Goal: Task Accomplishment & Management: Complete application form

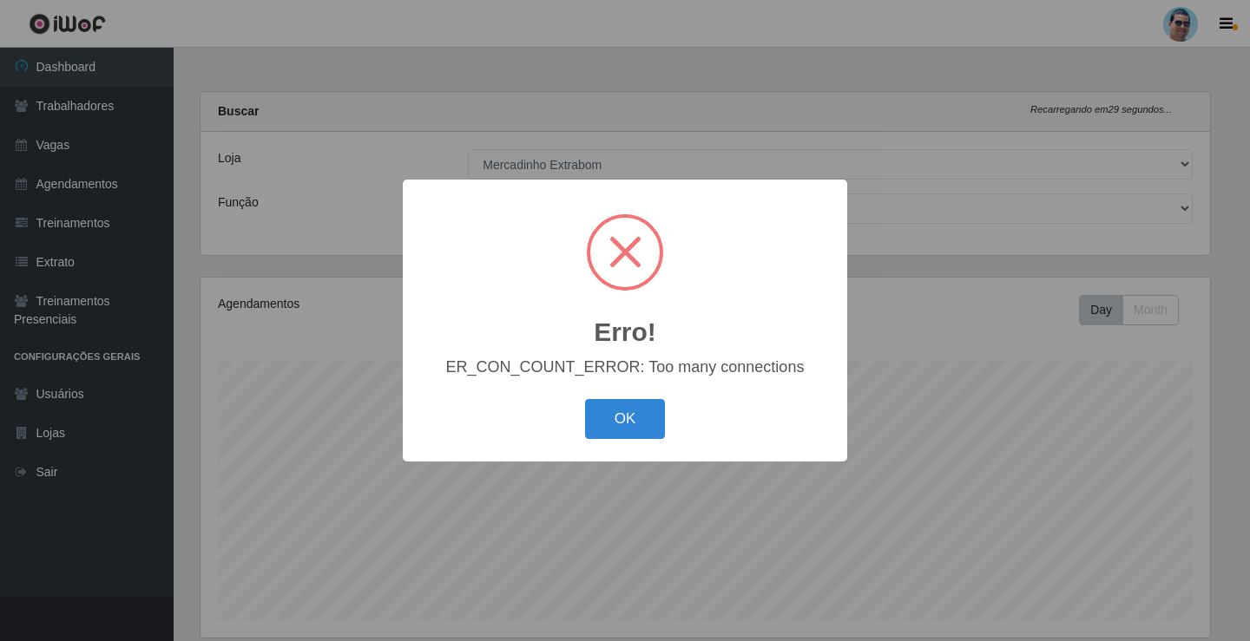
select select "175"
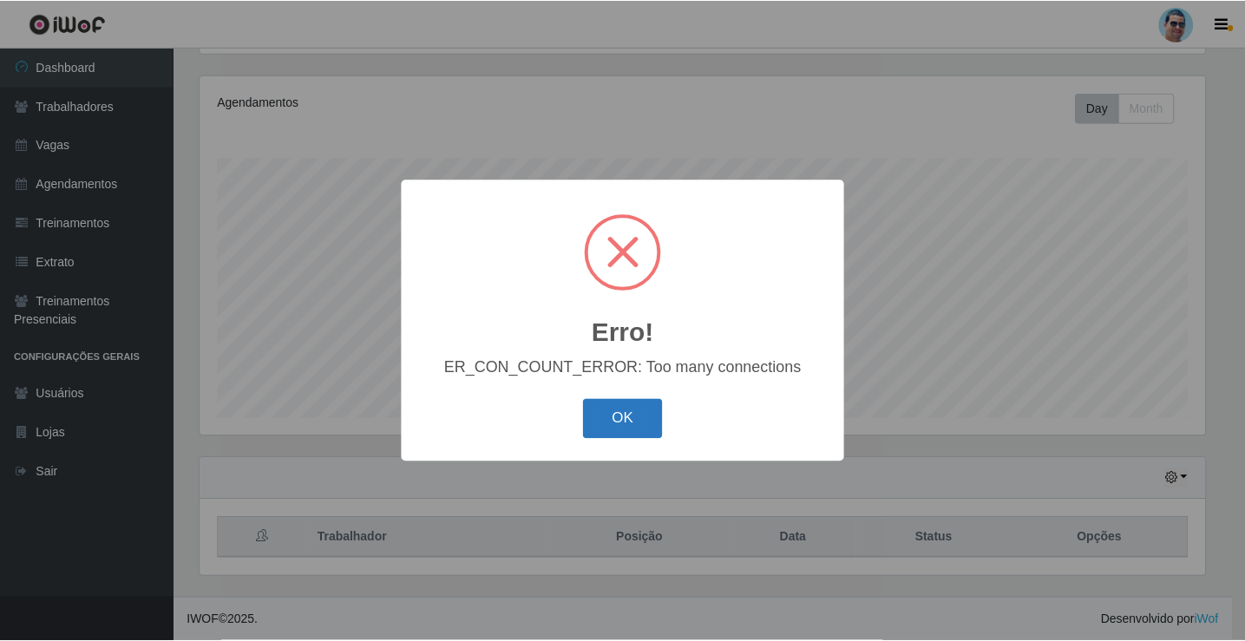
scroll to position [360, 1009]
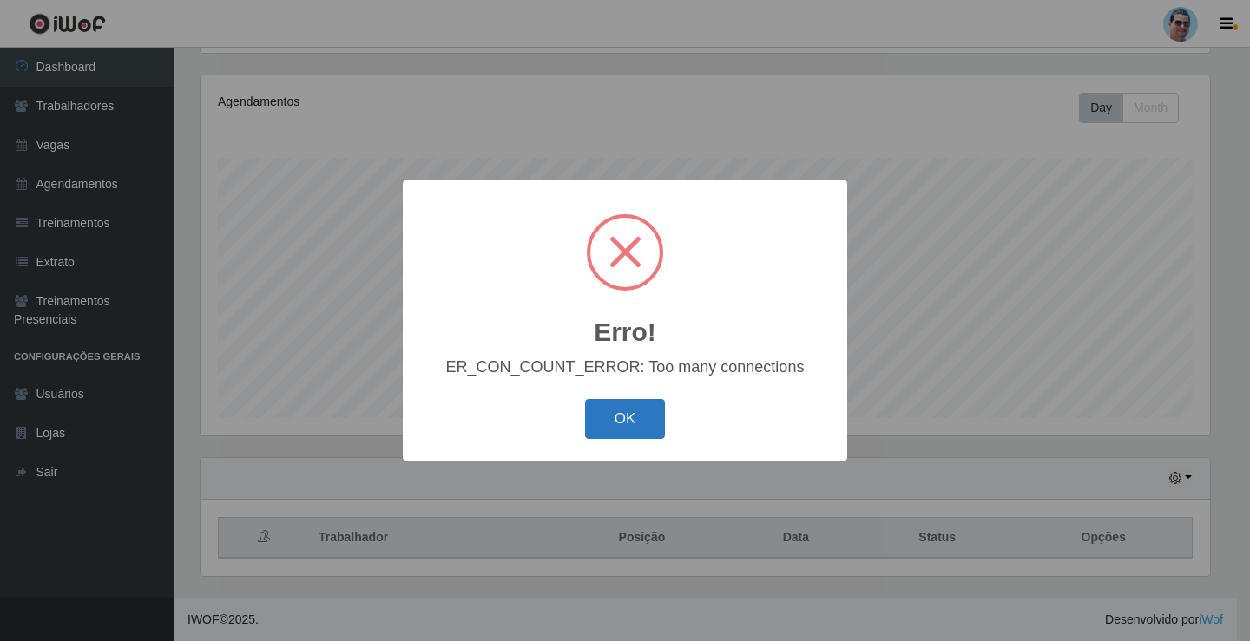
click at [595, 420] on button "OK" at bounding box center [625, 419] width 81 height 41
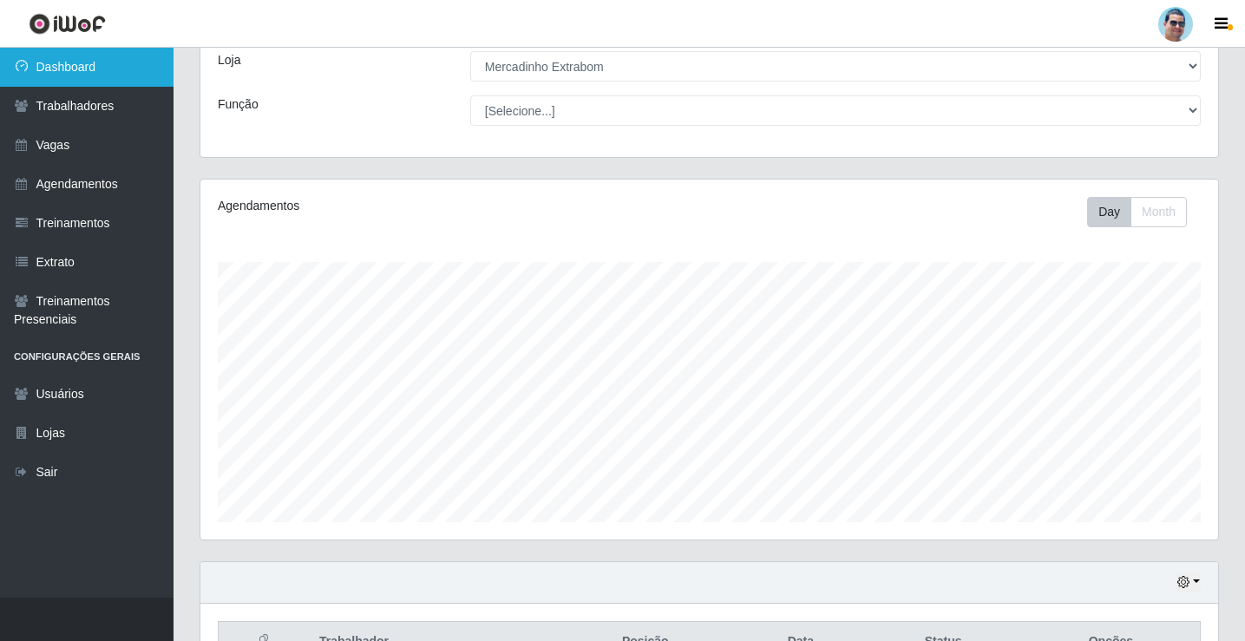
scroll to position [0, 0]
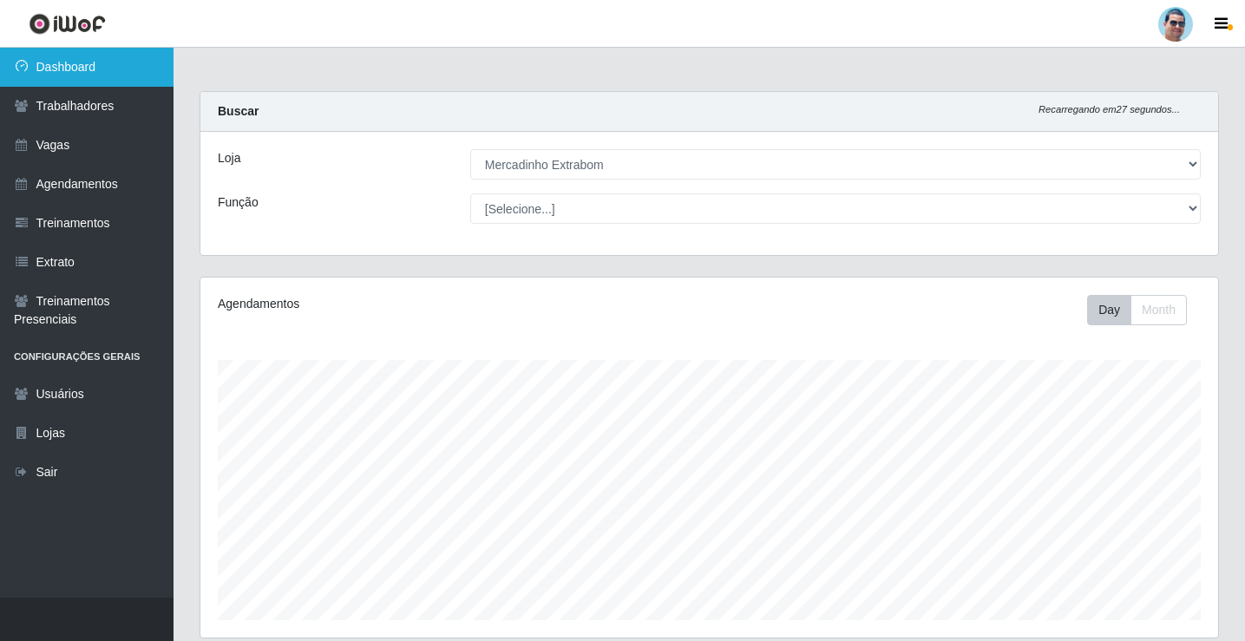
click at [107, 51] on link "Dashboard" at bounding box center [87, 67] width 174 height 39
click at [76, 58] on link "Dashboard" at bounding box center [87, 67] width 174 height 39
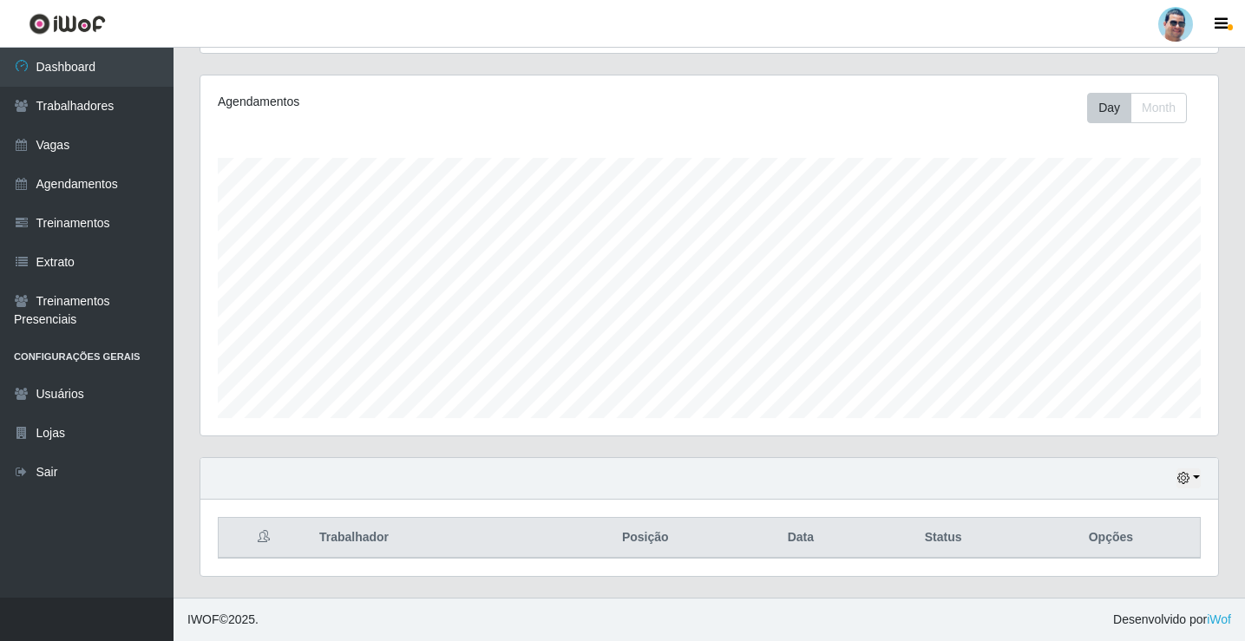
click at [1208, 481] on div "Hoje 1 dia 3 dias 1 Semana Não encerrados" at bounding box center [709, 479] width 1018 height 42
click at [1202, 481] on div "Hoje 1 dia 3 dias 1 Semana Não encerrados" at bounding box center [709, 479] width 1018 height 42
click at [1186, 477] on icon "button" at bounding box center [1184, 478] width 12 height 12
click at [1112, 408] on button "1 Semana" at bounding box center [1131, 414] width 137 height 36
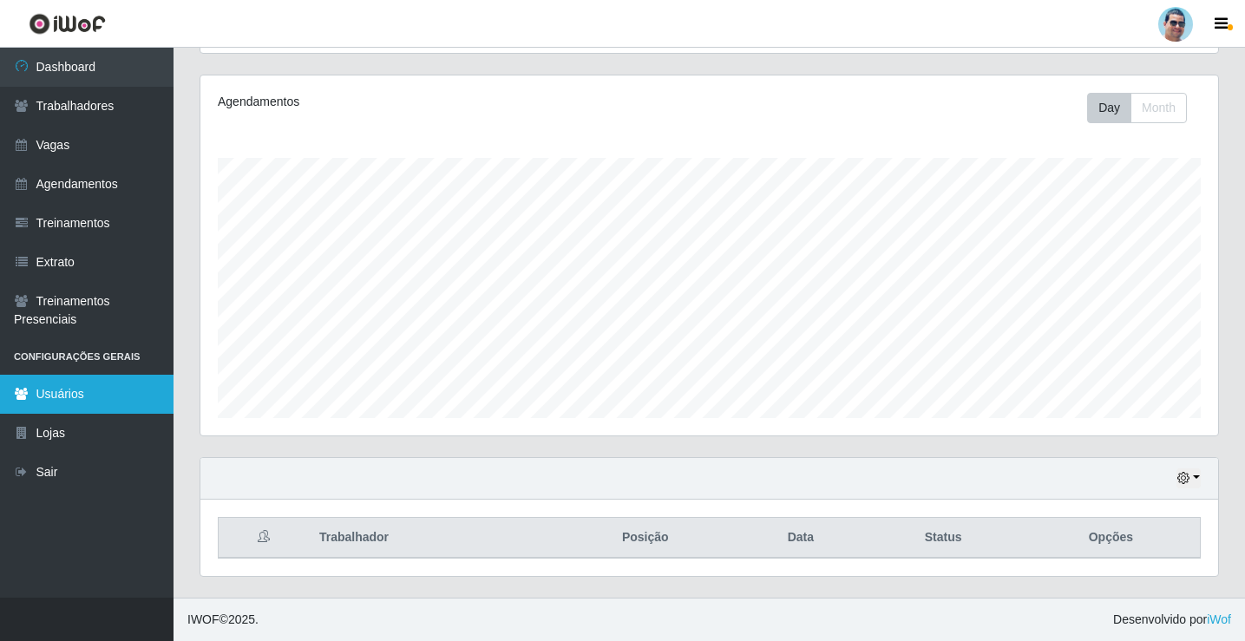
scroll to position [0, 0]
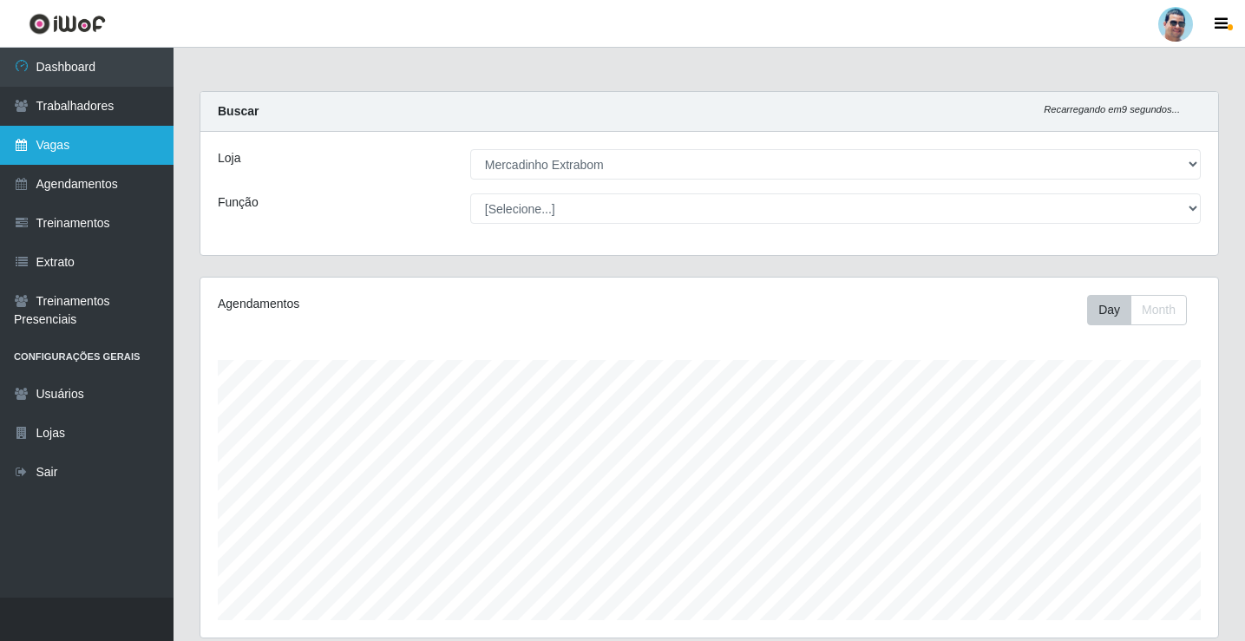
click at [70, 151] on link "Vagas" at bounding box center [87, 145] width 174 height 39
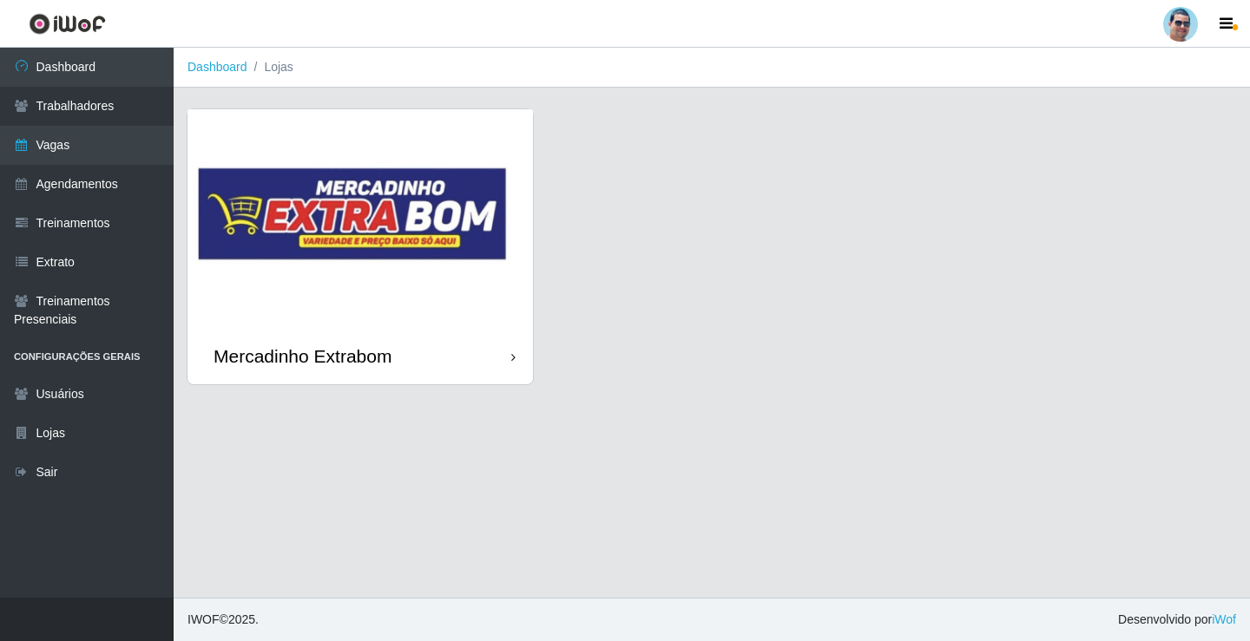
click at [260, 280] on img at bounding box center [359, 218] width 345 height 219
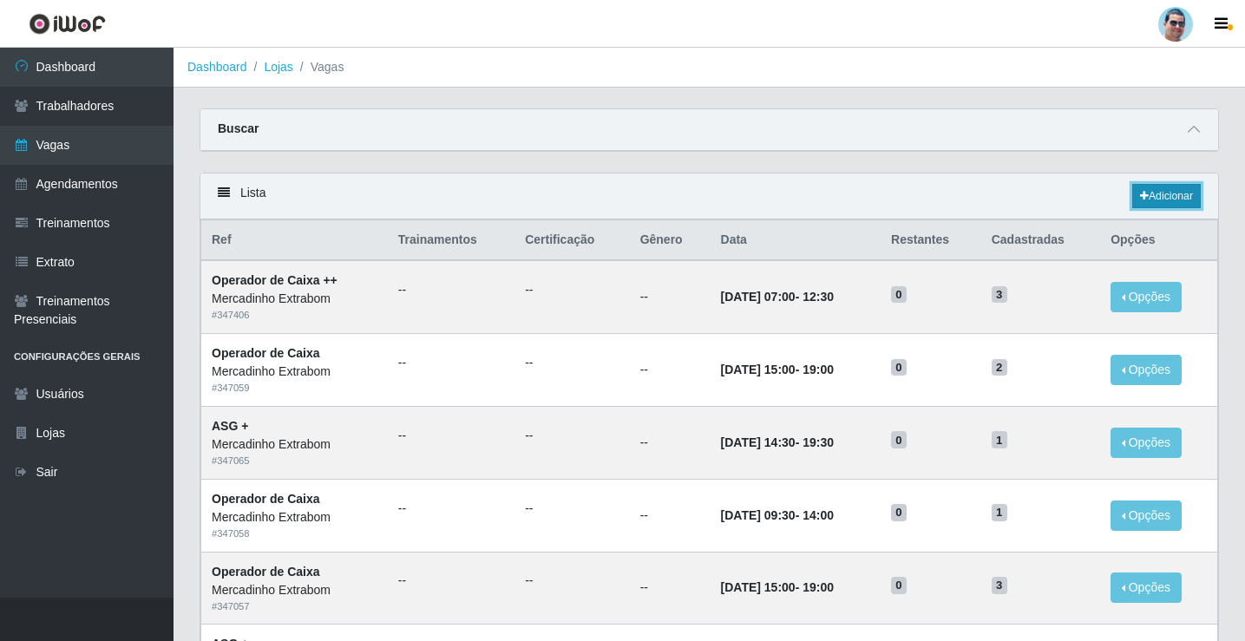
click at [1164, 206] on link "Adicionar" at bounding box center [1167, 196] width 69 height 24
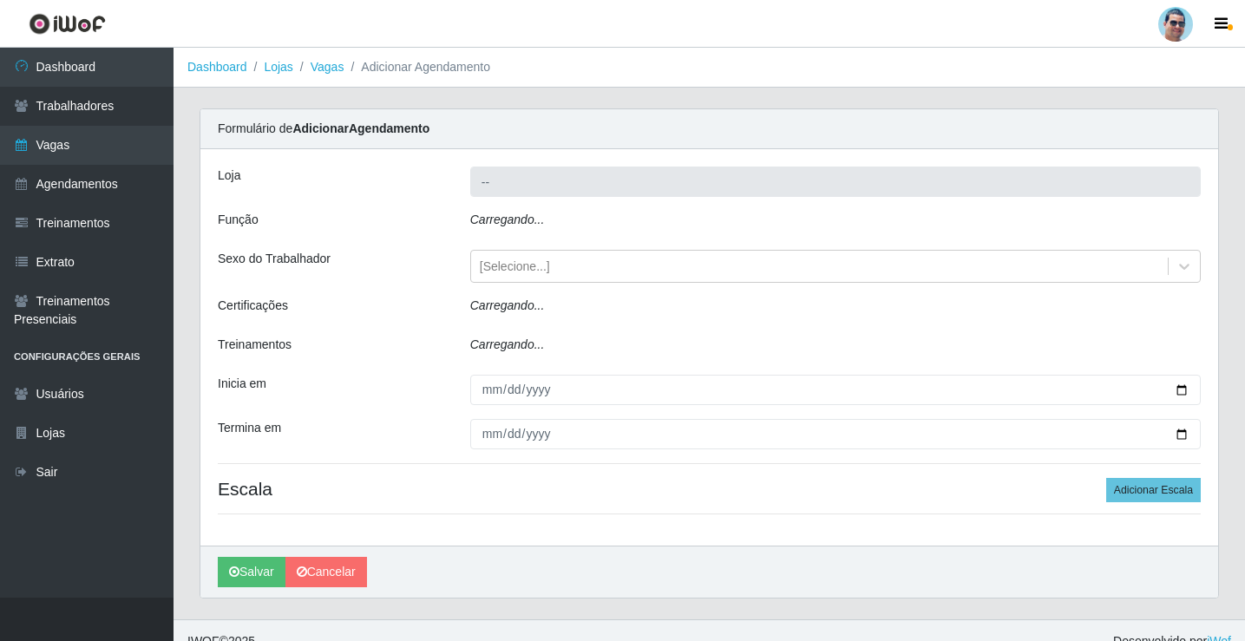
type input "Mercadinho Extrabom"
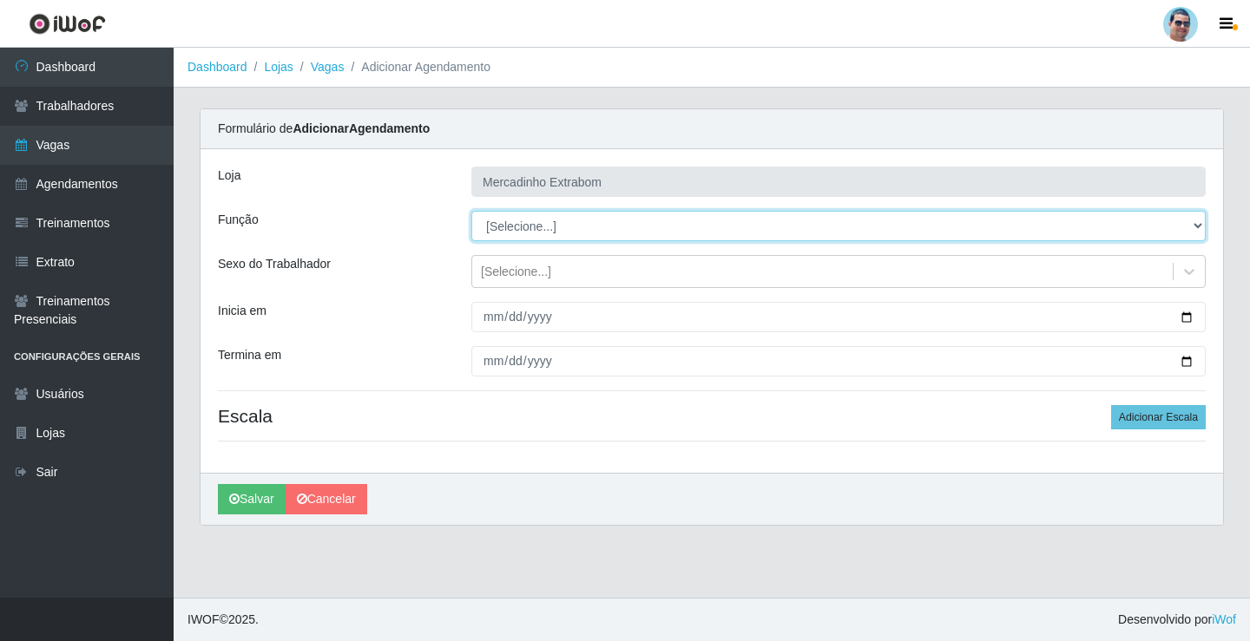
click at [514, 226] on select "[Selecione...] ASG ASG + ASG ++ Balconista Balconista + Balconista ++ Carregado…" at bounding box center [838, 226] width 734 height 30
select select "22"
click at [471, 211] on select "[Selecione...] ASG ASG + ASG ++ Balconista Balconista + Balconista ++ Carregado…" at bounding box center [838, 226] width 734 height 30
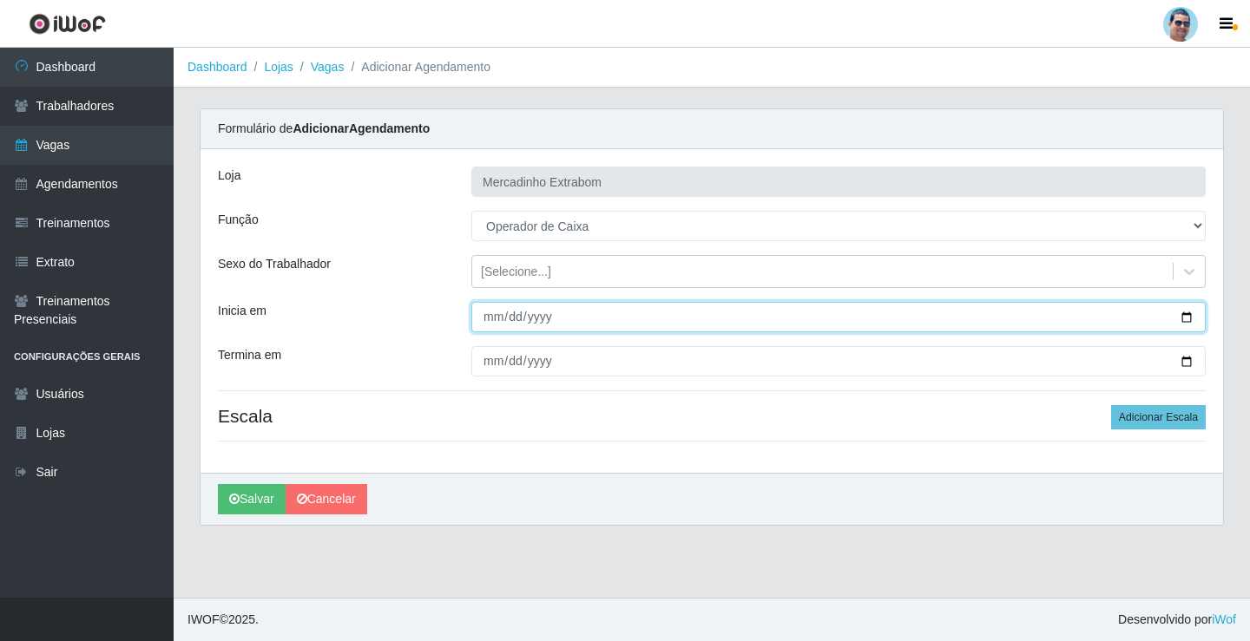
click at [483, 318] on input "Inicia em" at bounding box center [838, 317] width 734 height 30
type input "[DATE]"
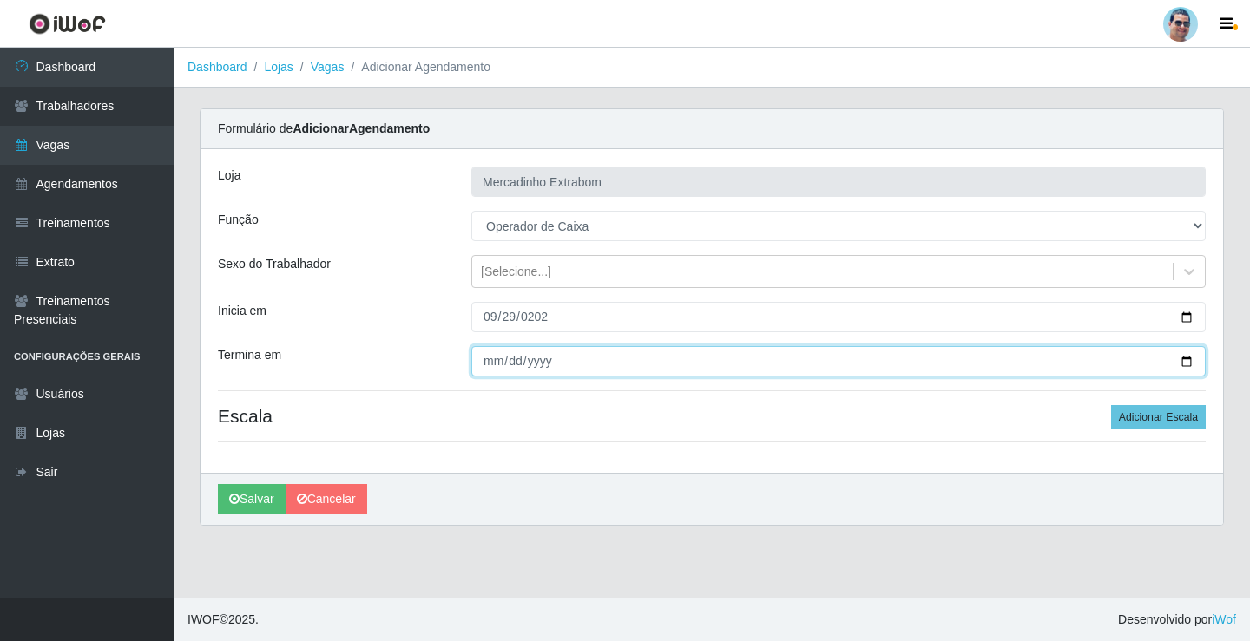
click at [503, 364] on input "Termina em" at bounding box center [838, 361] width 734 height 30
click at [494, 364] on input "Termina em" at bounding box center [838, 361] width 734 height 30
click at [507, 364] on input "0001-01-01" at bounding box center [838, 361] width 734 height 30
type input "[DATE]"
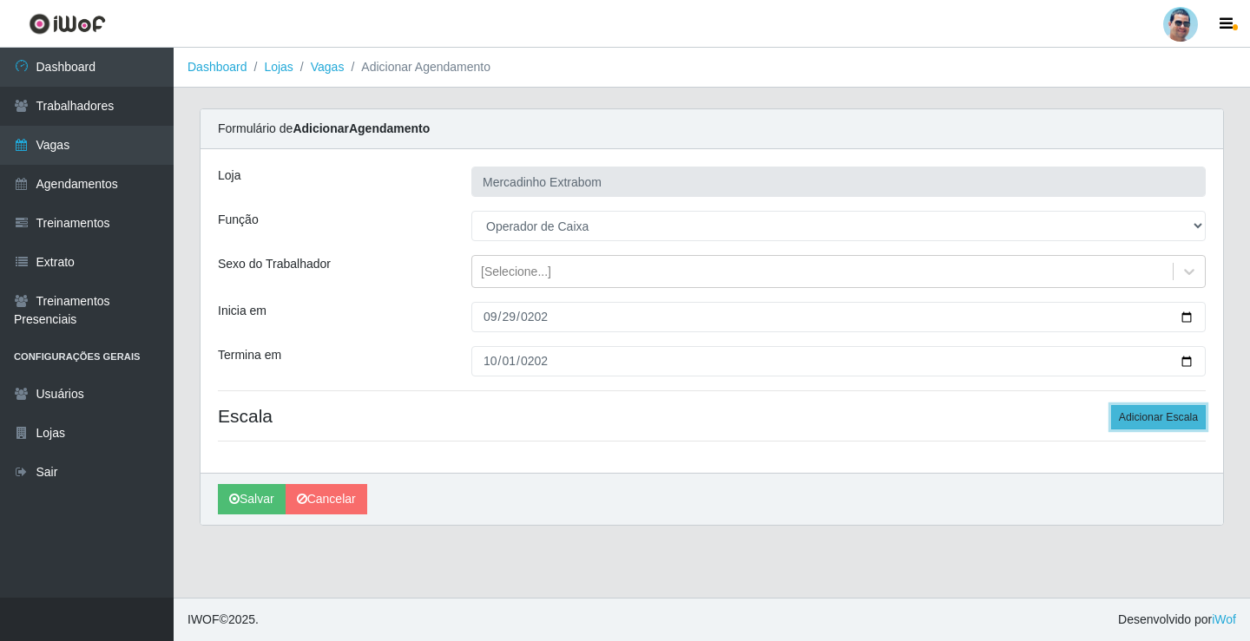
click at [1186, 416] on button "Adicionar Escala" at bounding box center [1158, 417] width 95 height 24
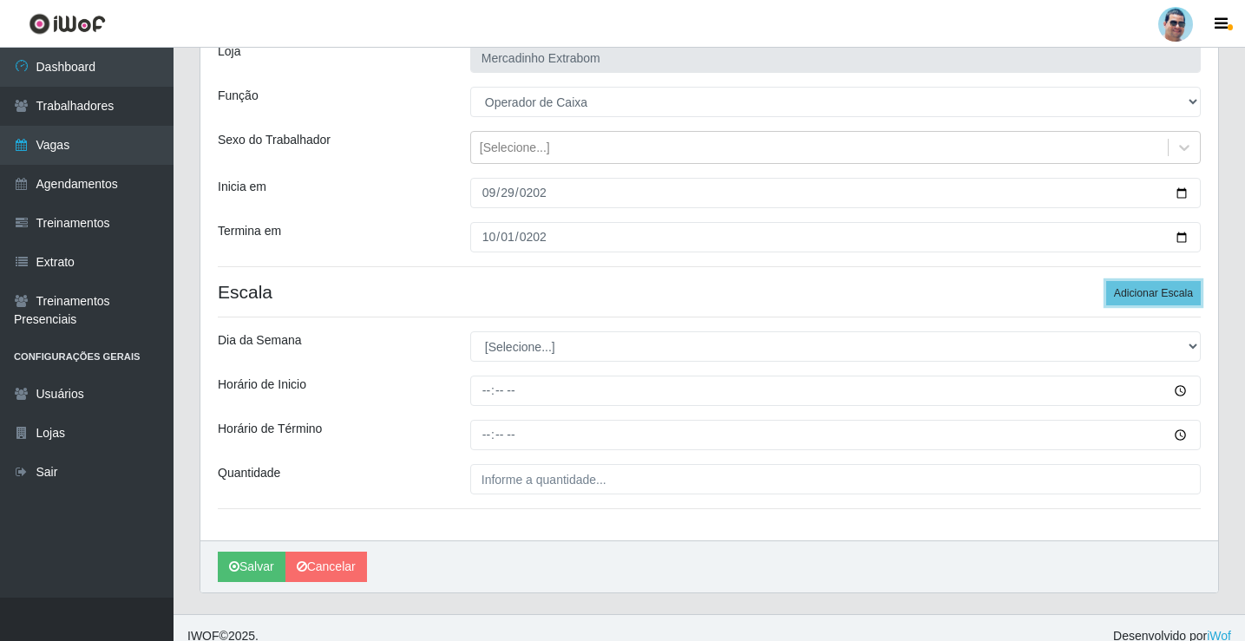
scroll to position [141, 0]
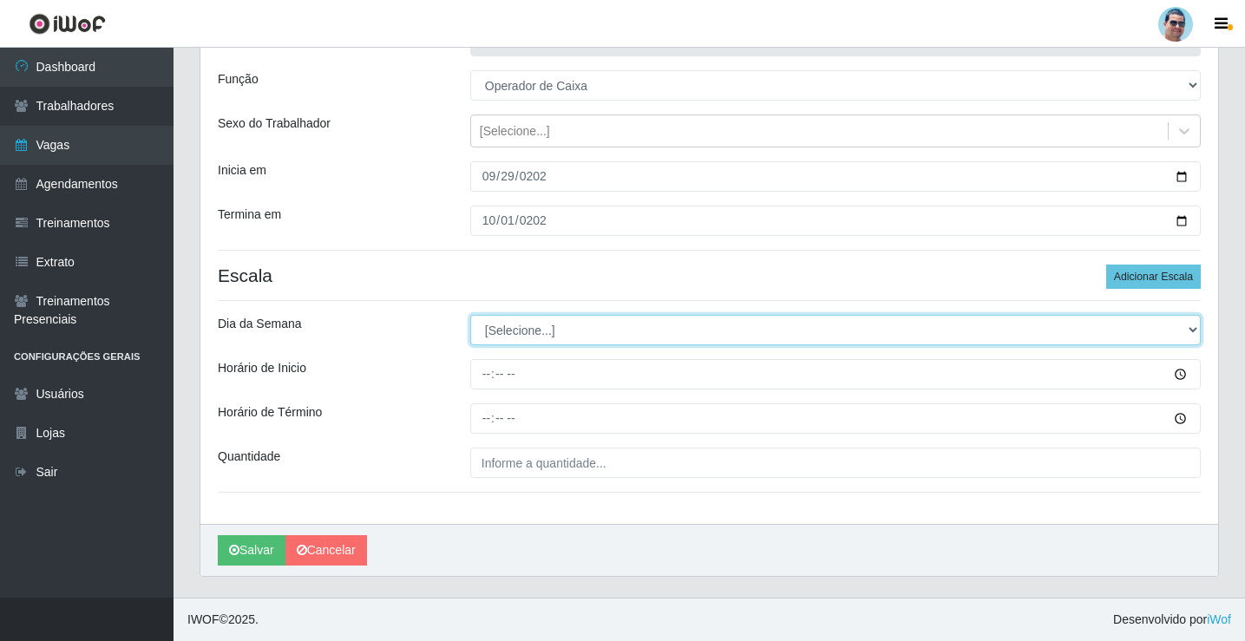
click at [509, 332] on select "[Selecione...] Segunda Terça Quarta Quinta Sexta Sábado Domingo" at bounding box center [835, 330] width 731 height 30
click at [508, 343] on select "[Selecione...] Segunda Terça Quarta Quinta Sexta Sábado Domingo" at bounding box center [835, 330] width 731 height 30
select select "1"
click at [470, 315] on select "[Selecione...] Segunda Terça Quarta Quinta Sexta Sábado Domingo" at bounding box center [835, 330] width 731 height 30
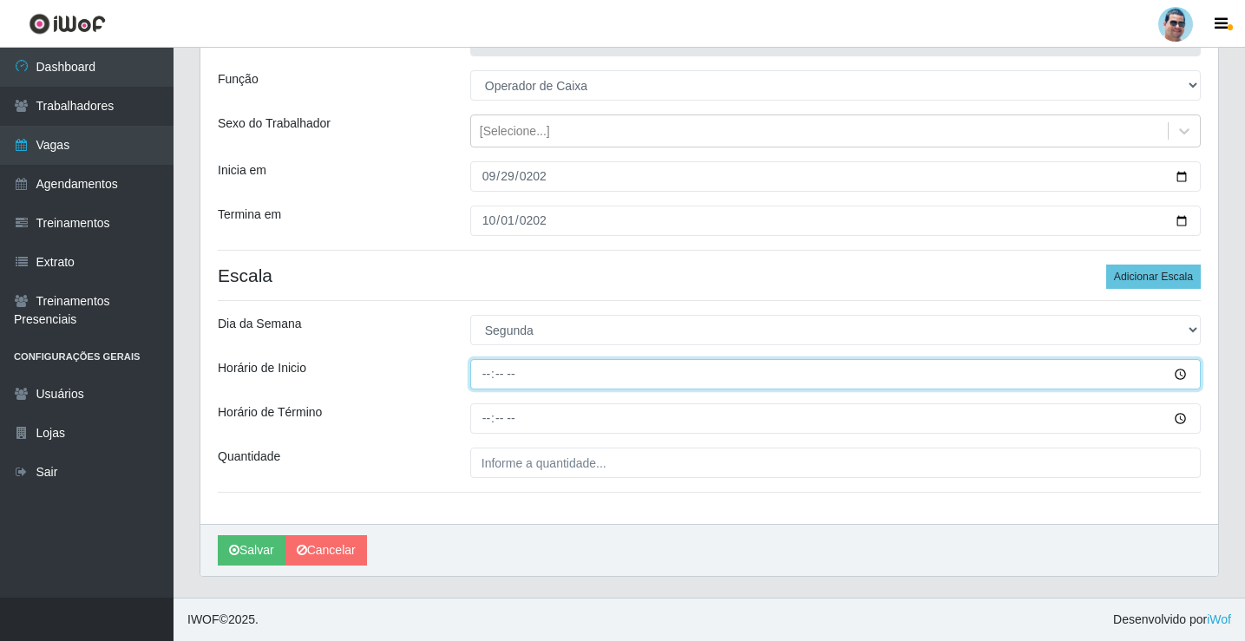
click at [487, 370] on input "Horário de Inicio" at bounding box center [835, 374] width 731 height 30
type input "10:00"
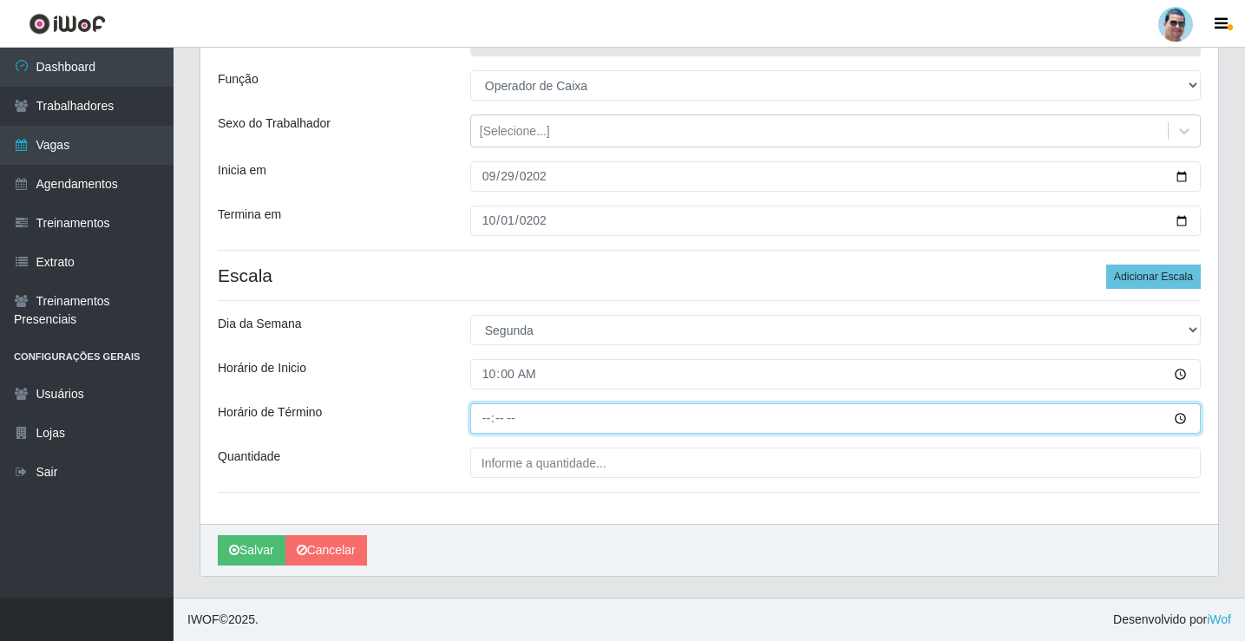
click at [487, 420] on input "Horário de Término" at bounding box center [835, 419] width 731 height 30
type input "14:00"
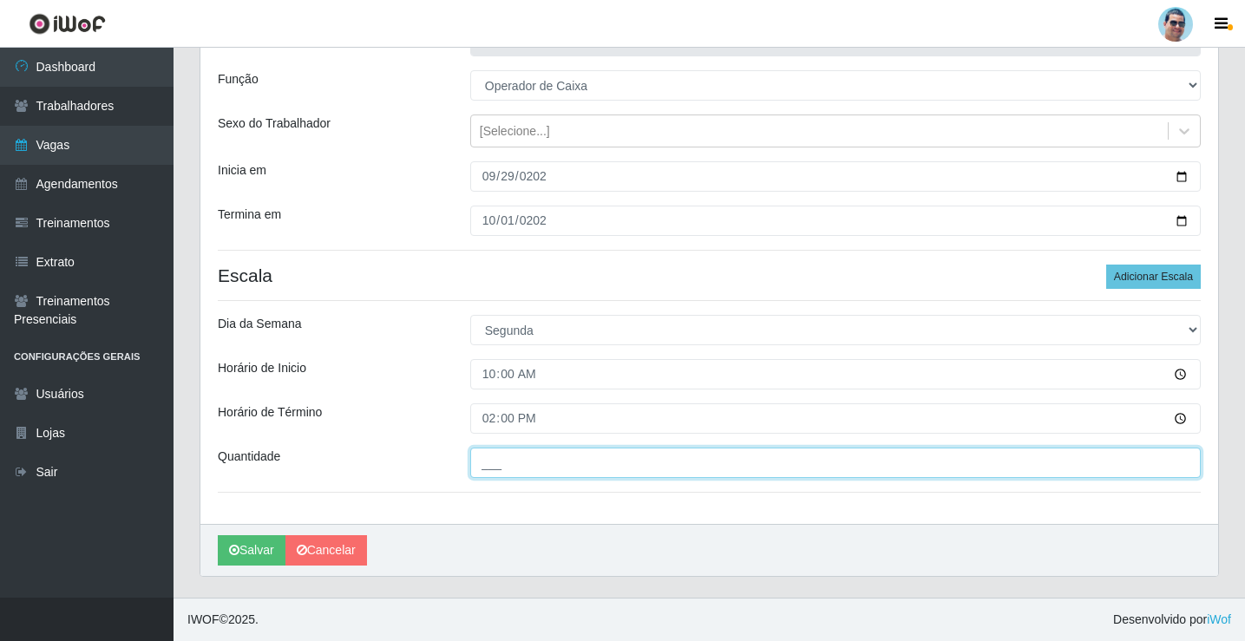
click at [590, 467] on input "___" at bounding box center [835, 463] width 731 height 30
type input "01_"
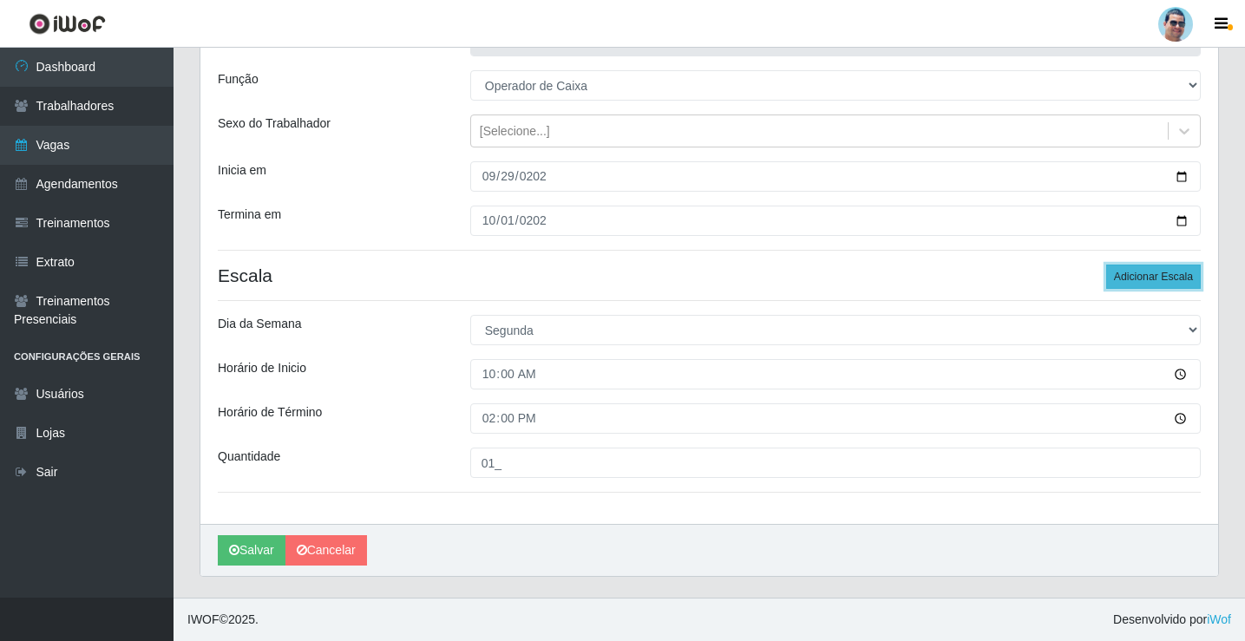
click at [1140, 278] on button "Adicionar Escala" at bounding box center [1154, 277] width 95 height 24
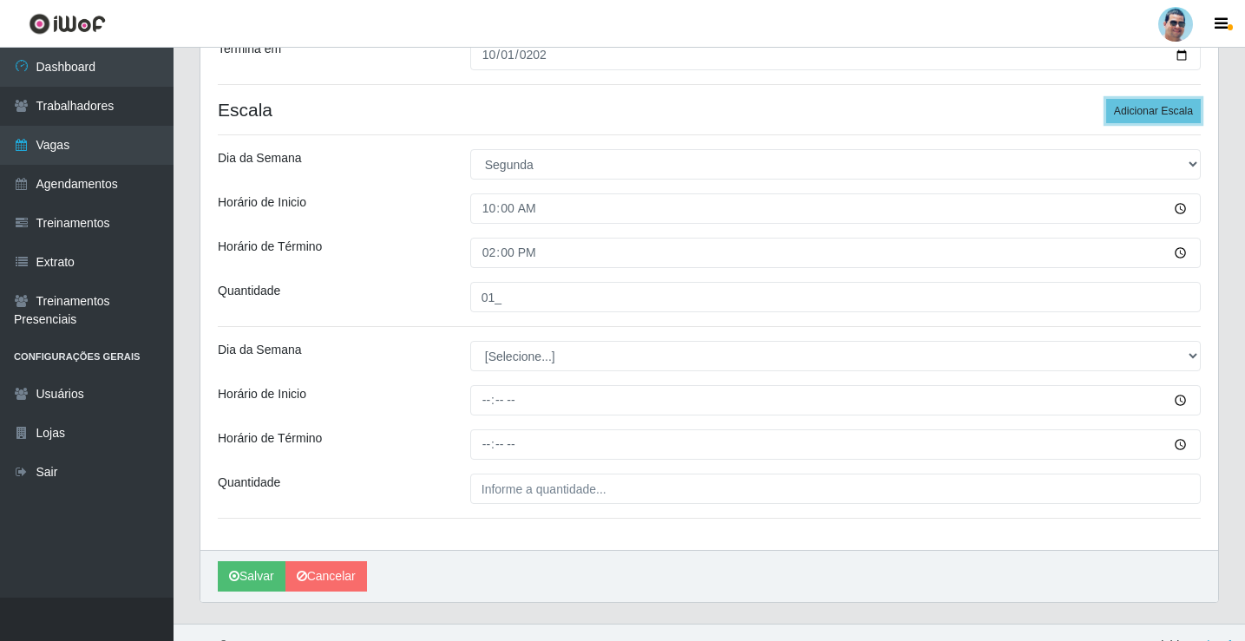
scroll to position [314, 0]
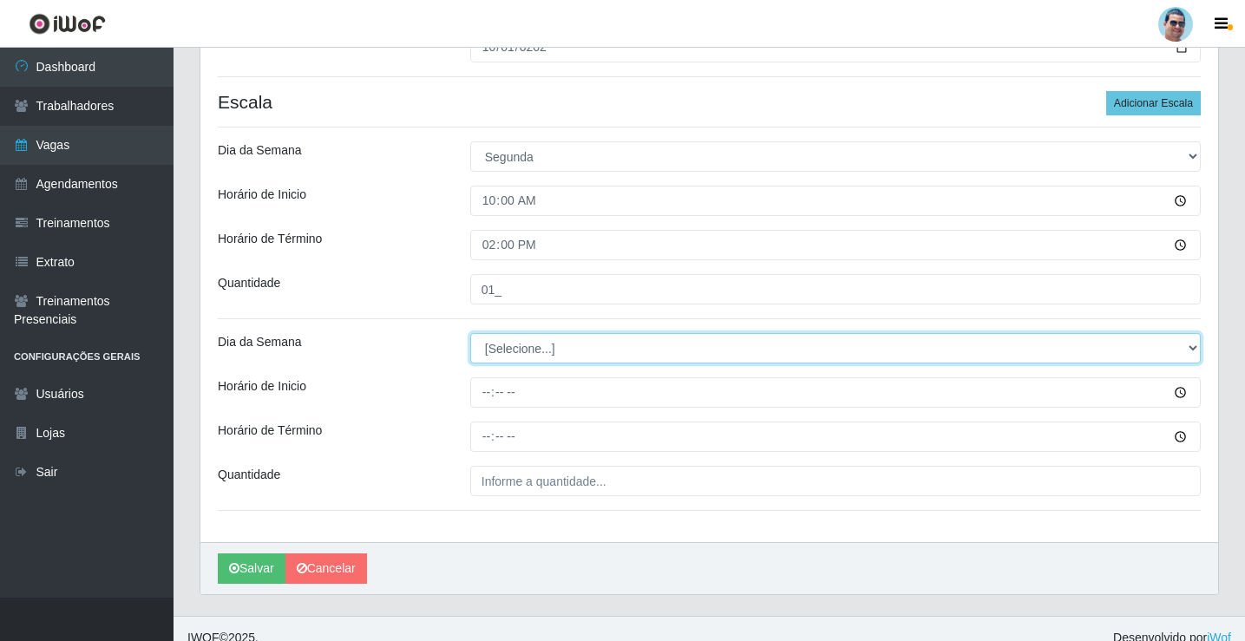
click at [533, 343] on select "[Selecione...] Segunda Terça Quarta Quinta Sexta Sábado Domingo" at bounding box center [835, 348] width 731 height 30
click at [470, 333] on select "[Selecione...] Segunda Terça Quarta Quinta Sexta Sábado Domingo" at bounding box center [835, 348] width 731 height 30
click at [506, 350] on select "[Selecione...] Segunda Terça Quarta Quinta Sexta Sábado Domingo" at bounding box center [835, 348] width 731 height 30
select select "1"
click at [470, 333] on select "[Selecione...] Segunda Terça Quarta Quinta Sexta Sábado Domingo" at bounding box center [835, 348] width 731 height 30
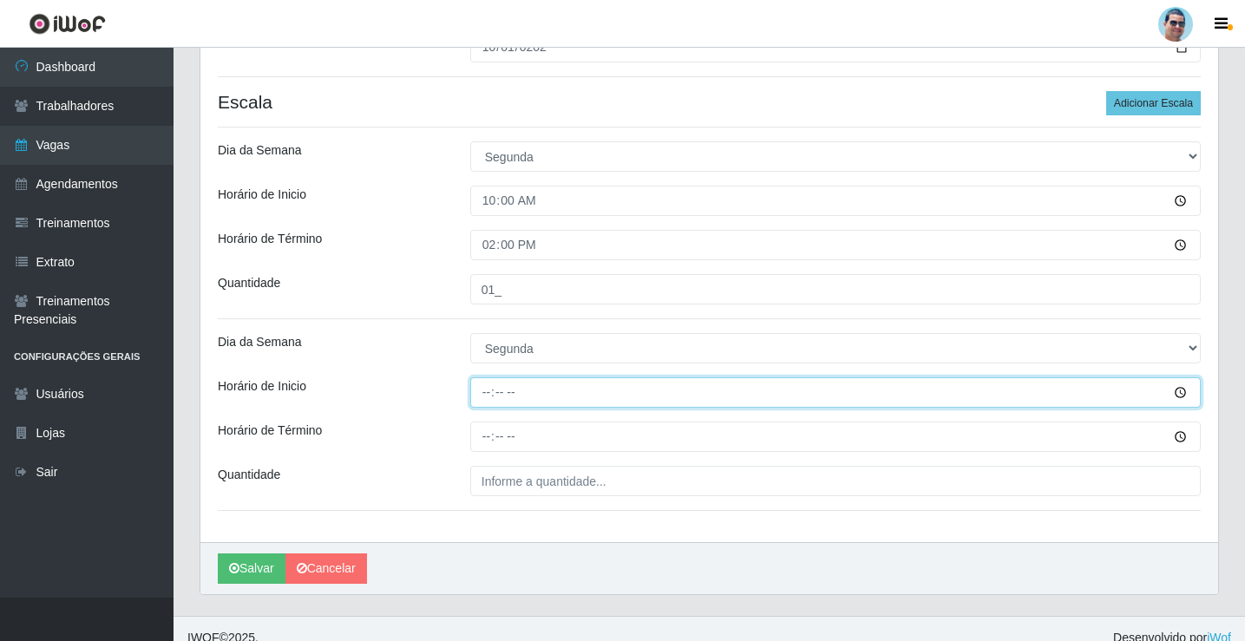
click at [490, 389] on input "Horário de Inicio" at bounding box center [835, 393] width 731 height 30
click at [486, 392] on input "15:00" at bounding box center [835, 393] width 731 height 30
type input "14:00"
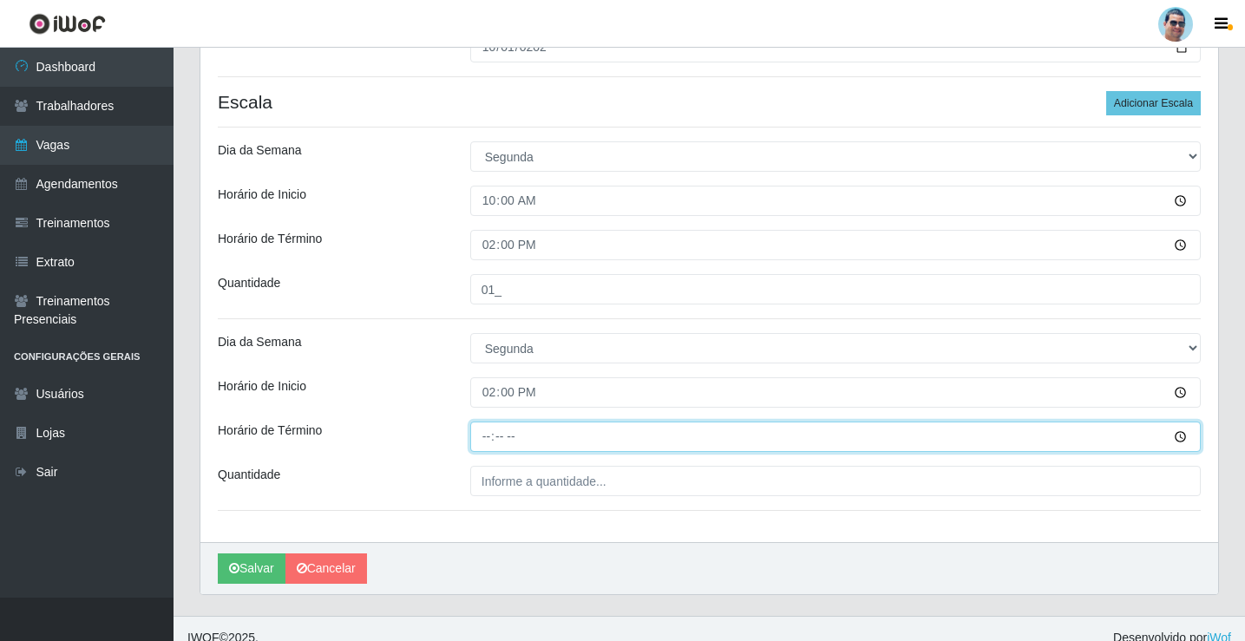
click at [482, 431] on input "Horário de Término" at bounding box center [835, 437] width 731 height 30
type input "19:00"
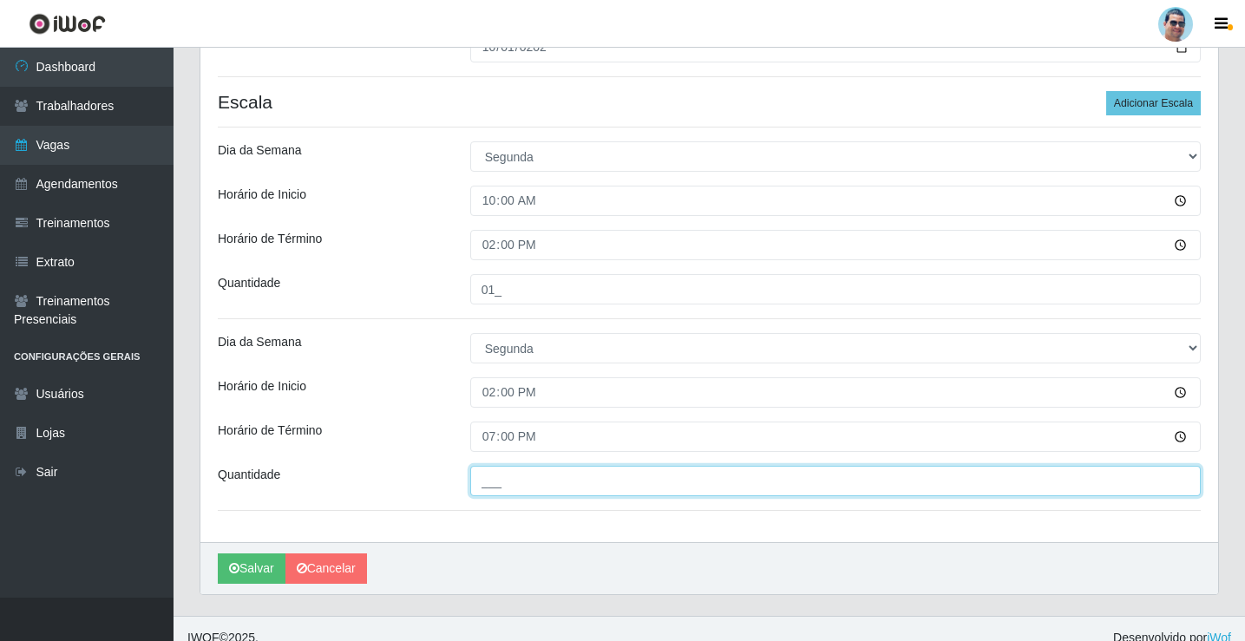
click at [568, 493] on input "___" at bounding box center [835, 481] width 731 height 30
type input "03_"
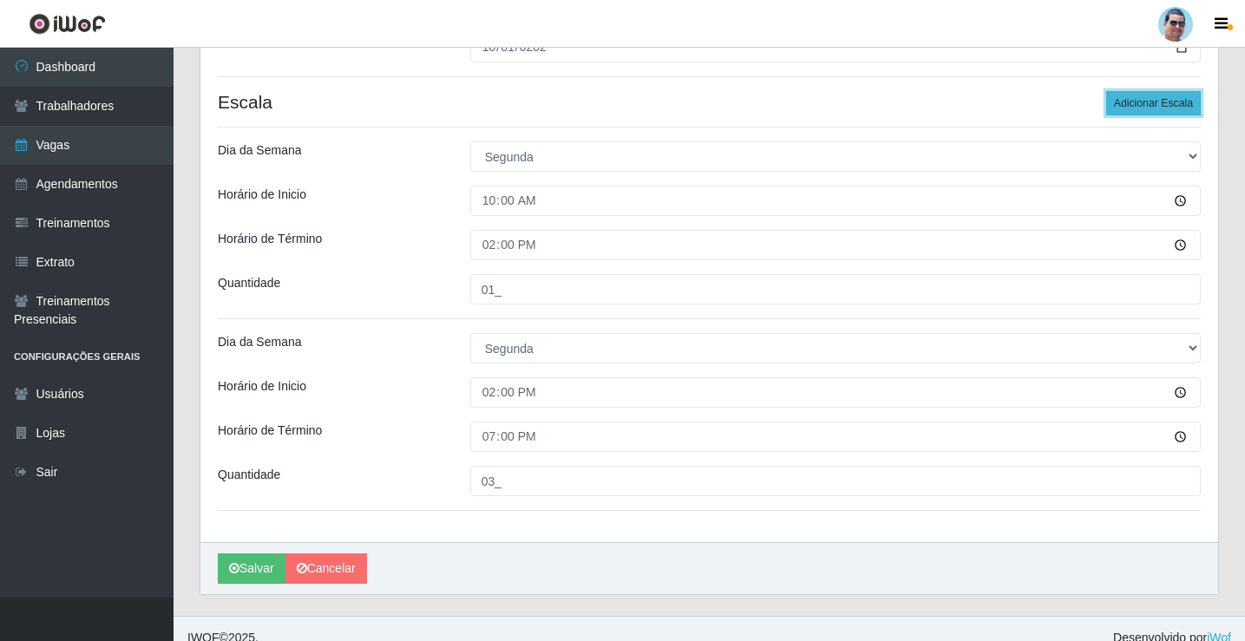
click at [1159, 97] on button "Adicionar Escala" at bounding box center [1154, 103] width 95 height 24
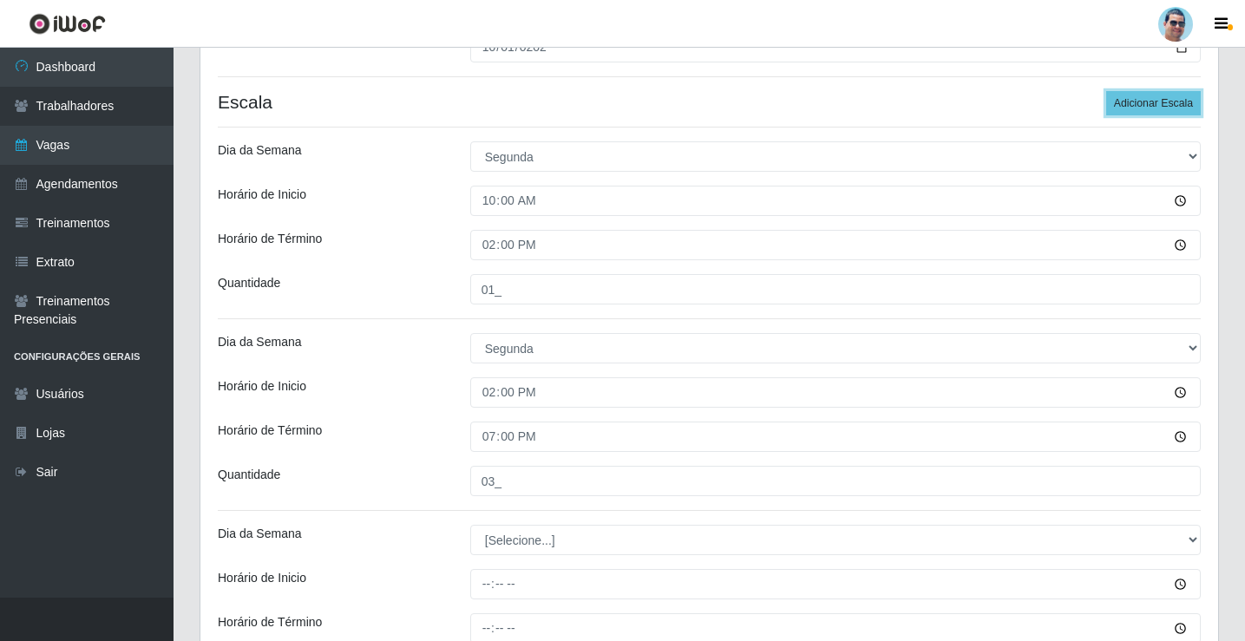
scroll to position [524, 0]
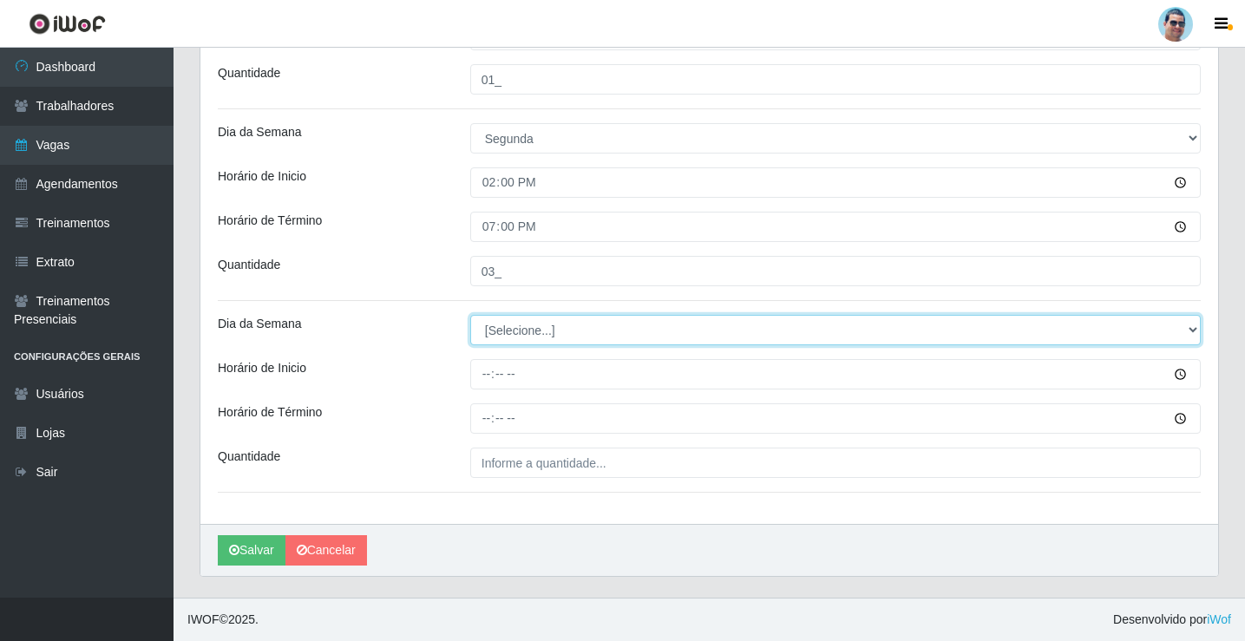
click at [499, 335] on select "[Selecione...] Segunda Terça Quarta Quinta Sexta Sábado Domingo" at bounding box center [835, 330] width 731 height 30
select select "2"
click at [470, 315] on select "[Selecione...] Segunda Terça Quarta Quinta Sexta Sábado Domingo" at bounding box center [835, 330] width 731 height 30
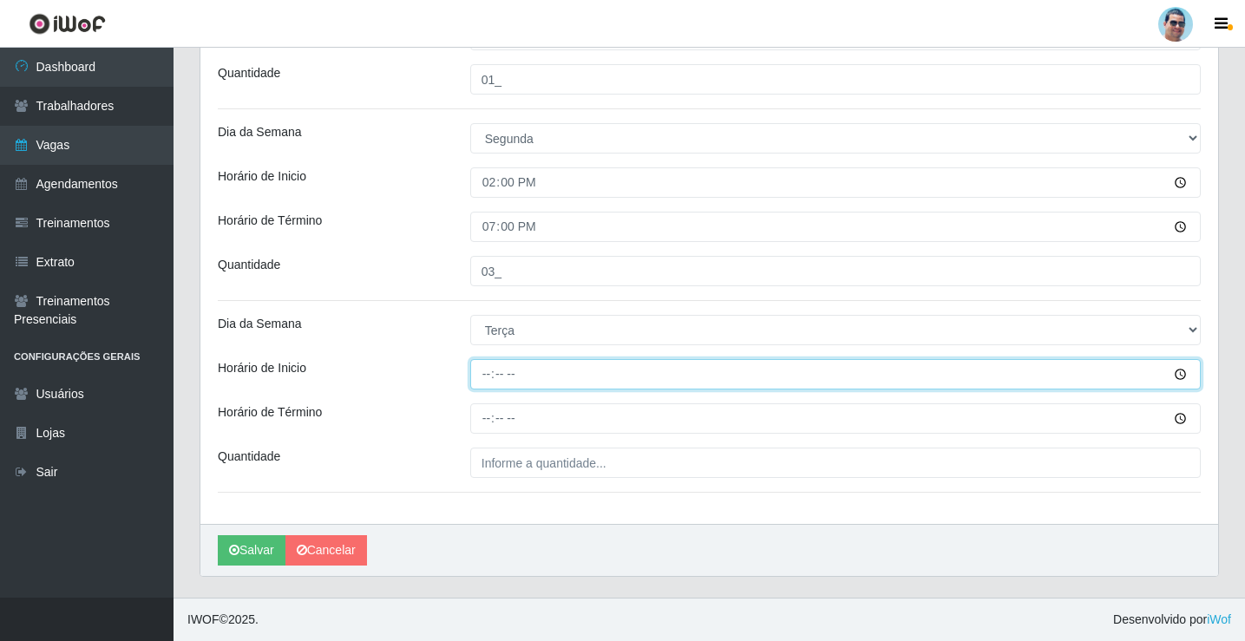
click at [477, 369] on input "Horário de Inicio" at bounding box center [835, 374] width 731 height 30
type input "10:00"
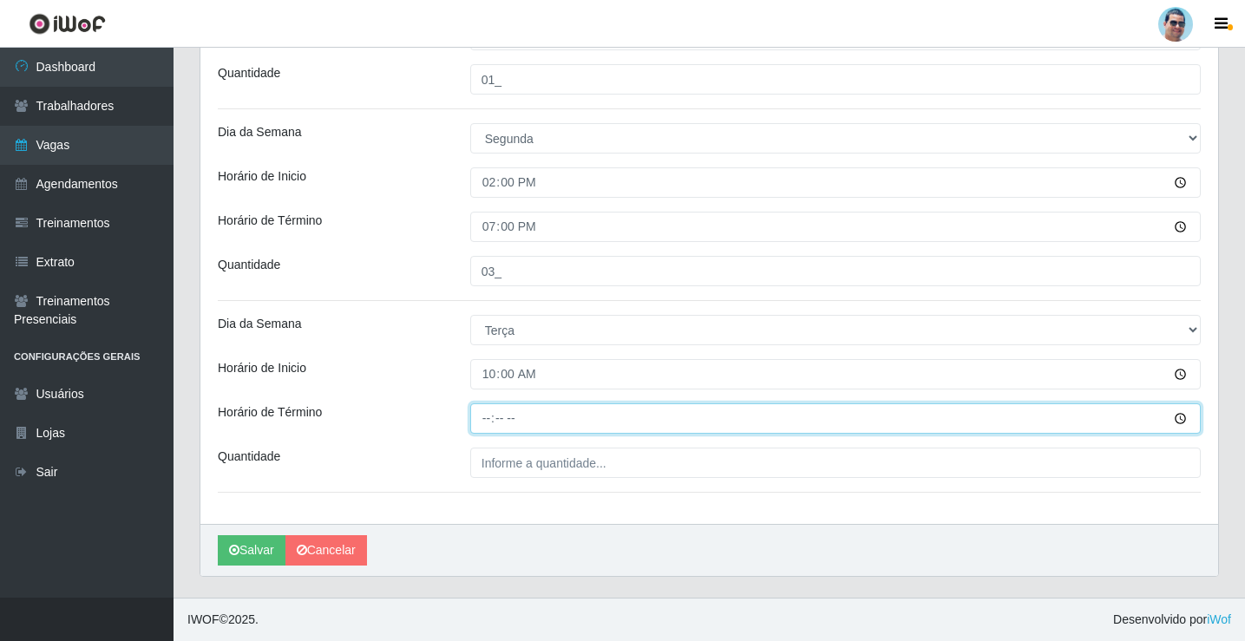
click at [483, 414] on input "Horário de Término" at bounding box center [835, 419] width 731 height 30
type input "14:00"
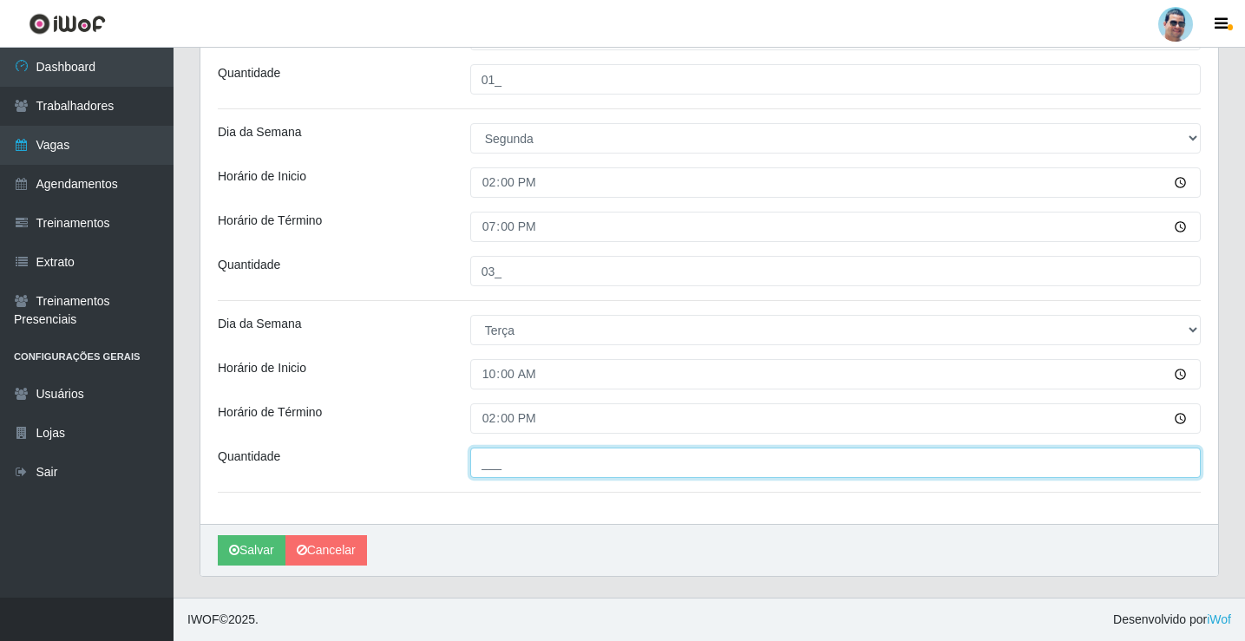
click at [588, 469] on input "___" at bounding box center [835, 463] width 731 height 30
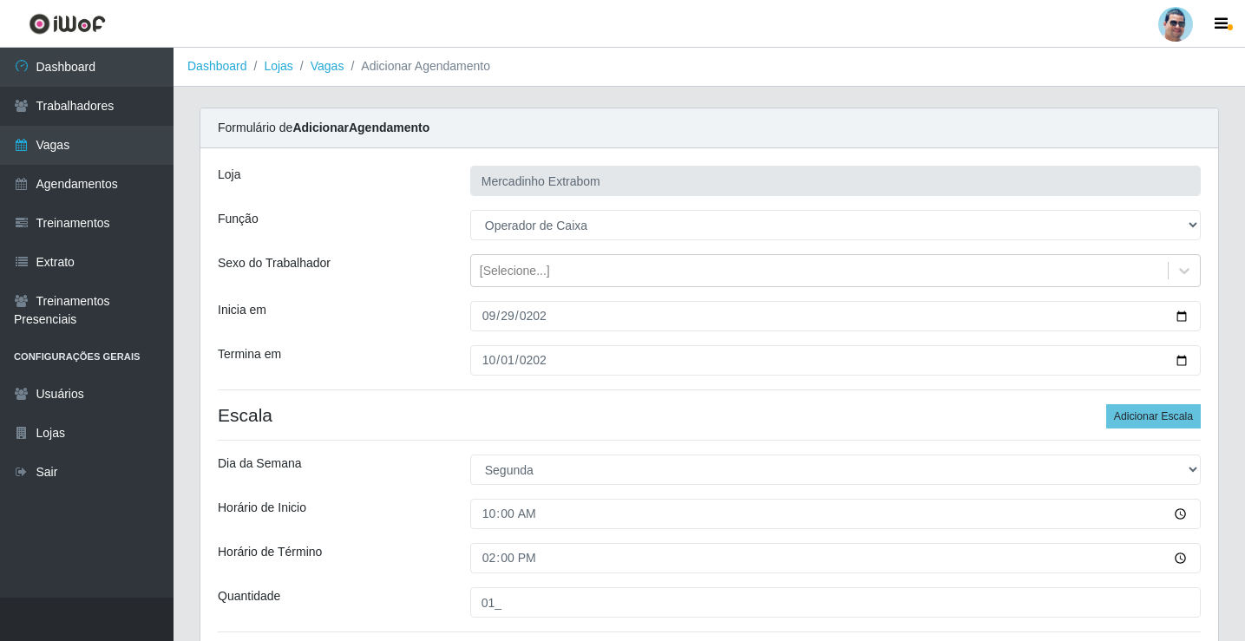
scroll to position [0, 0]
type input "02_"
click at [1161, 414] on button "Adicionar Escala" at bounding box center [1154, 417] width 95 height 24
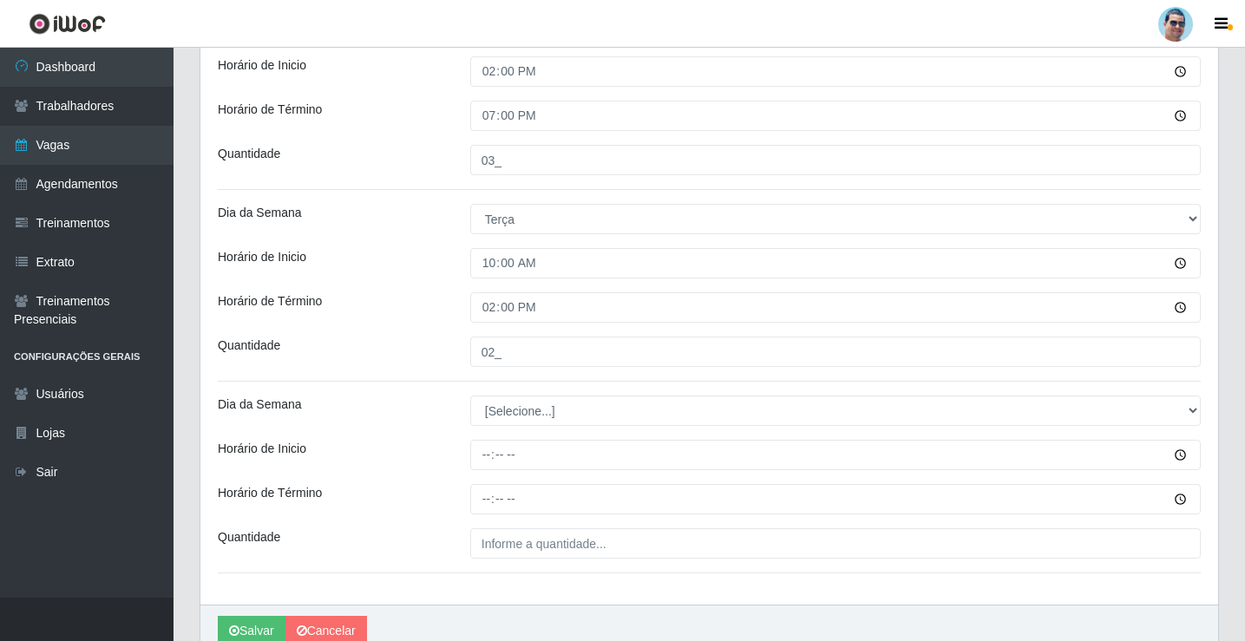
scroll to position [716, 0]
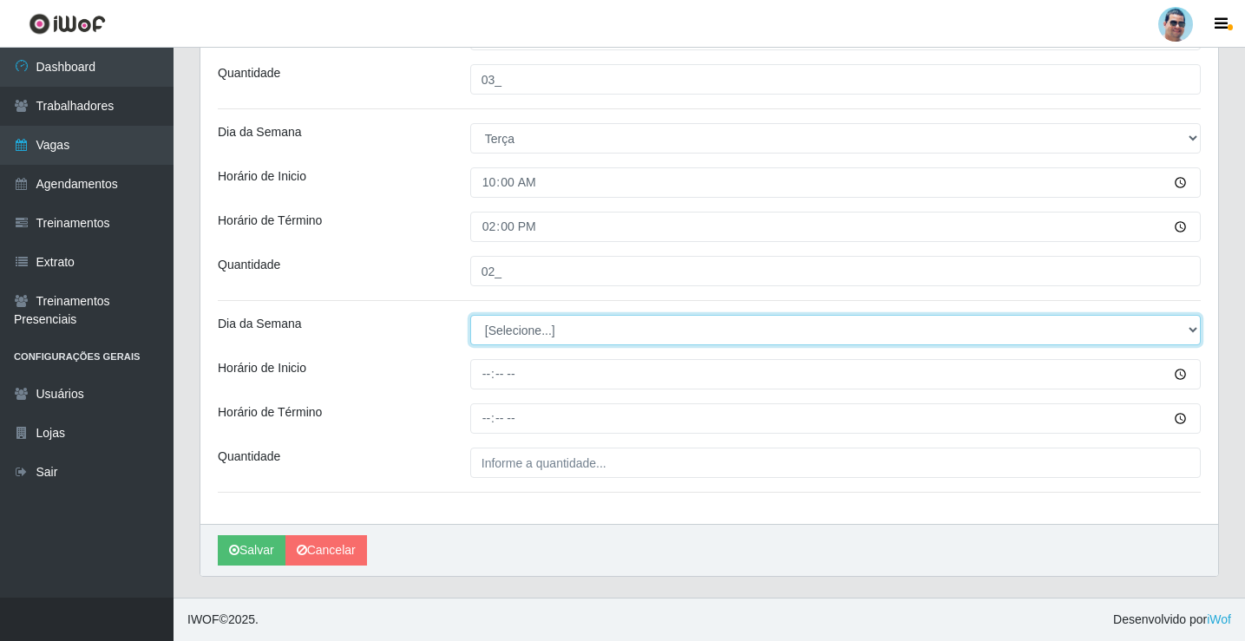
click at [480, 324] on select "[Selecione...] Segunda Terça Quarta Quinta Sexta Sábado Domingo" at bounding box center [835, 330] width 731 height 30
select select "2"
click at [470, 315] on select "[Selecione...] Segunda Terça Quarta Quinta Sexta Sábado Domingo" at bounding box center [835, 330] width 731 height 30
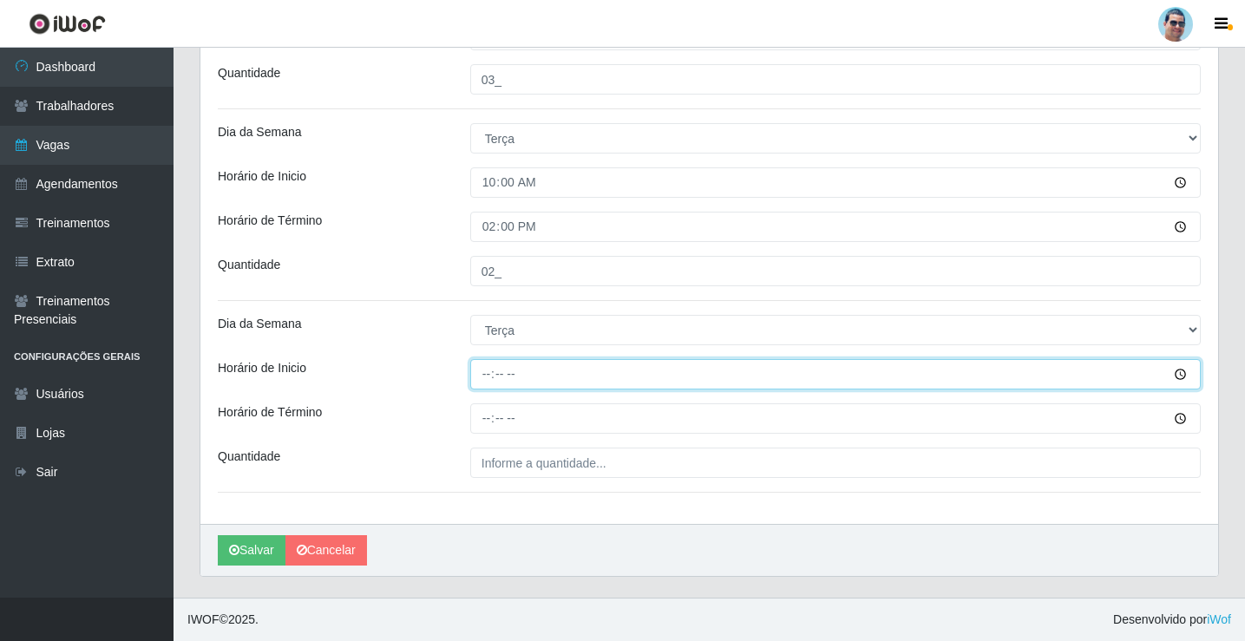
click at [488, 367] on input "Horário de Inicio" at bounding box center [835, 374] width 731 height 30
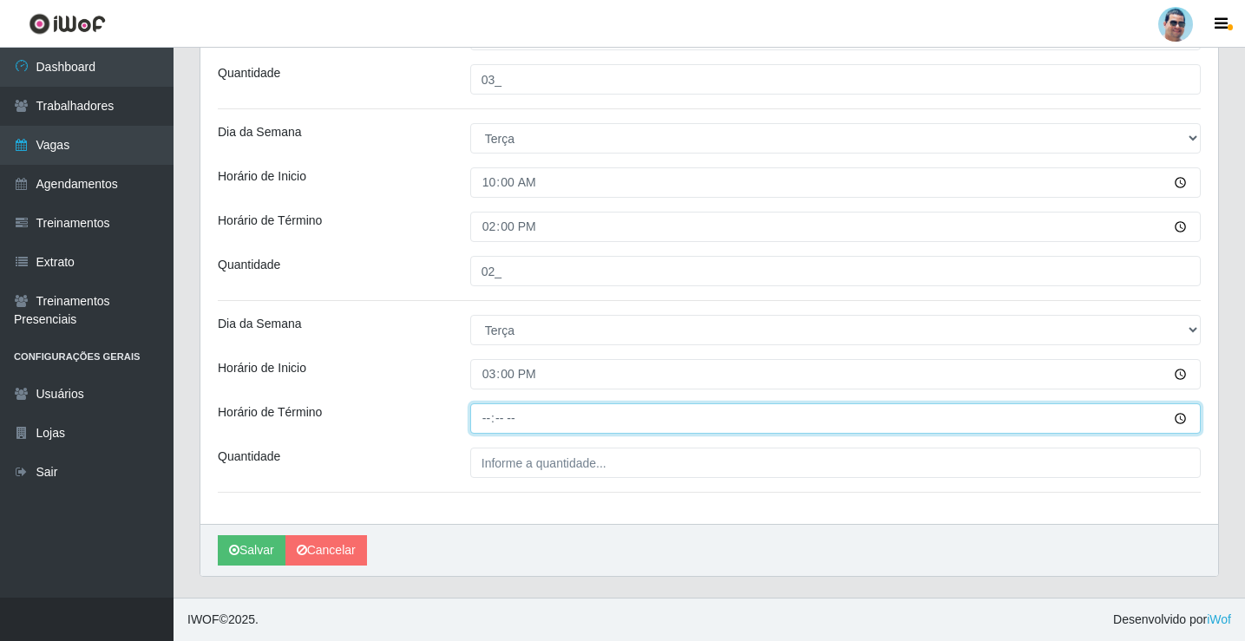
click at [481, 422] on input "Horário de Término" at bounding box center [835, 419] width 731 height 30
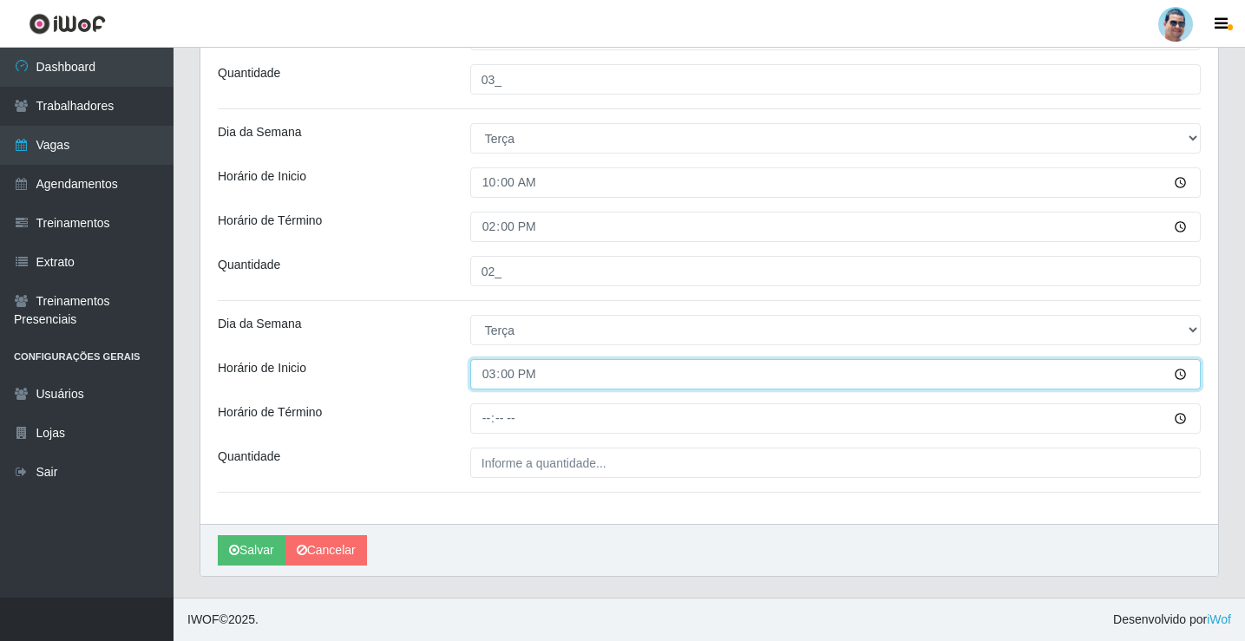
click at [488, 378] on input "15:00" at bounding box center [835, 374] width 731 height 30
type input "14:30"
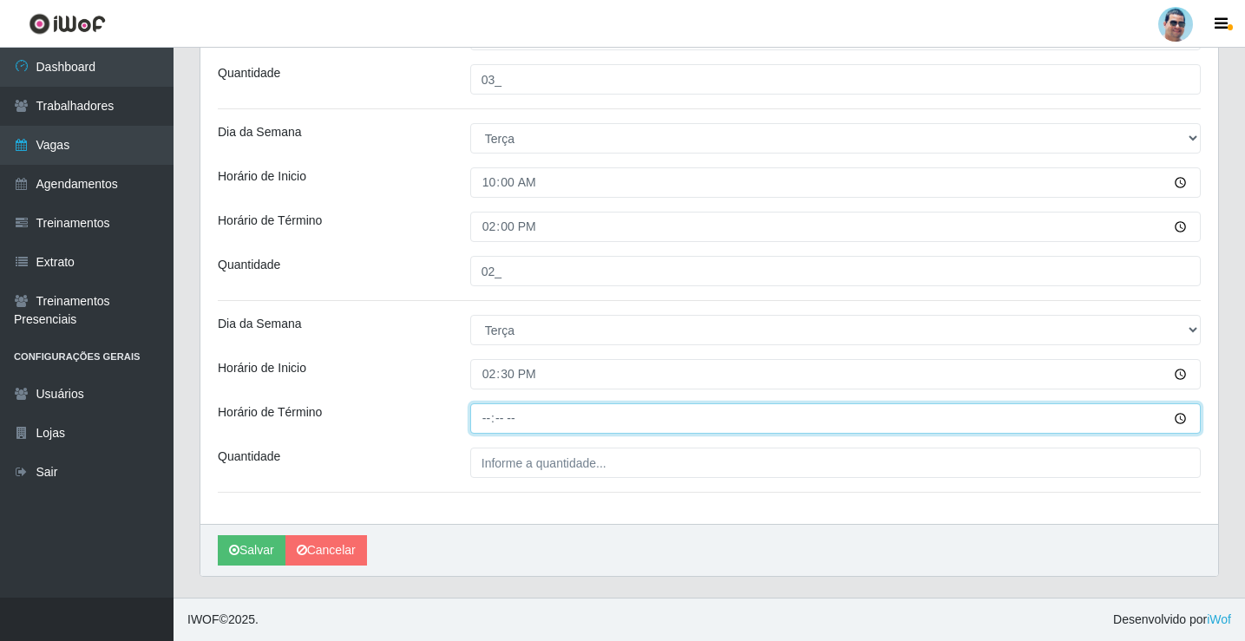
click at [490, 414] on input "Horário de Término" at bounding box center [835, 419] width 731 height 30
type input "19:00"
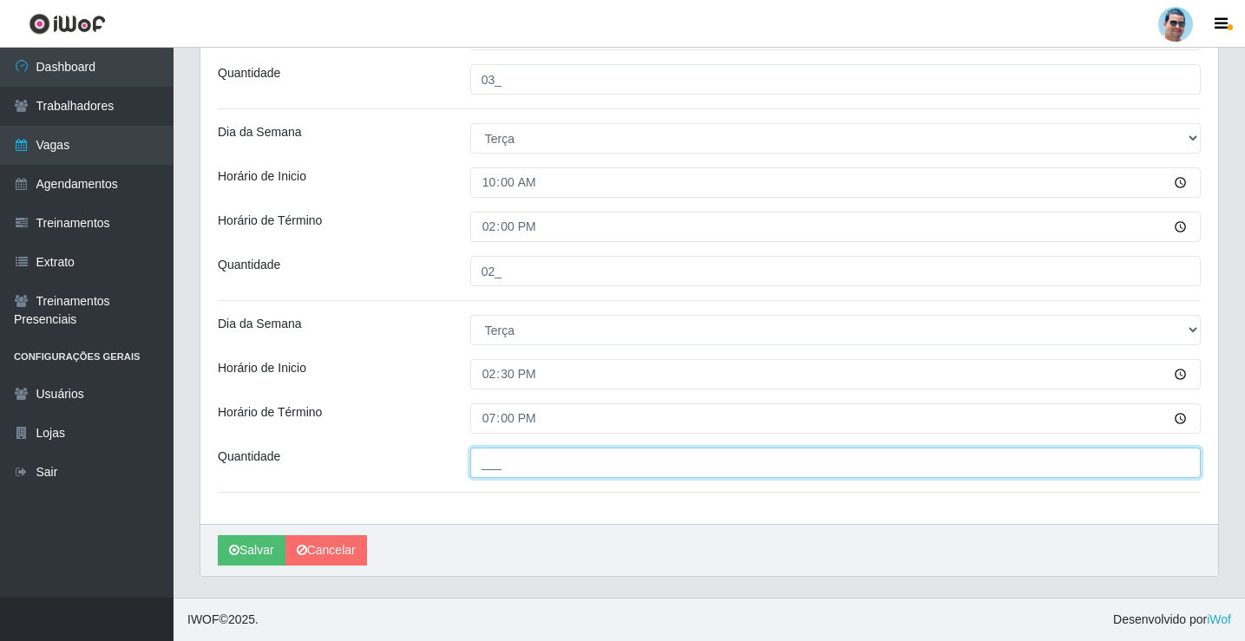
click at [514, 463] on input "___" at bounding box center [835, 463] width 731 height 30
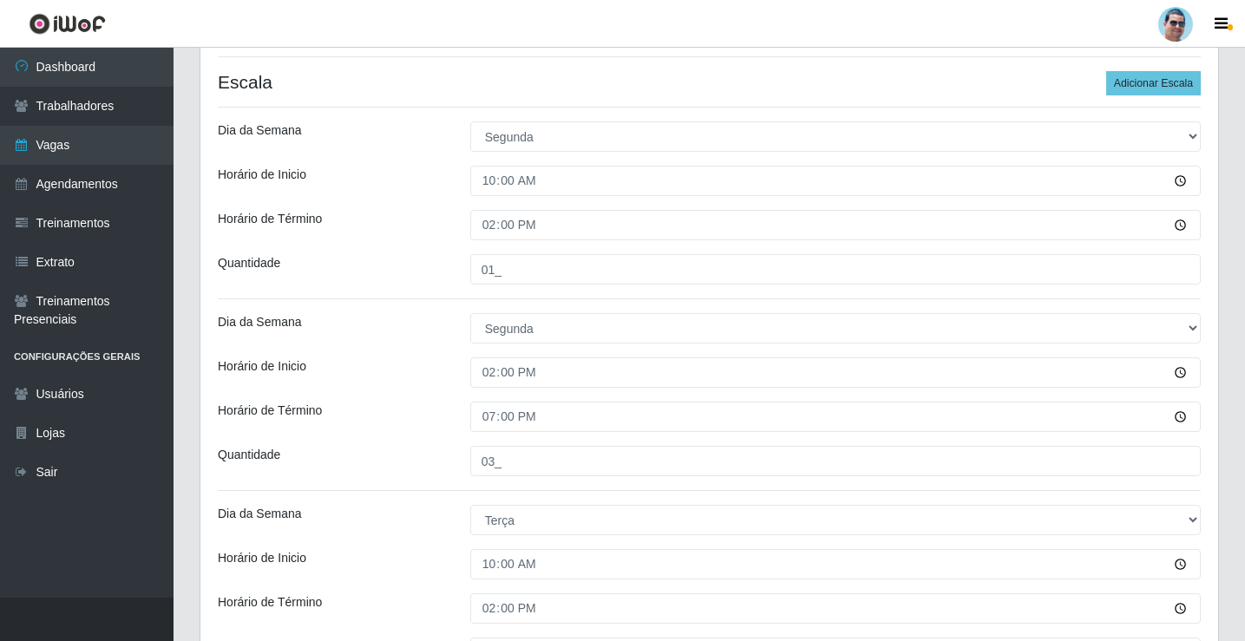
scroll to position [195, 0]
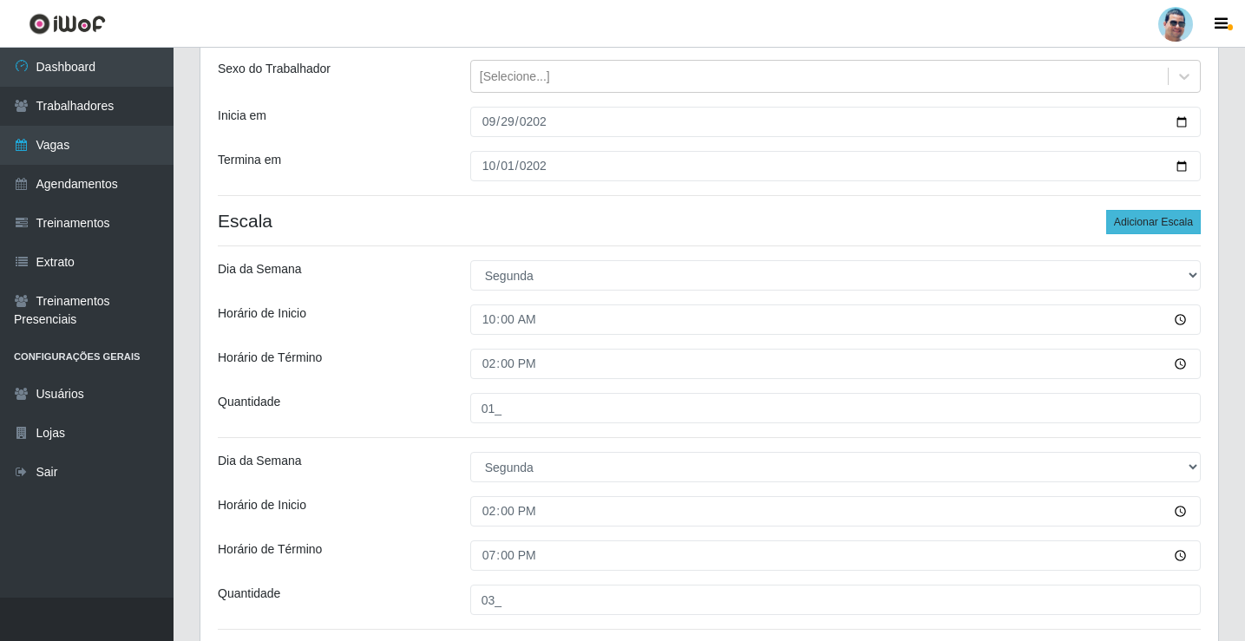
type input "02_"
click at [1182, 224] on button "Adicionar Escala" at bounding box center [1154, 222] width 95 height 24
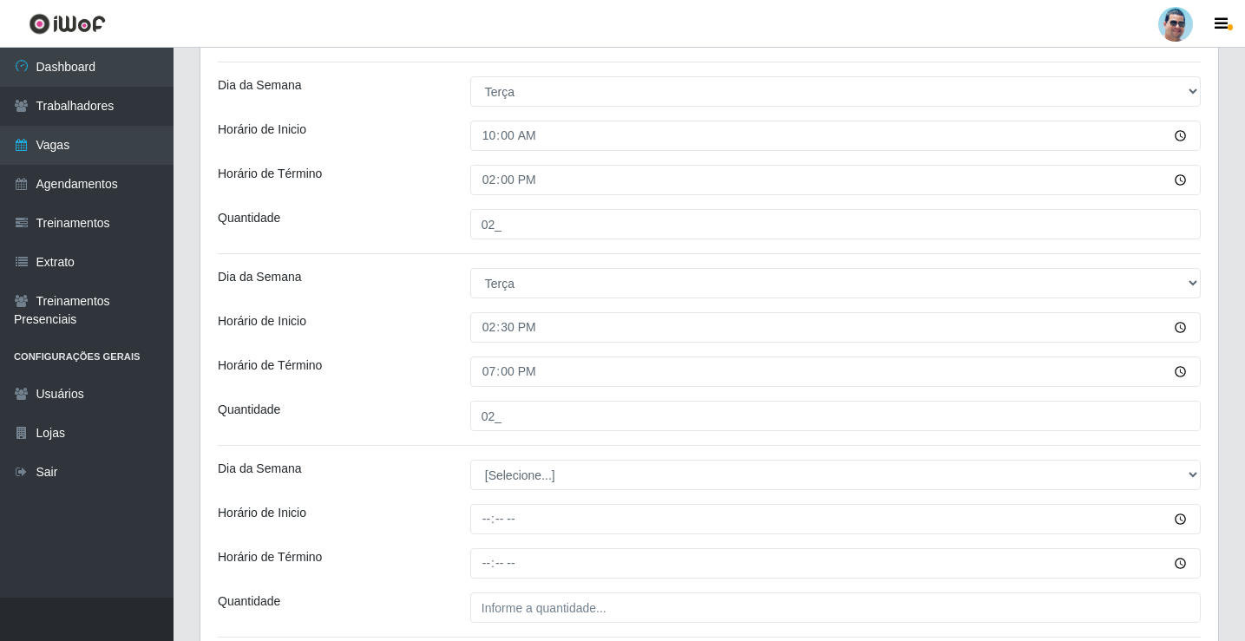
scroll to position [803, 0]
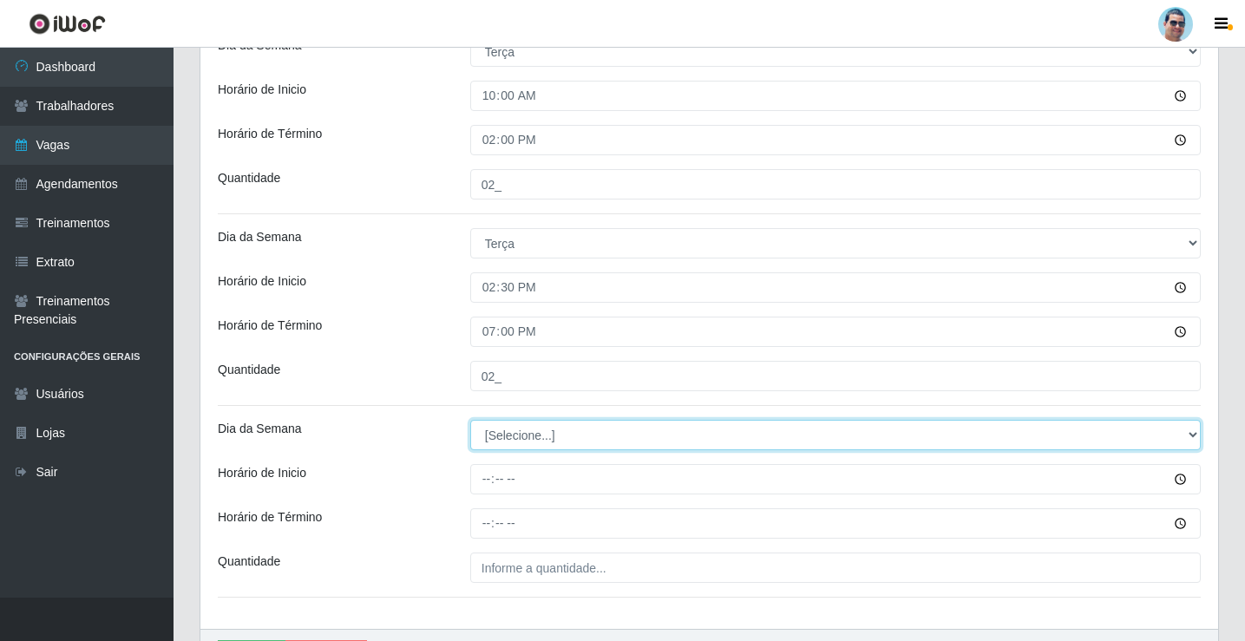
click at [509, 446] on select "[Selecione...] Segunda Terça Quarta Quinta Sexta Sábado Domingo" at bounding box center [835, 435] width 731 height 30
select select "3"
click at [470, 420] on select "[Selecione...] Segunda Terça Quarta Quinta Sexta Sábado Domingo" at bounding box center [835, 435] width 731 height 30
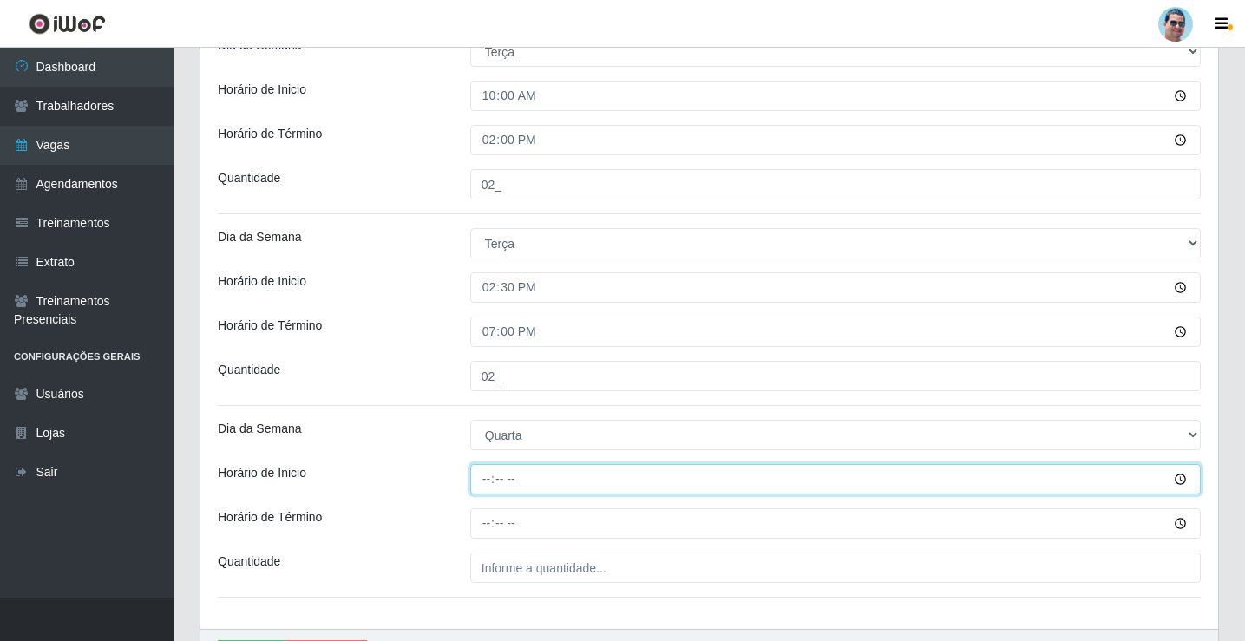
click at [477, 479] on input "Horário de Inicio" at bounding box center [835, 479] width 731 height 30
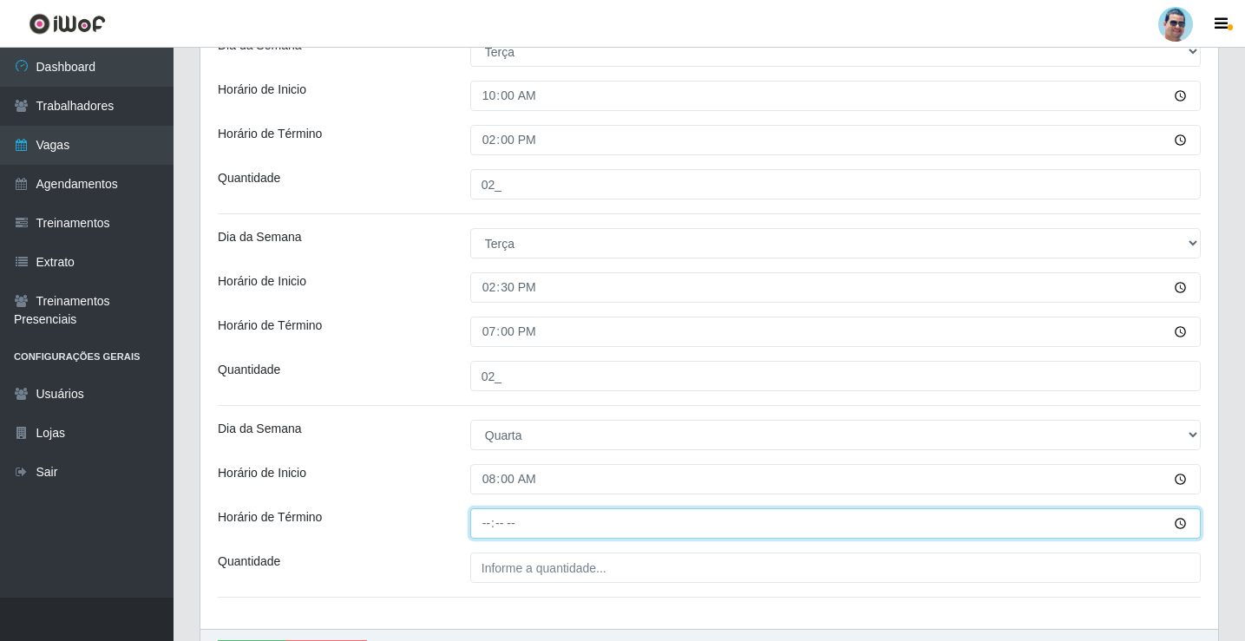
click at [481, 522] on input "Horário de Término" at bounding box center [835, 524] width 731 height 30
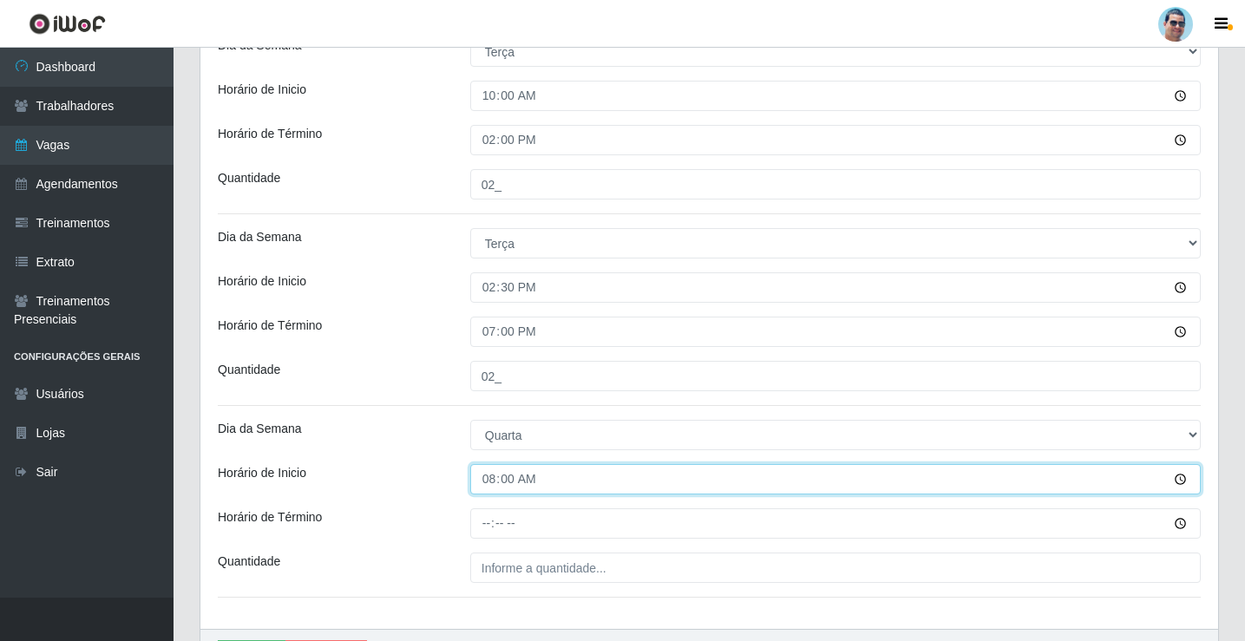
click at [482, 474] on input "08:00" at bounding box center [835, 479] width 731 height 30
type input "09:00"
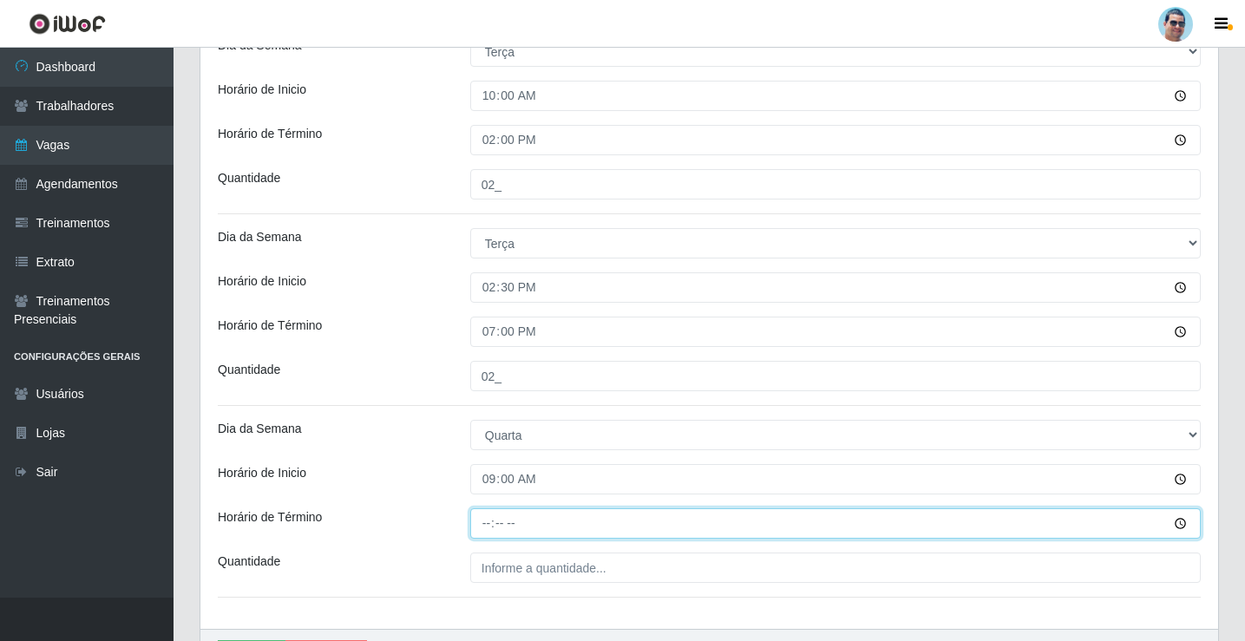
click at [484, 522] on input "Horário de Término" at bounding box center [835, 524] width 731 height 30
type input "14:00"
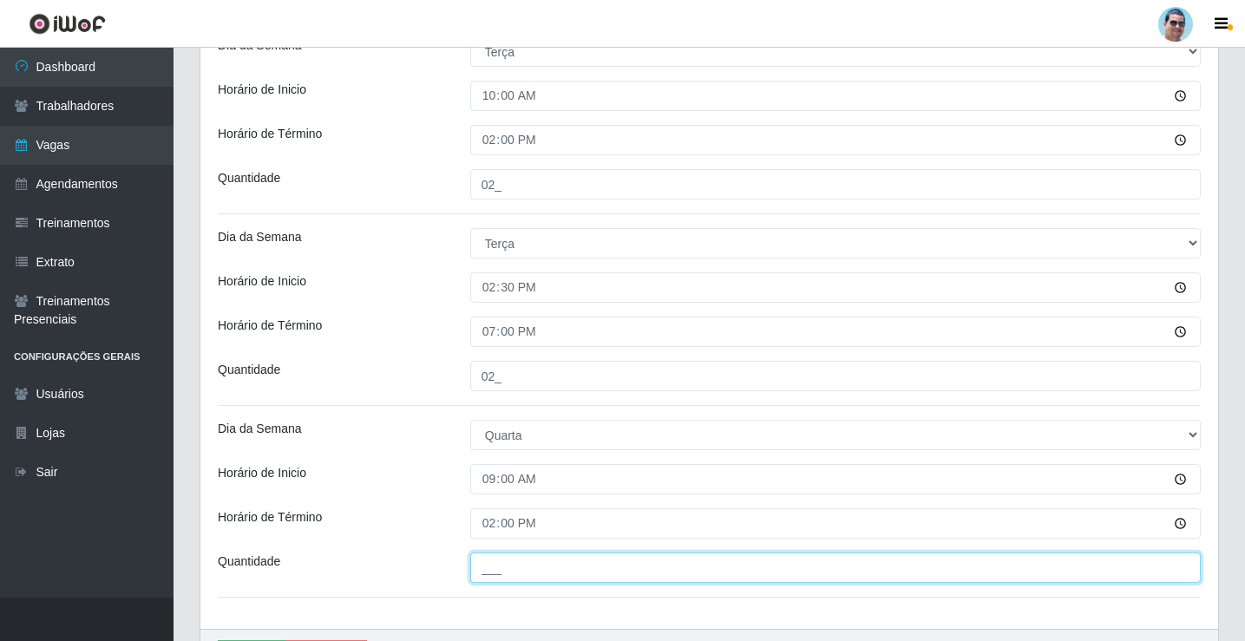
click at [503, 560] on input "___" at bounding box center [835, 568] width 731 height 30
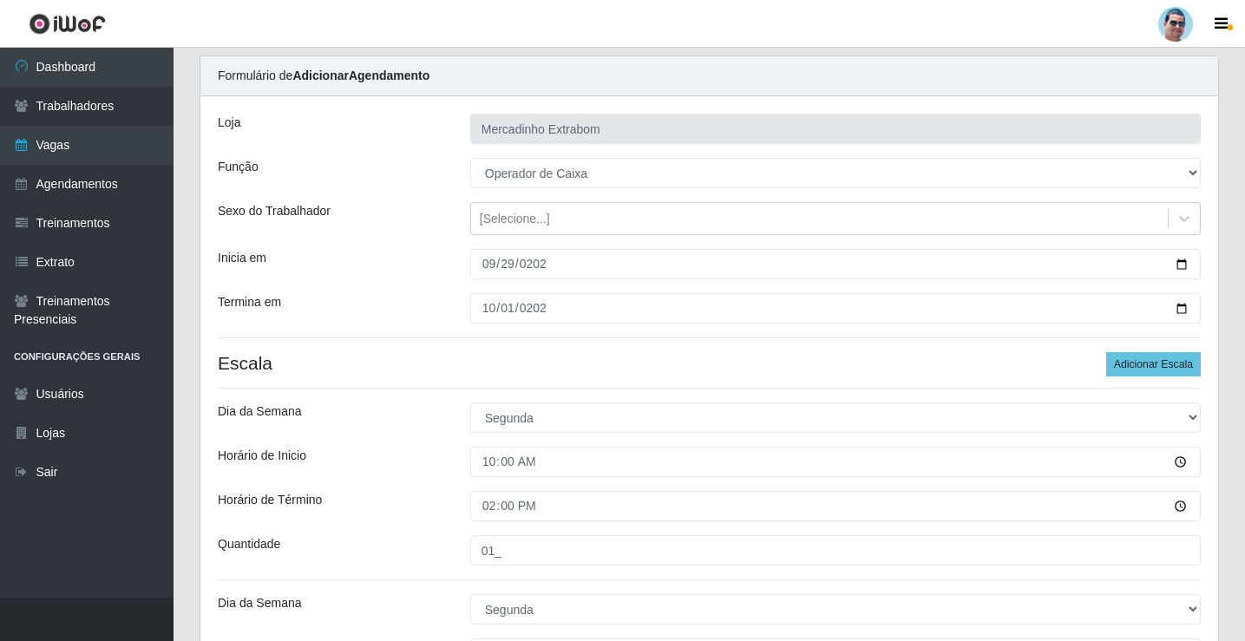
scroll to position [0, 0]
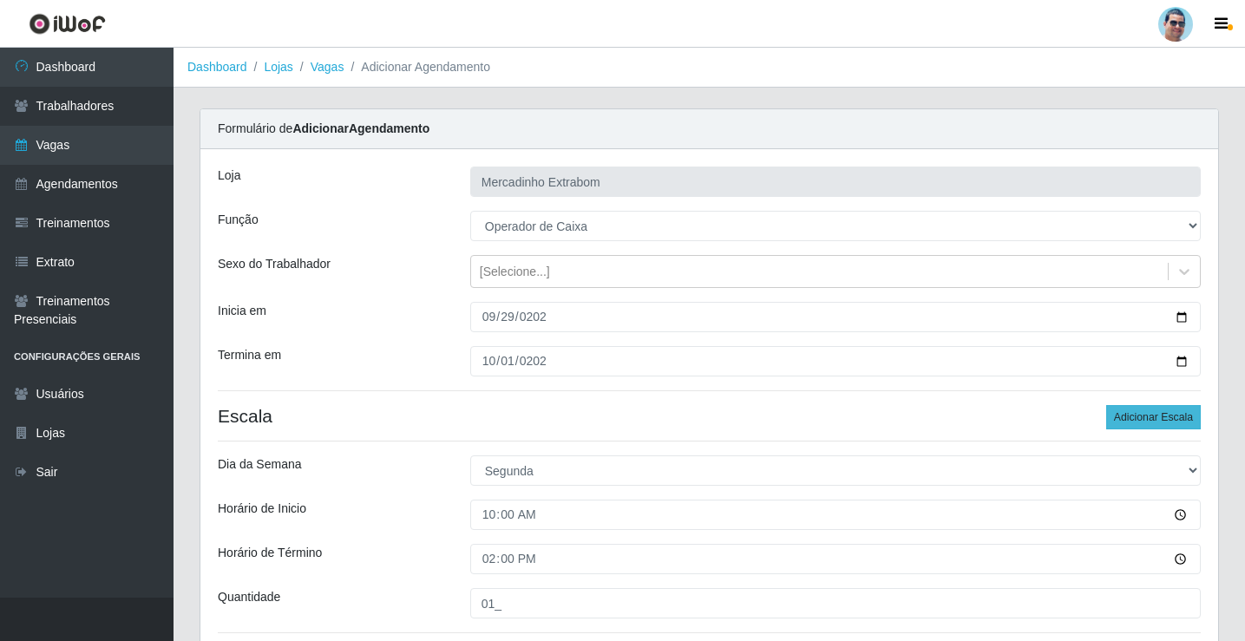
type input "01_"
click at [1166, 416] on button "Adicionar Escala" at bounding box center [1154, 417] width 95 height 24
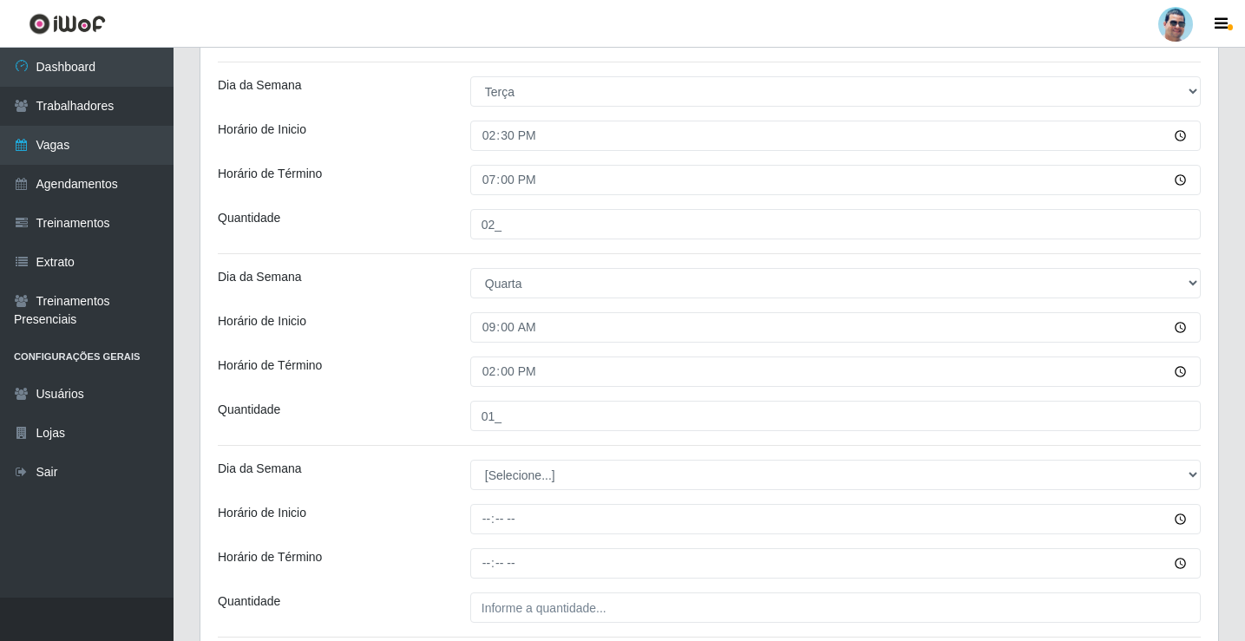
scroll to position [1100, 0]
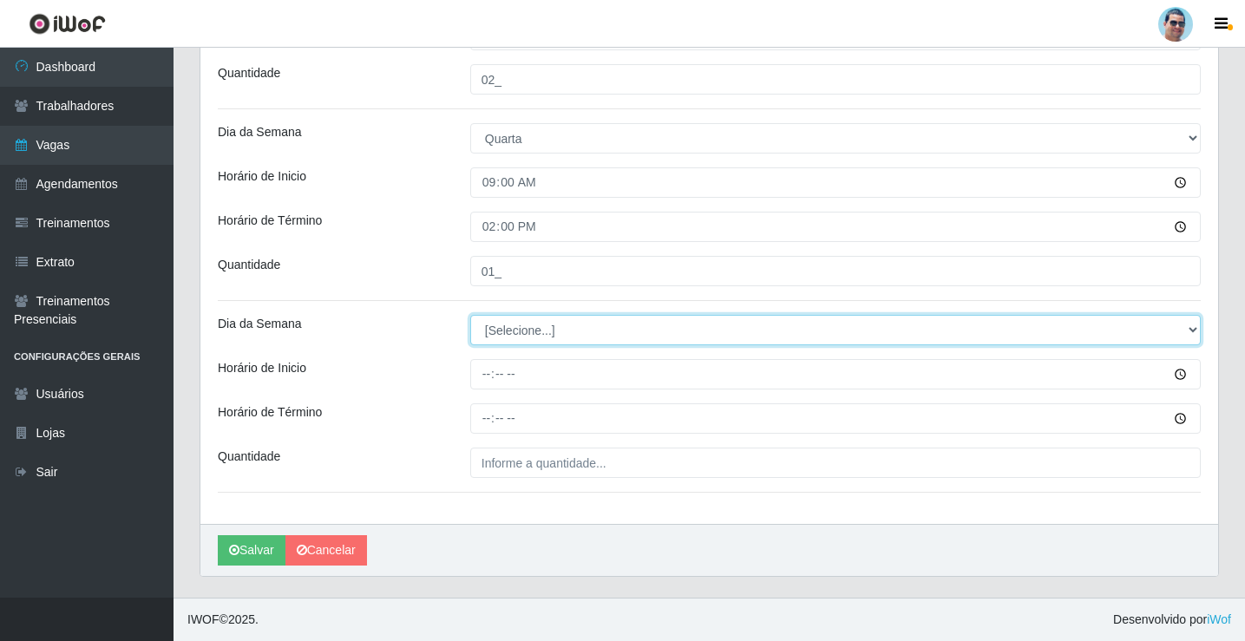
click at [499, 327] on select "[Selecione...] Segunda Terça Quarta Quinta Sexta Sábado Domingo" at bounding box center [835, 330] width 731 height 30
select select "3"
click at [470, 315] on select "[Selecione...] Segunda Terça Quarta Quinta Sexta Sábado Domingo" at bounding box center [835, 330] width 731 height 30
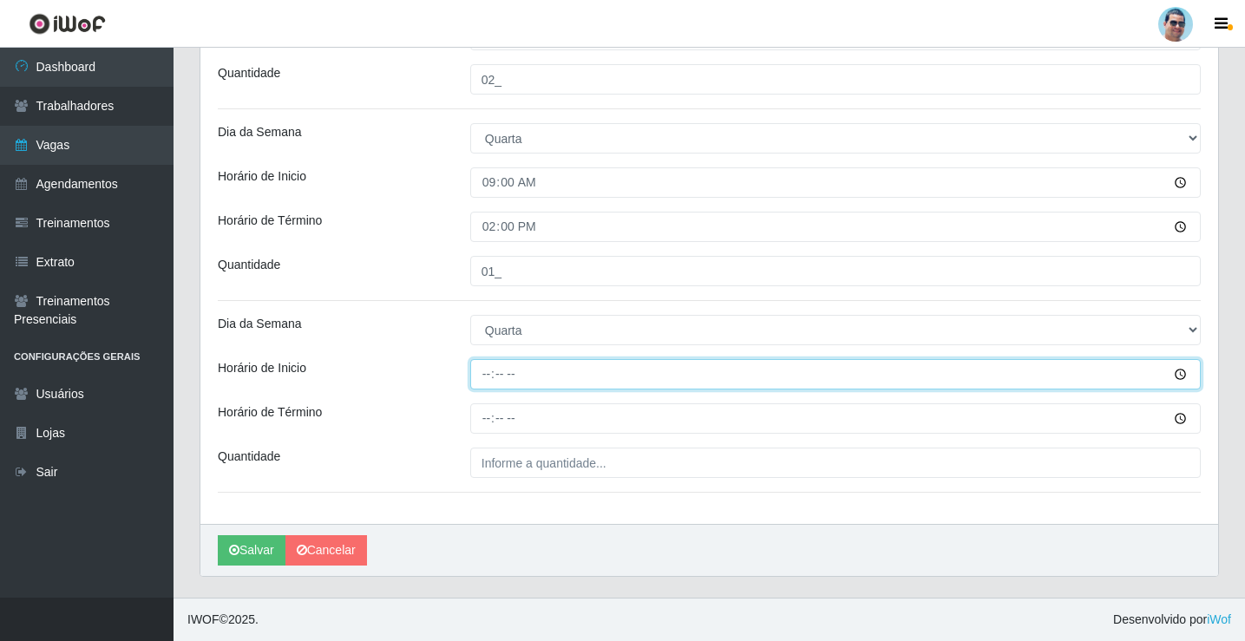
click at [479, 375] on input "Horário de Inicio" at bounding box center [835, 374] width 731 height 30
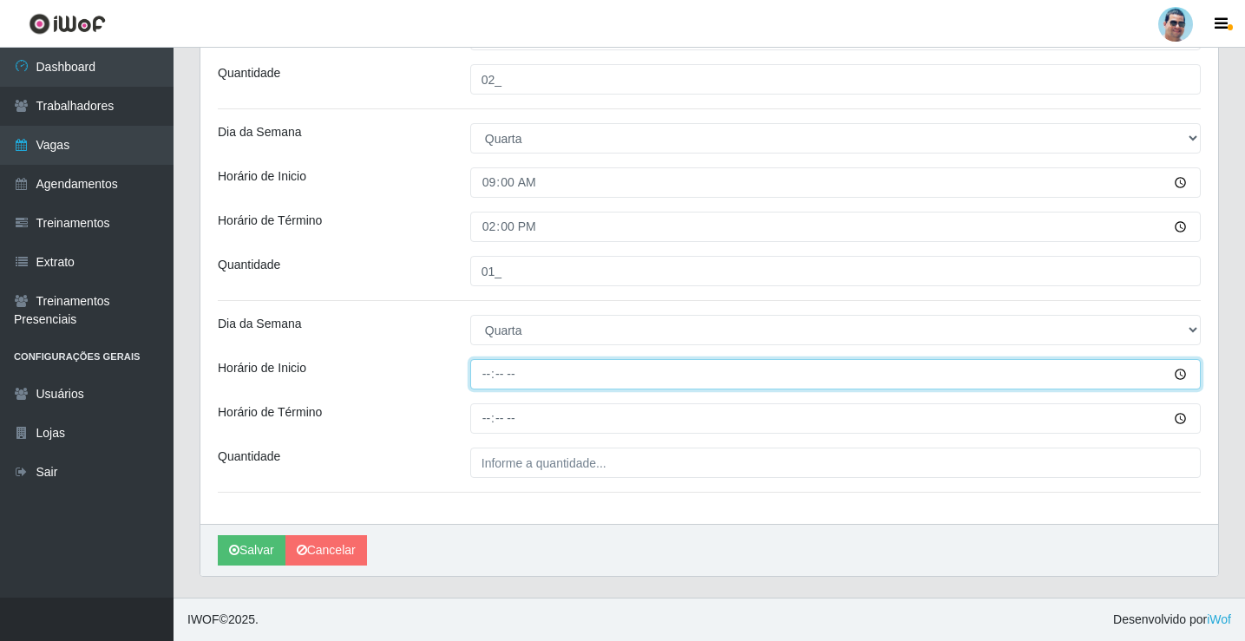
click at [489, 375] on input "Horário de Inicio" at bounding box center [835, 374] width 731 height 30
type input "14:00"
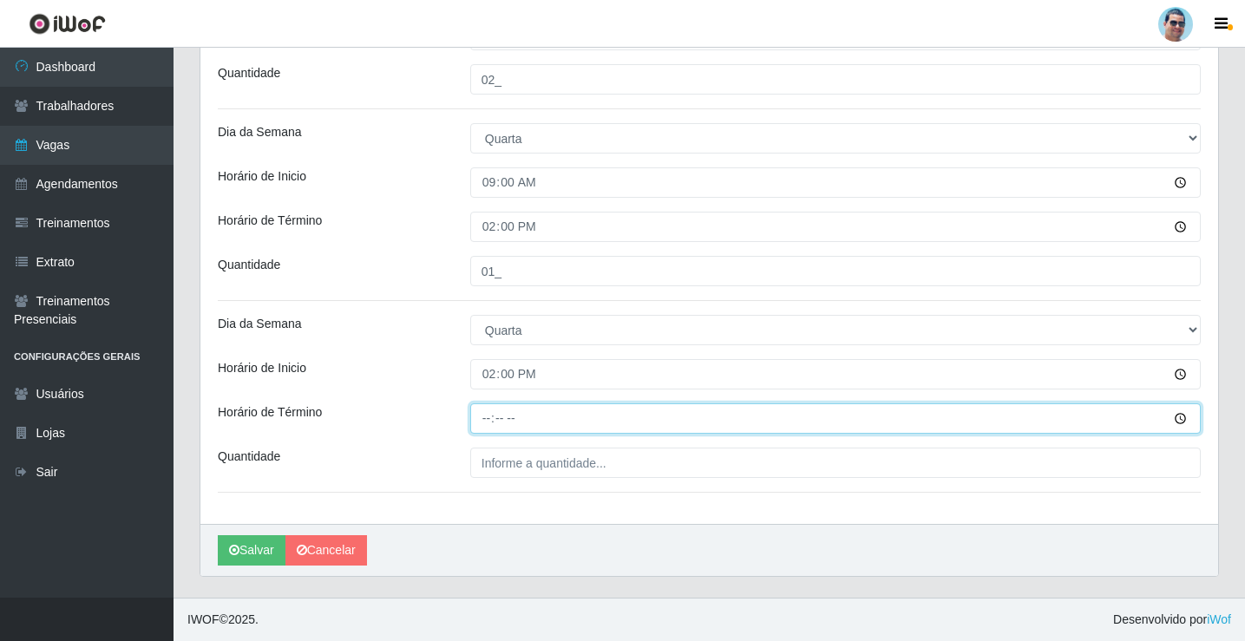
click at [488, 414] on input "Horário de Término" at bounding box center [835, 419] width 731 height 30
type input "19:00"
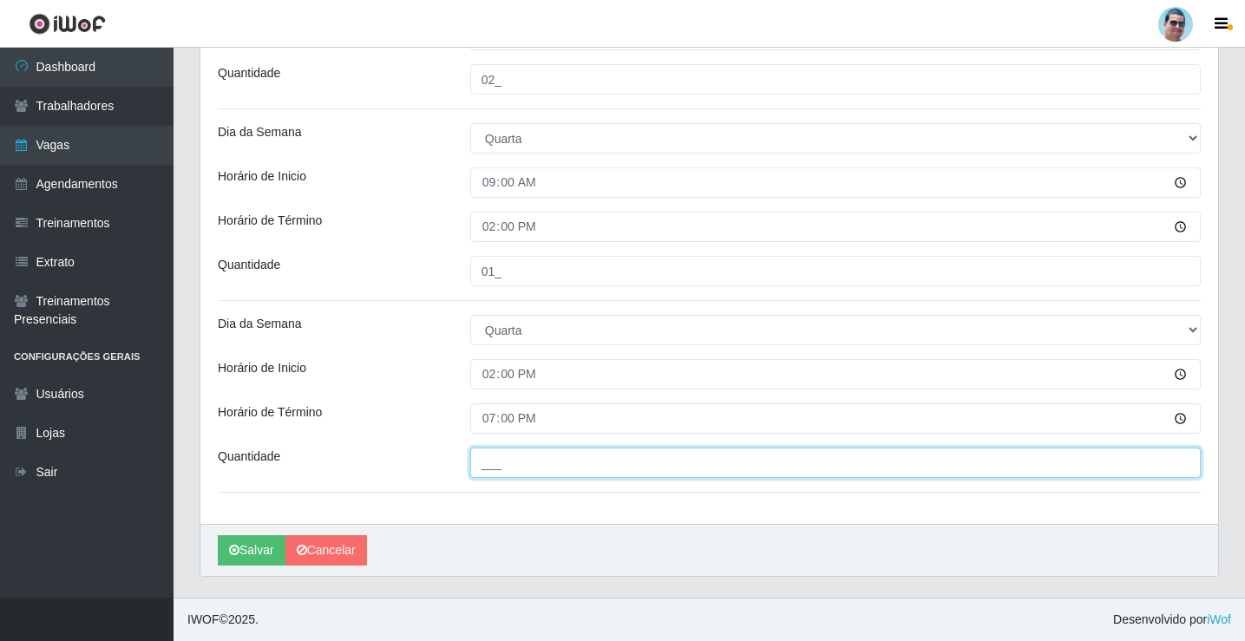
click at [531, 470] on input "___" at bounding box center [835, 463] width 731 height 30
type input "03_"
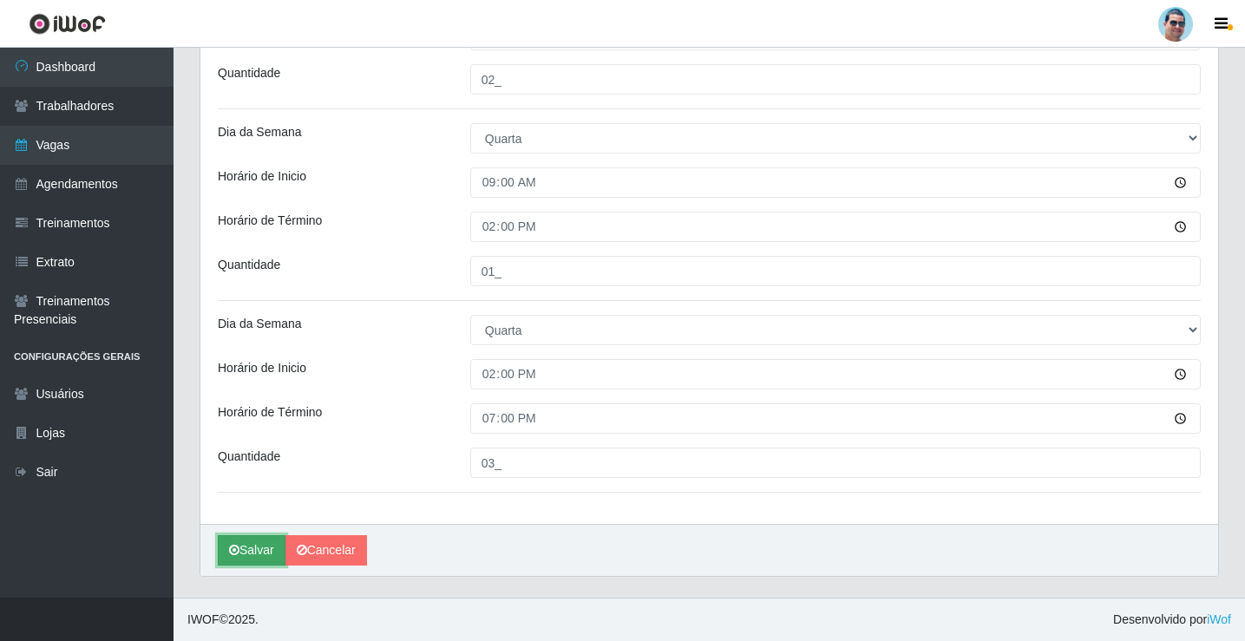
click at [265, 559] on button "Salvar" at bounding box center [252, 551] width 68 height 30
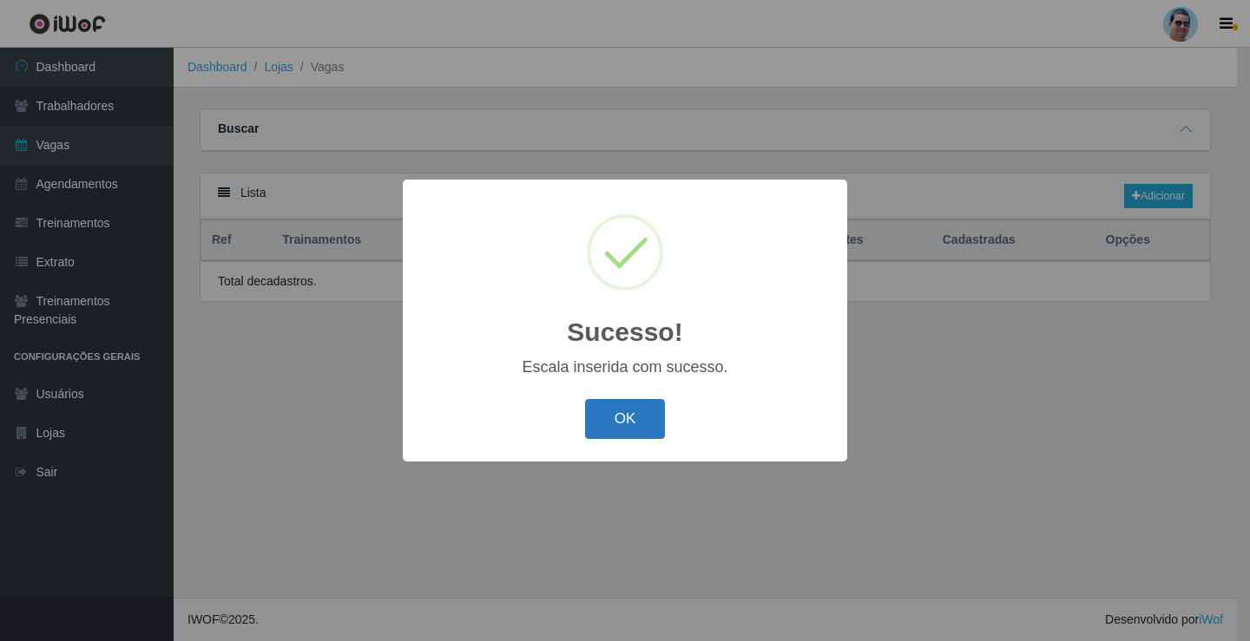
click at [601, 421] on button "OK" at bounding box center [625, 419] width 81 height 41
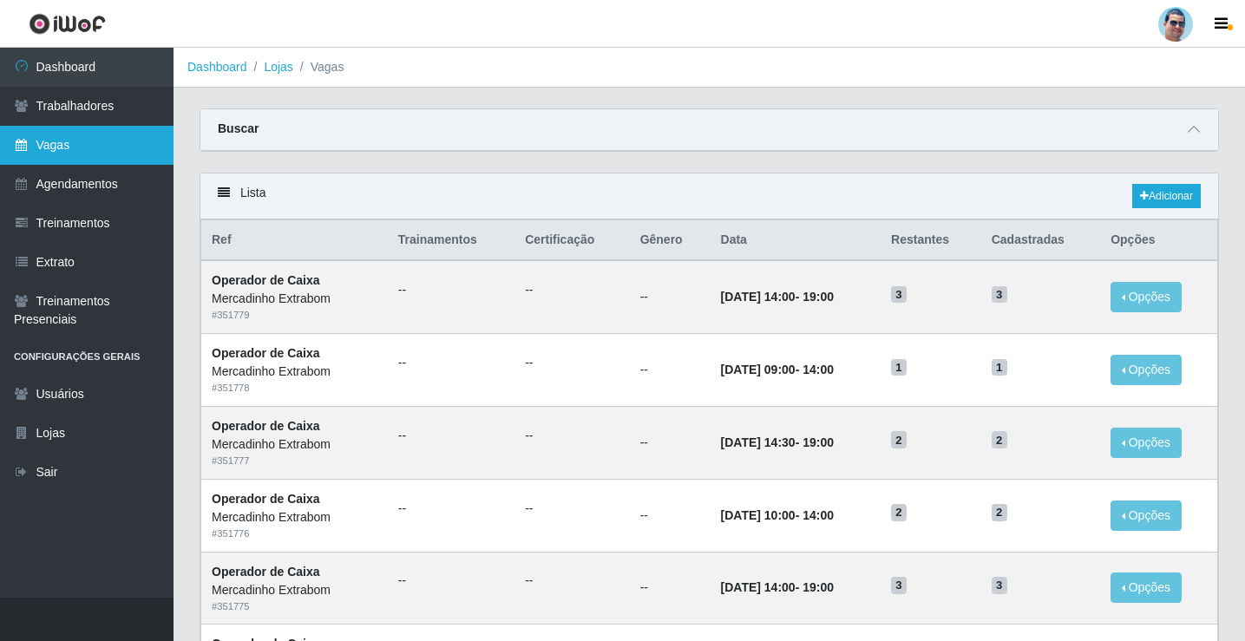
click at [77, 150] on link "Vagas" at bounding box center [87, 145] width 174 height 39
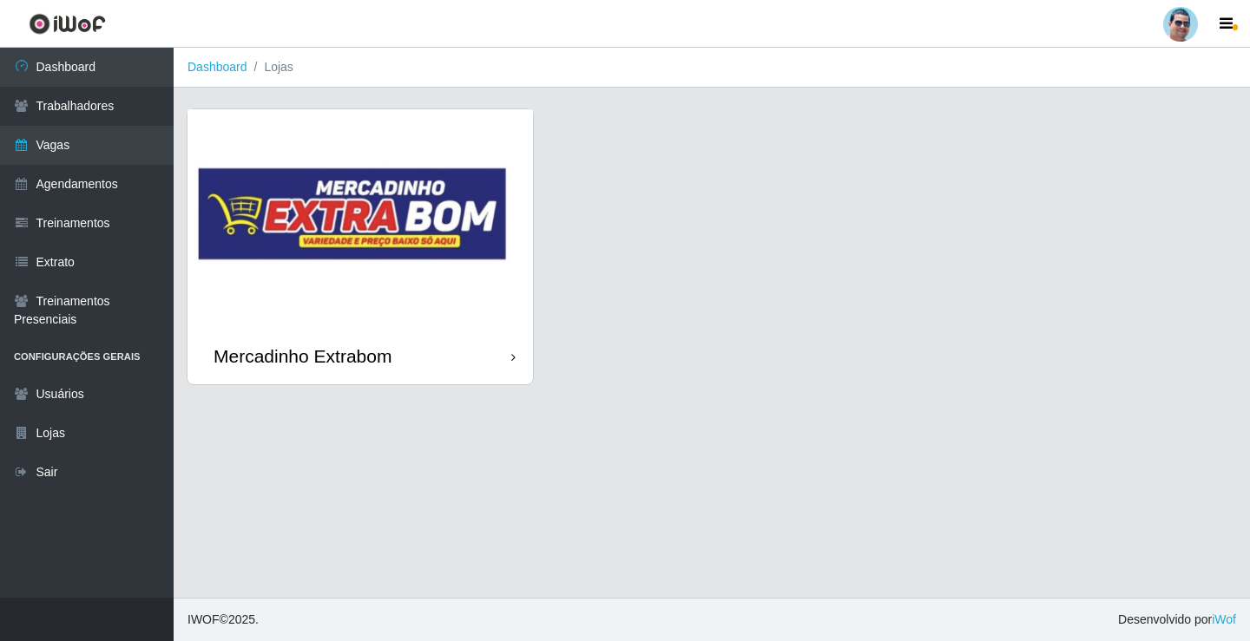
click at [396, 326] on img at bounding box center [359, 218] width 345 height 219
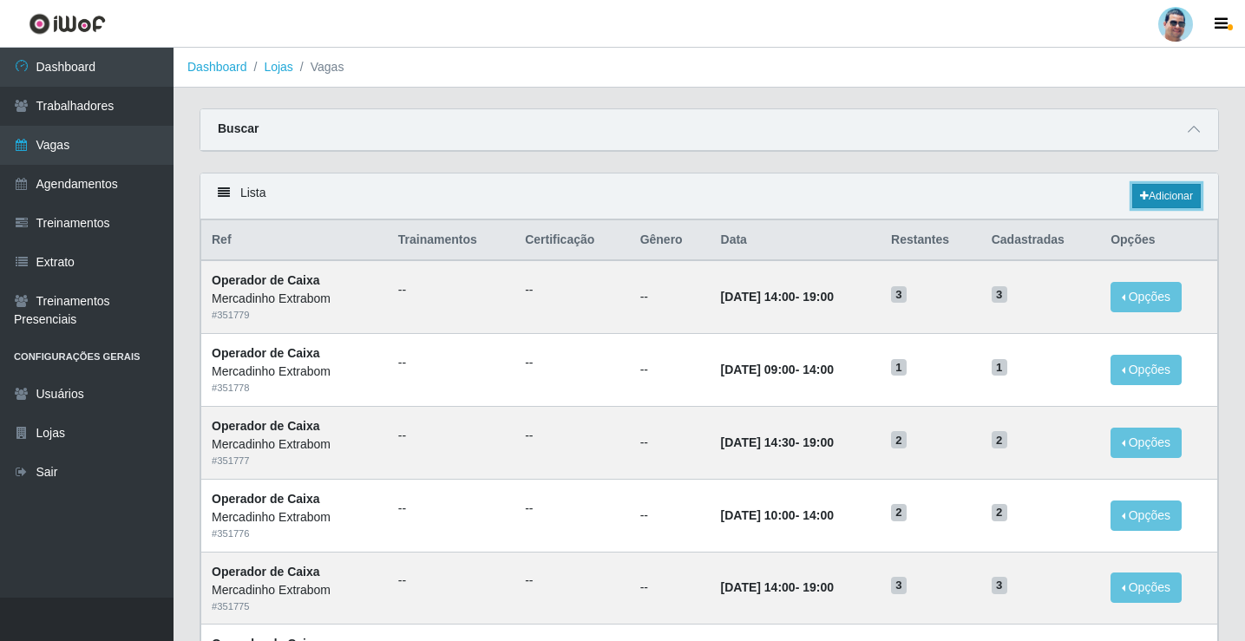
click at [1177, 207] on link "Adicionar" at bounding box center [1167, 196] width 69 height 24
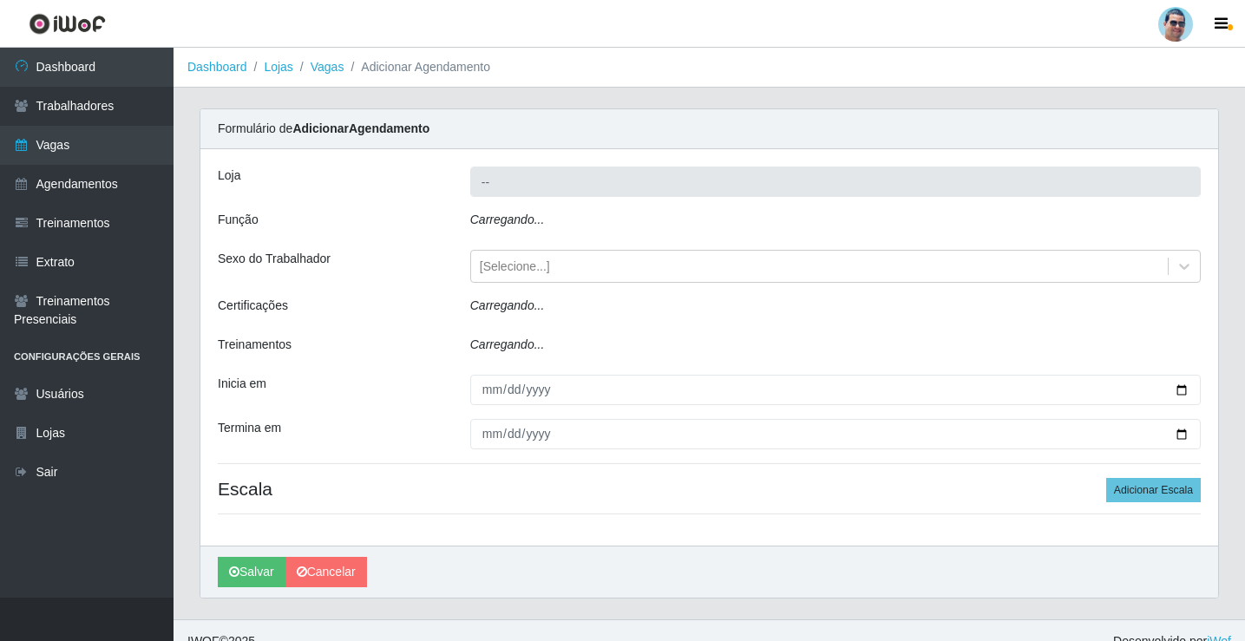
type input "Mercadinho Extrabom"
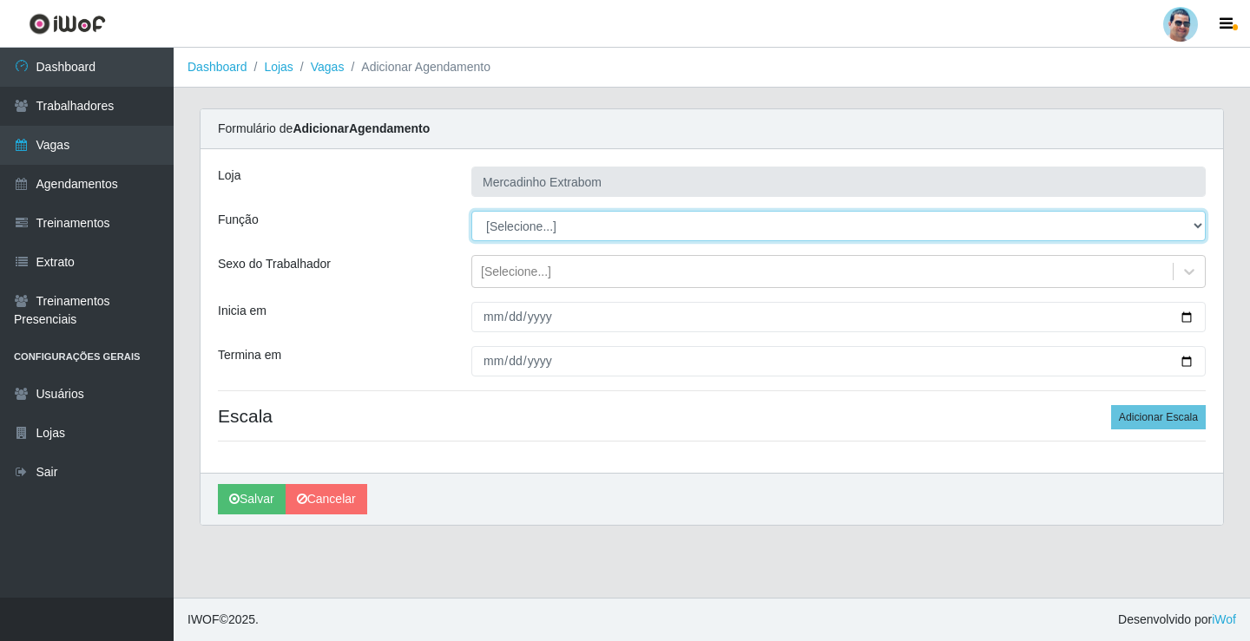
click at [508, 228] on select "[Selecione...] ASG ASG + ASG ++ Balconista Balconista + Balconista ++ Carregado…" at bounding box center [838, 226] width 734 height 30
select select "79"
click at [471, 211] on select "[Selecione...] ASG ASG + ASG ++ Balconista Balconista + Balconista ++ Carregado…" at bounding box center [838, 226] width 734 height 30
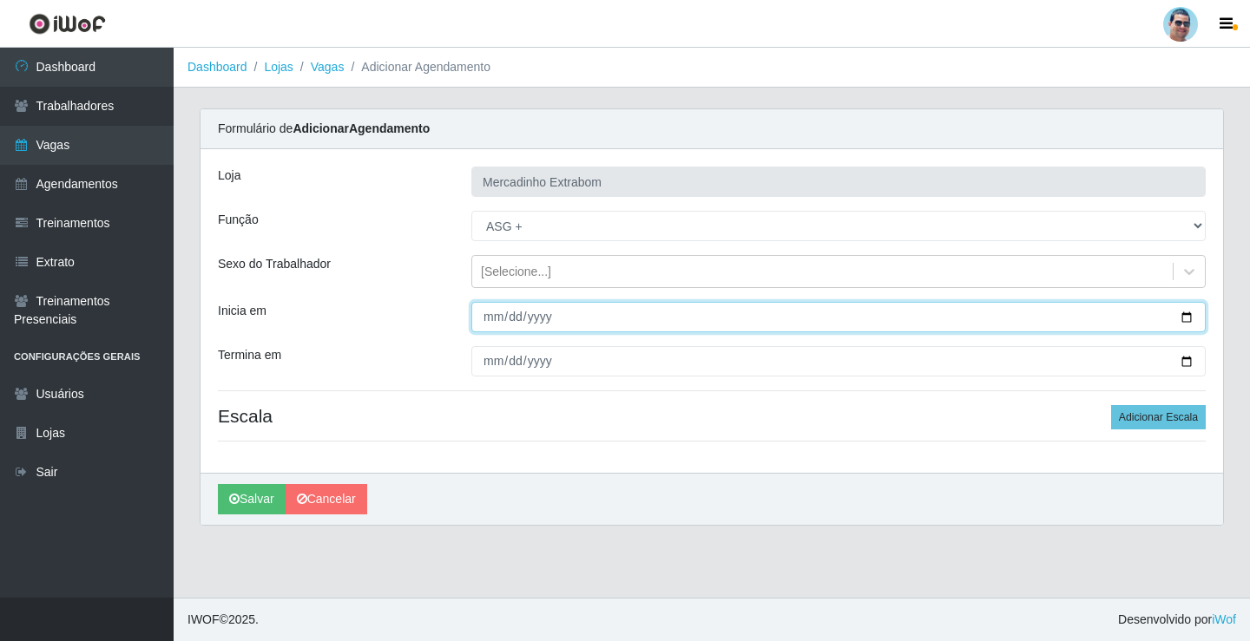
click at [482, 315] on input "Inicia em" at bounding box center [838, 317] width 734 height 30
type input "[DATE]"
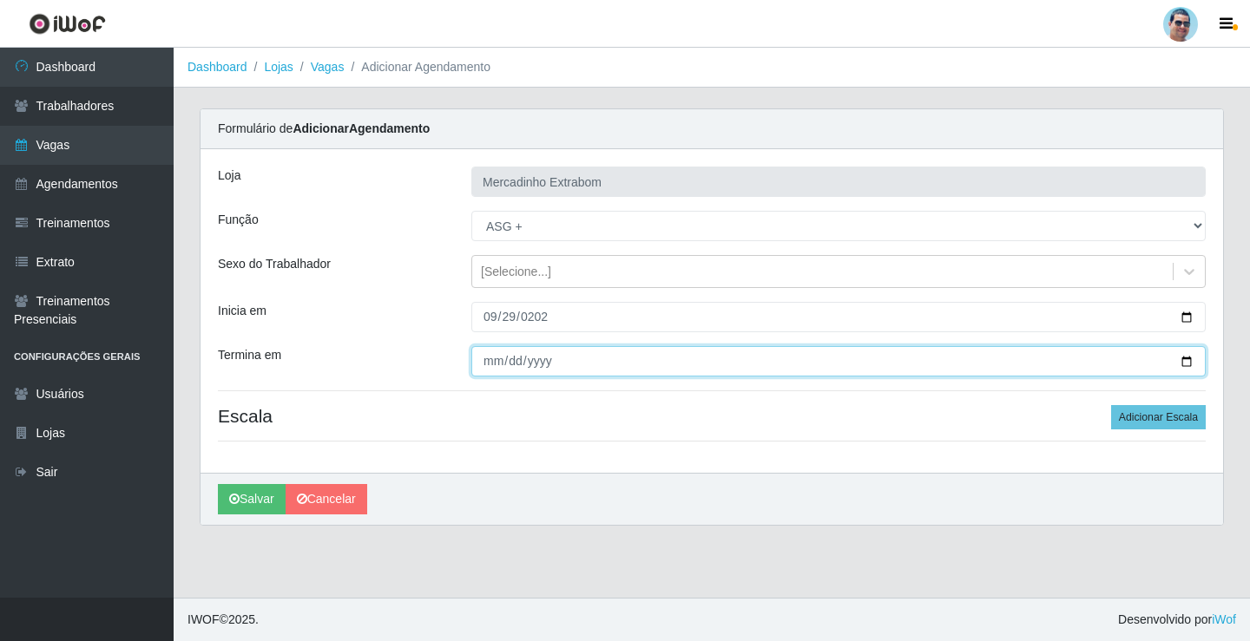
drag, startPoint x: 473, startPoint y: 352, endPoint x: 483, endPoint y: 367, distance: 18.1
click at [483, 364] on input "Termina em" at bounding box center [838, 361] width 734 height 30
type input "[DATE]"
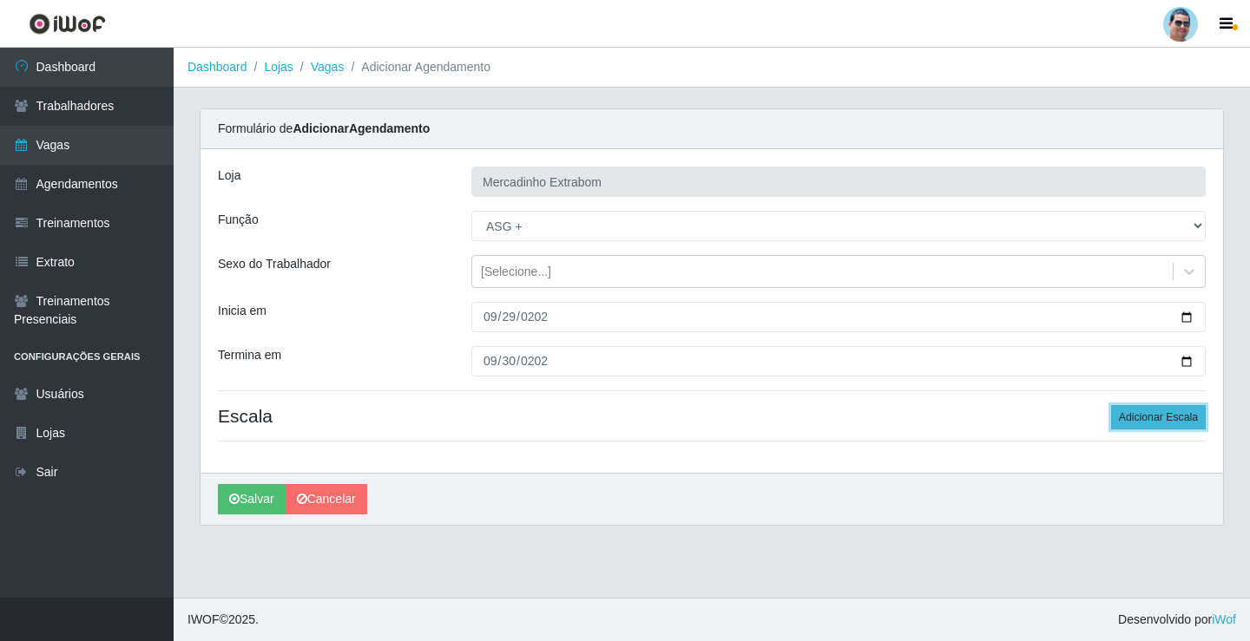
click at [1192, 425] on button "Adicionar Escala" at bounding box center [1158, 417] width 95 height 24
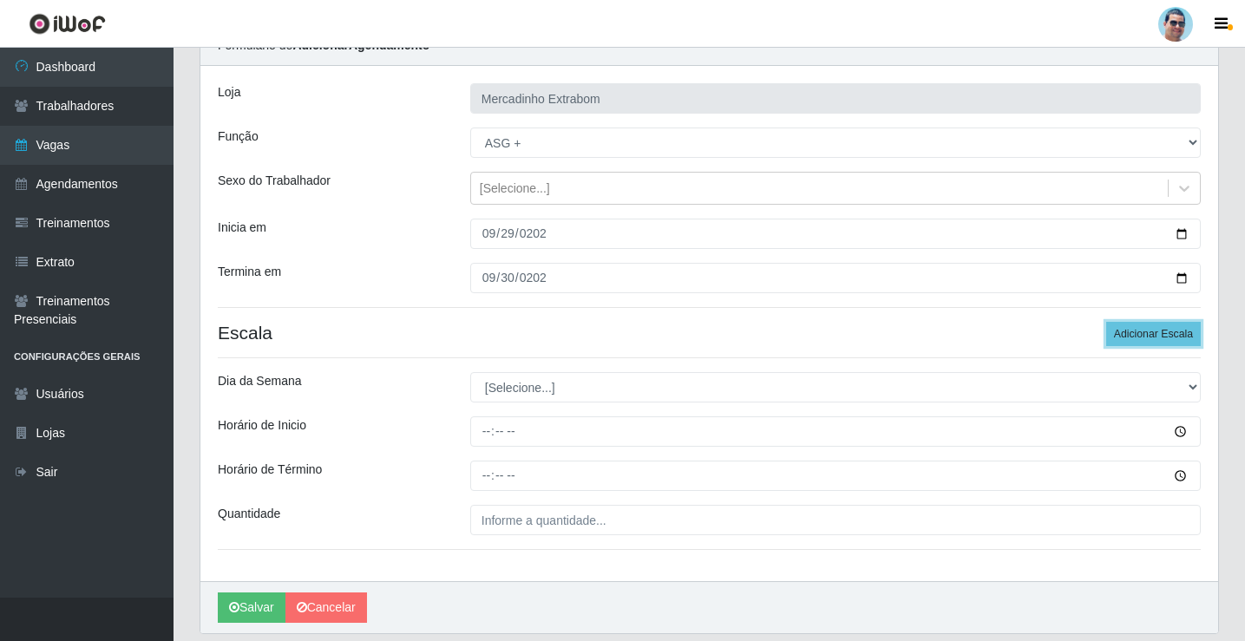
scroll to position [141, 0]
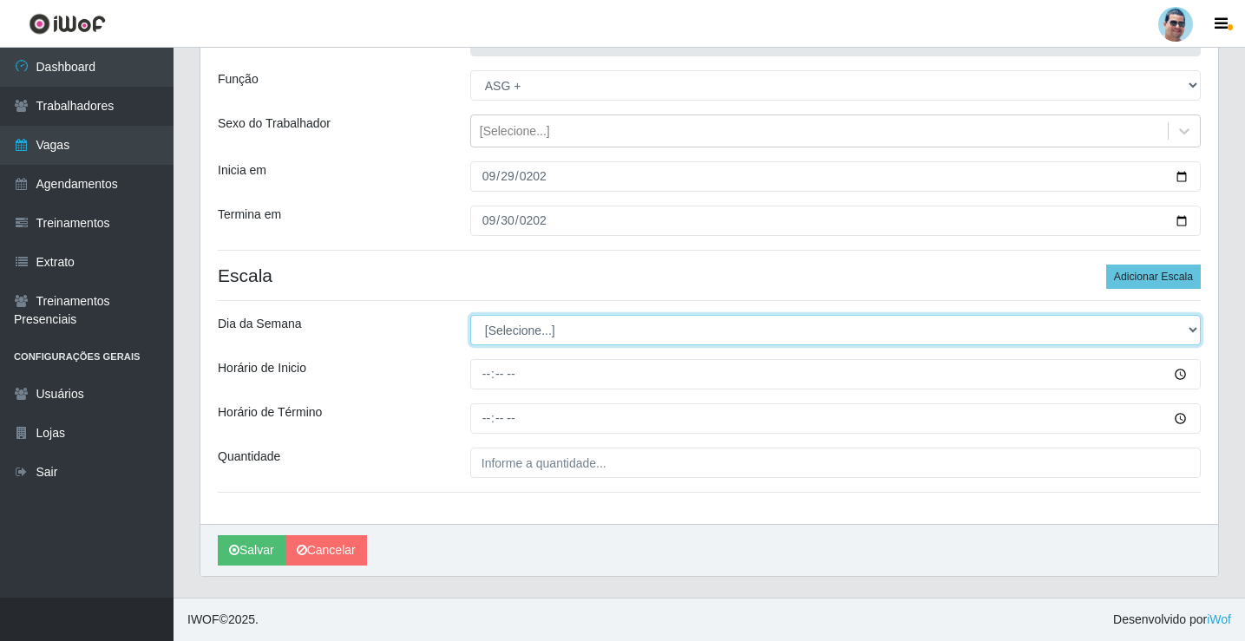
click at [512, 321] on select "[Selecione...] Segunda Terça Quarta Quinta Sexta Sábado Domingo" at bounding box center [835, 330] width 731 height 30
select select "1"
click at [470, 315] on select "[Selecione...] Segunda Terça Quarta Quinta Sexta Sábado Domingo" at bounding box center [835, 330] width 731 height 30
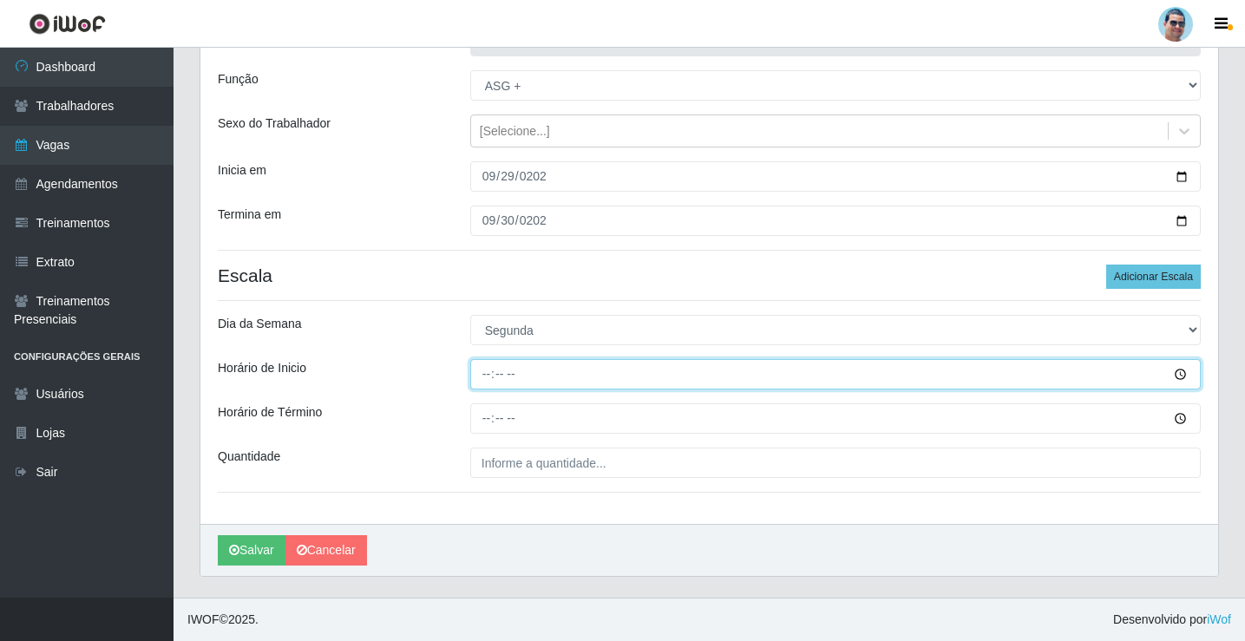
click at [488, 377] on input "Horário de Inicio" at bounding box center [835, 374] width 731 height 30
click at [483, 382] on input "15:00" at bounding box center [835, 374] width 731 height 30
type input "14:00"
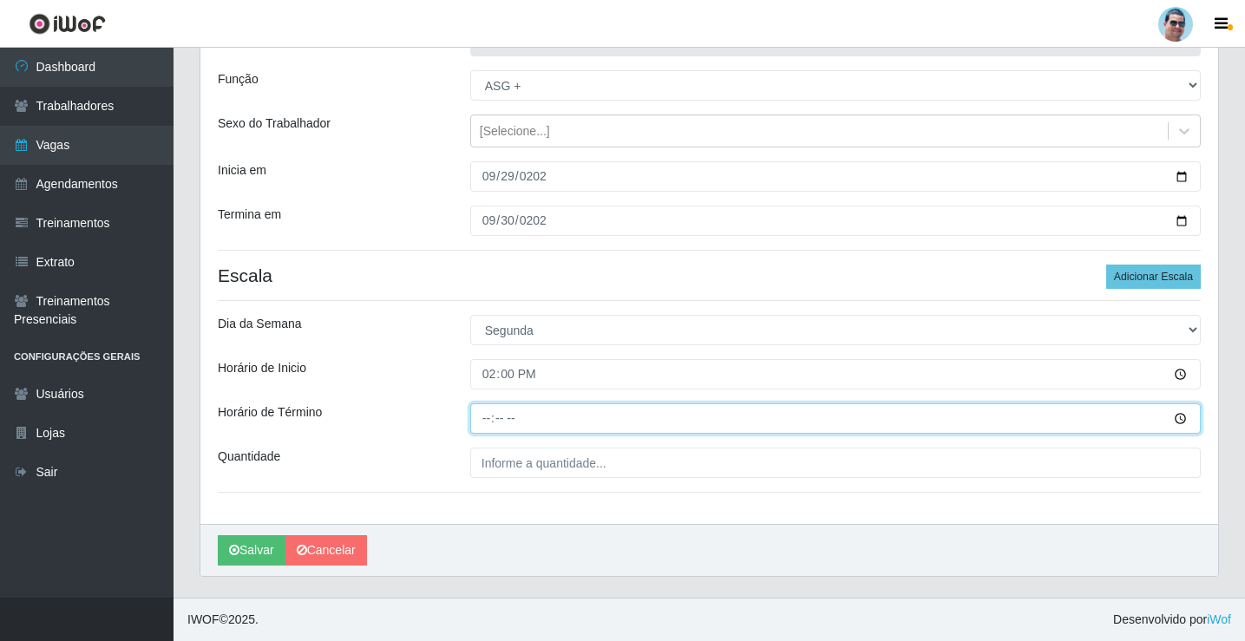
click at [490, 414] on input "Horário de Término" at bounding box center [835, 419] width 731 height 30
type input "19:30"
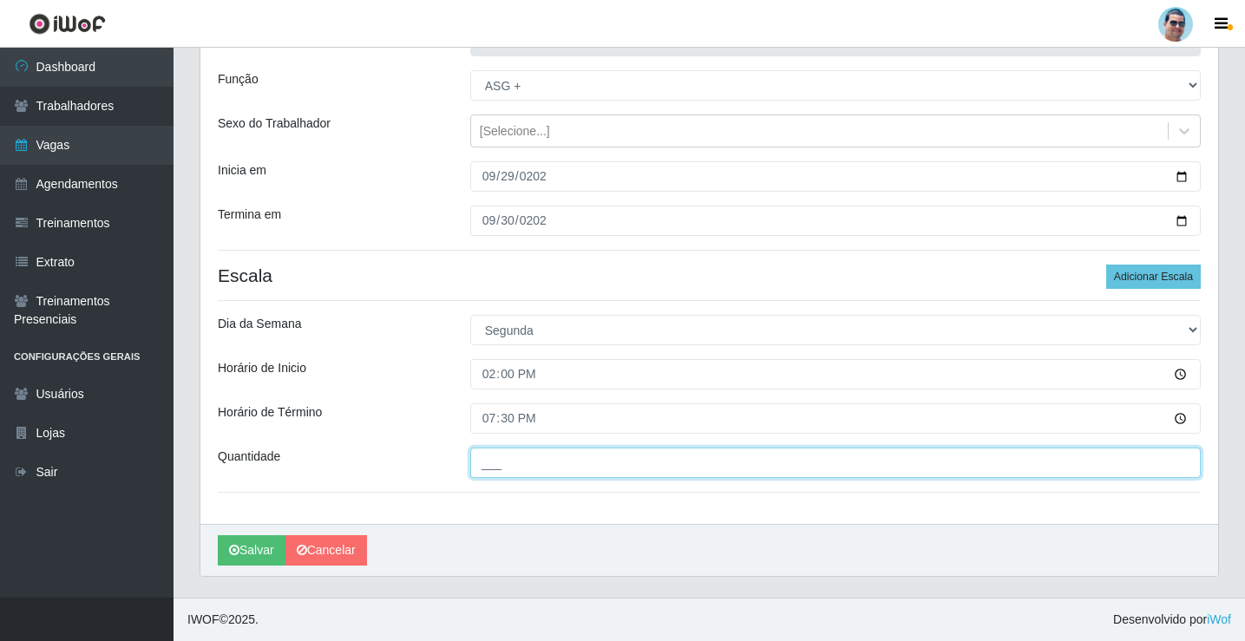
click at [606, 450] on input "___" at bounding box center [835, 463] width 731 height 30
type input "01_"
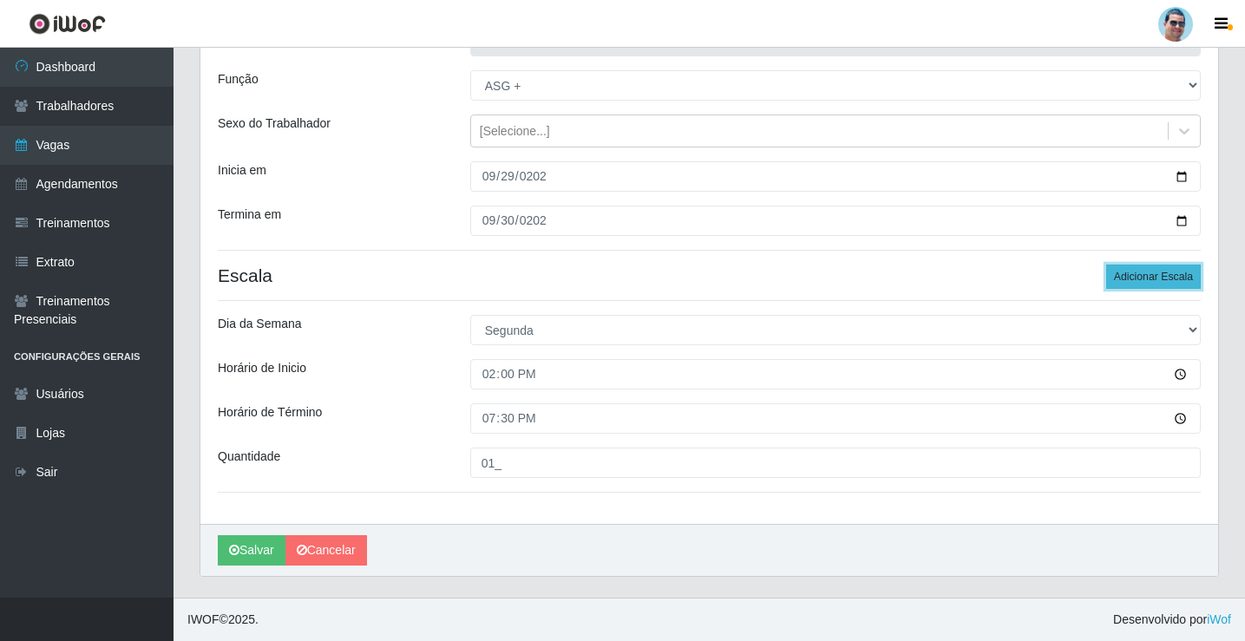
click at [1171, 273] on button "Adicionar Escala" at bounding box center [1154, 277] width 95 height 24
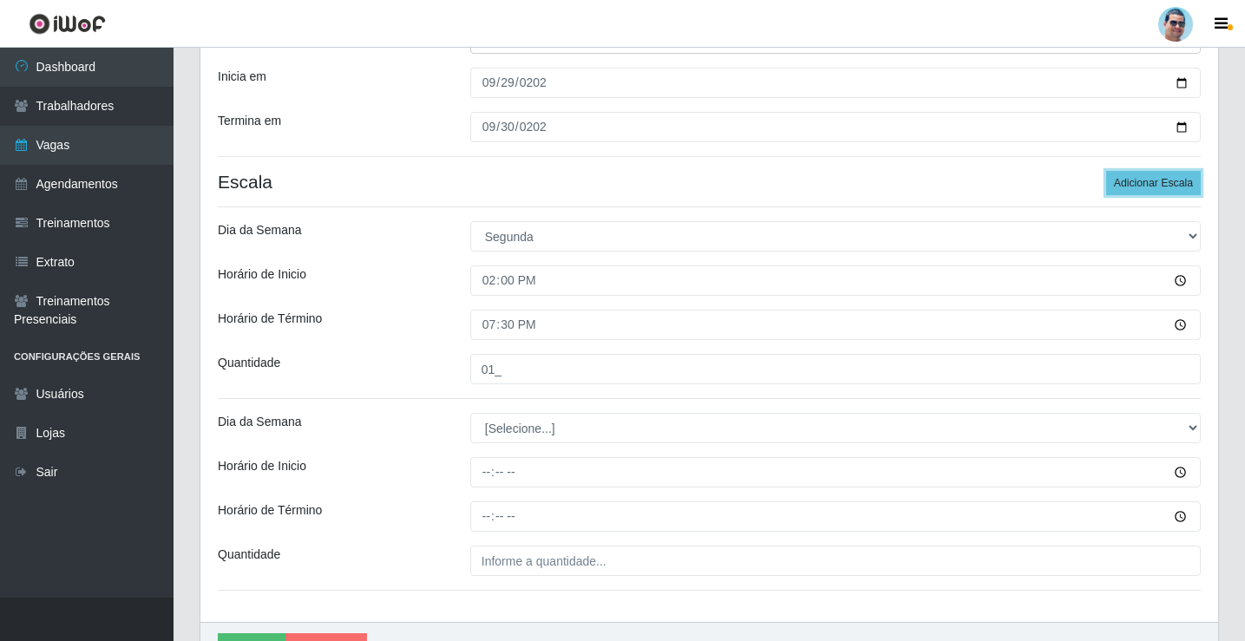
scroll to position [332, 0]
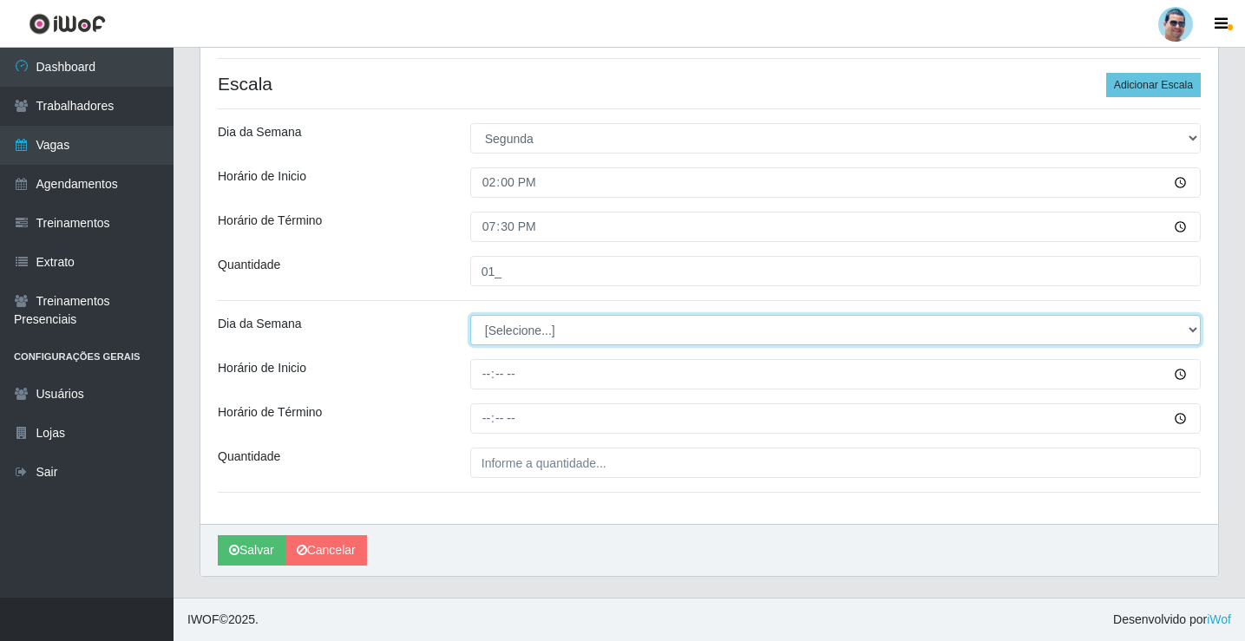
click at [535, 341] on select "[Selecione...] Segunda Terça Quarta Quinta Sexta Sábado Domingo" at bounding box center [835, 330] width 731 height 30
select select "2"
click at [470, 315] on select "[Selecione...] Segunda Terça Quarta Quinta Sexta Sábado Domingo" at bounding box center [835, 330] width 731 height 30
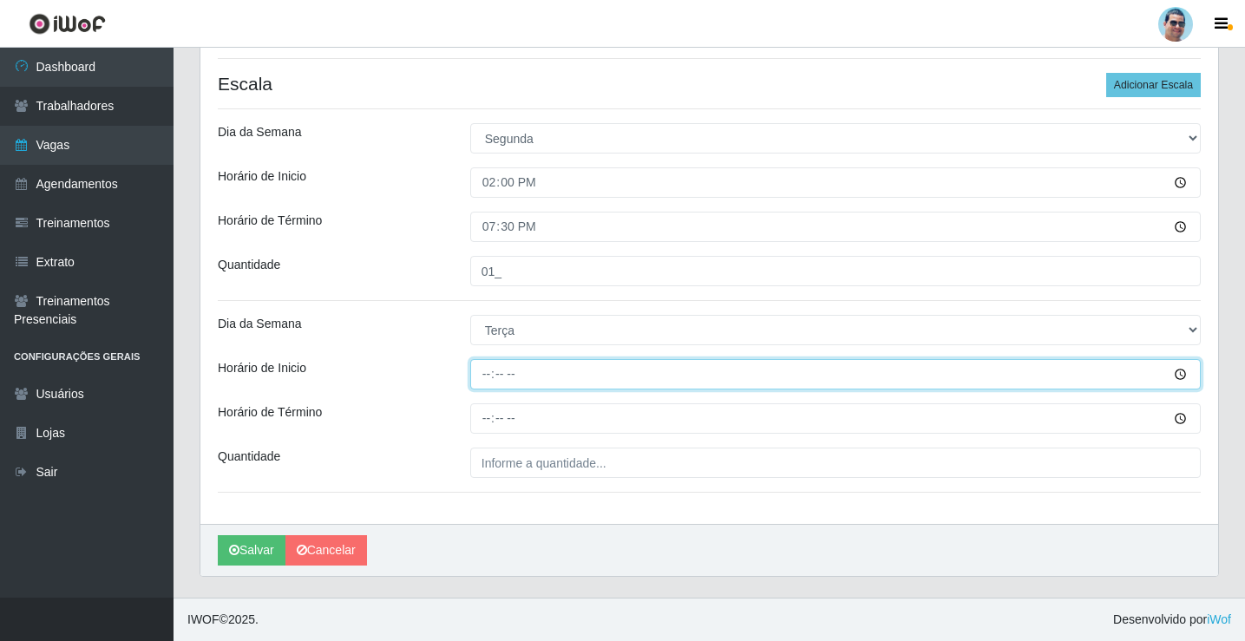
click at [476, 379] on input "Horário de Inicio" at bounding box center [835, 374] width 731 height 30
type input "08:00"
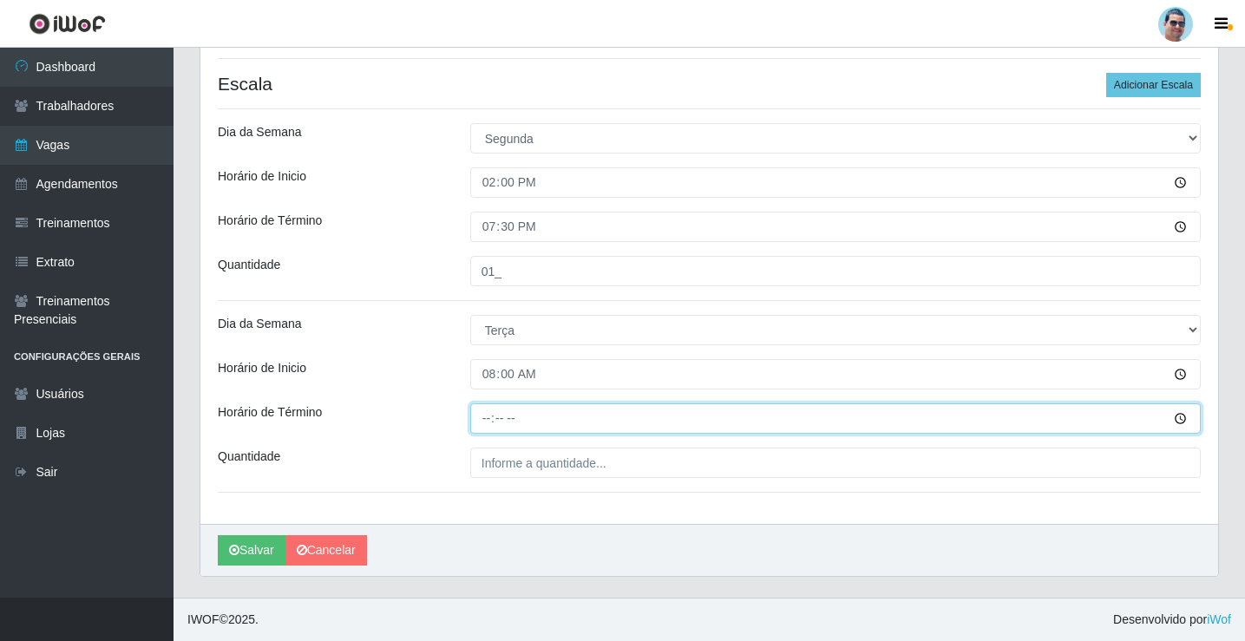
click at [475, 413] on input "Horário de Término" at bounding box center [835, 419] width 731 height 30
click at [507, 416] on input "12:00" at bounding box center [835, 419] width 731 height 30
type input "12:30"
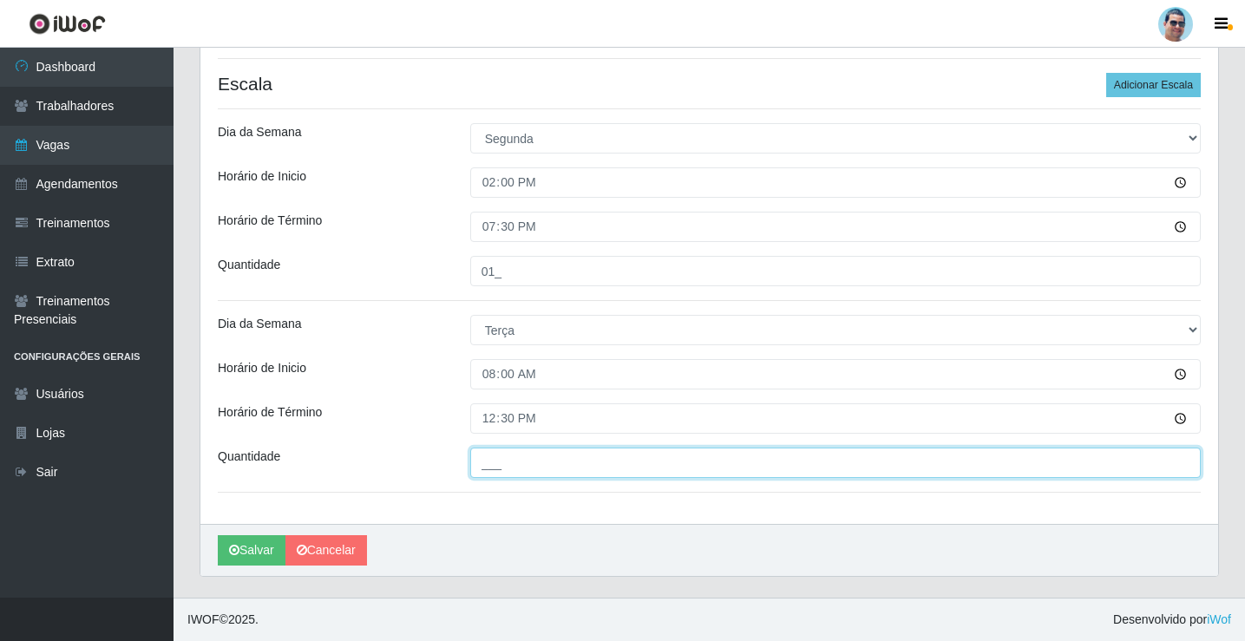
click at [609, 470] on input "___" at bounding box center [835, 463] width 731 height 30
type input "01_"
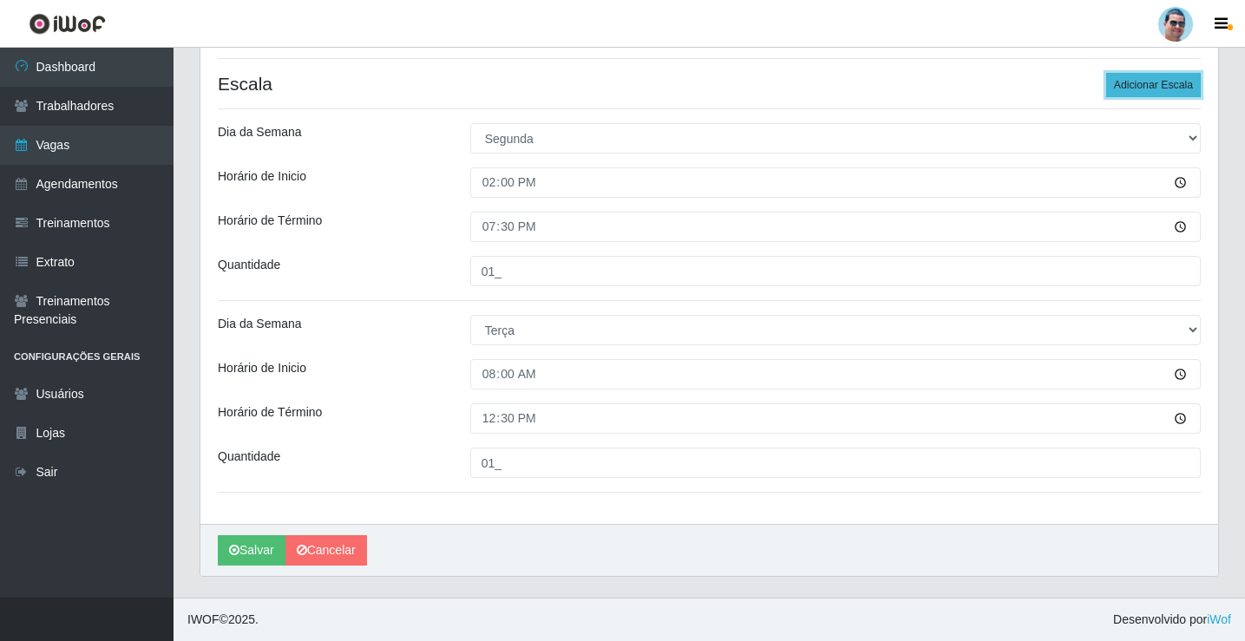
click at [1163, 87] on button "Adicionar Escala" at bounding box center [1154, 85] width 95 height 24
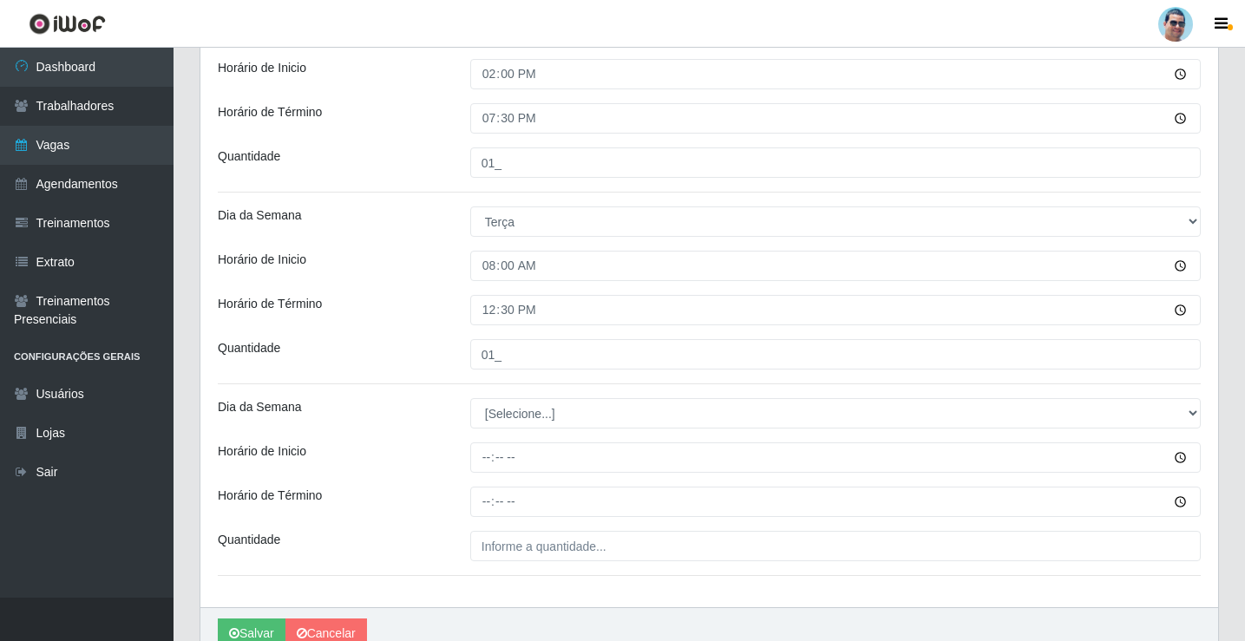
scroll to position [524, 0]
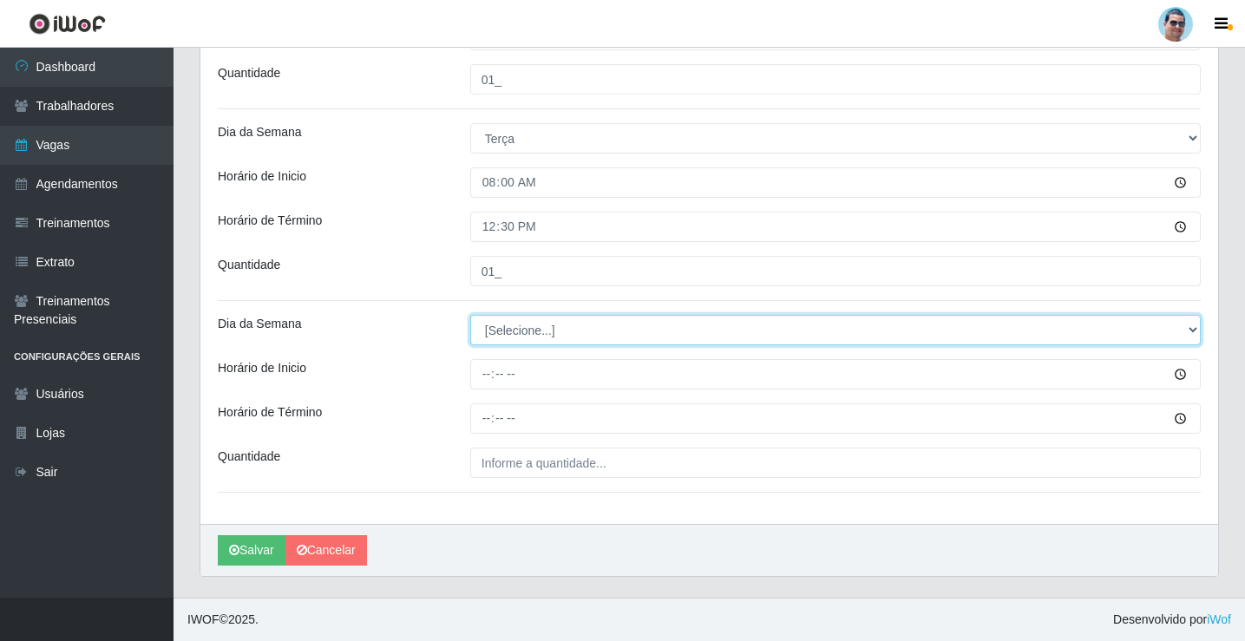
click at [536, 331] on select "[Selecione...] Segunda Terça Quarta Quinta Sexta Sábado Domingo" at bounding box center [835, 330] width 731 height 30
select select "2"
click at [470, 315] on select "[Selecione...] Segunda Terça Quarta Quinta Sexta Sábado Domingo" at bounding box center [835, 330] width 731 height 30
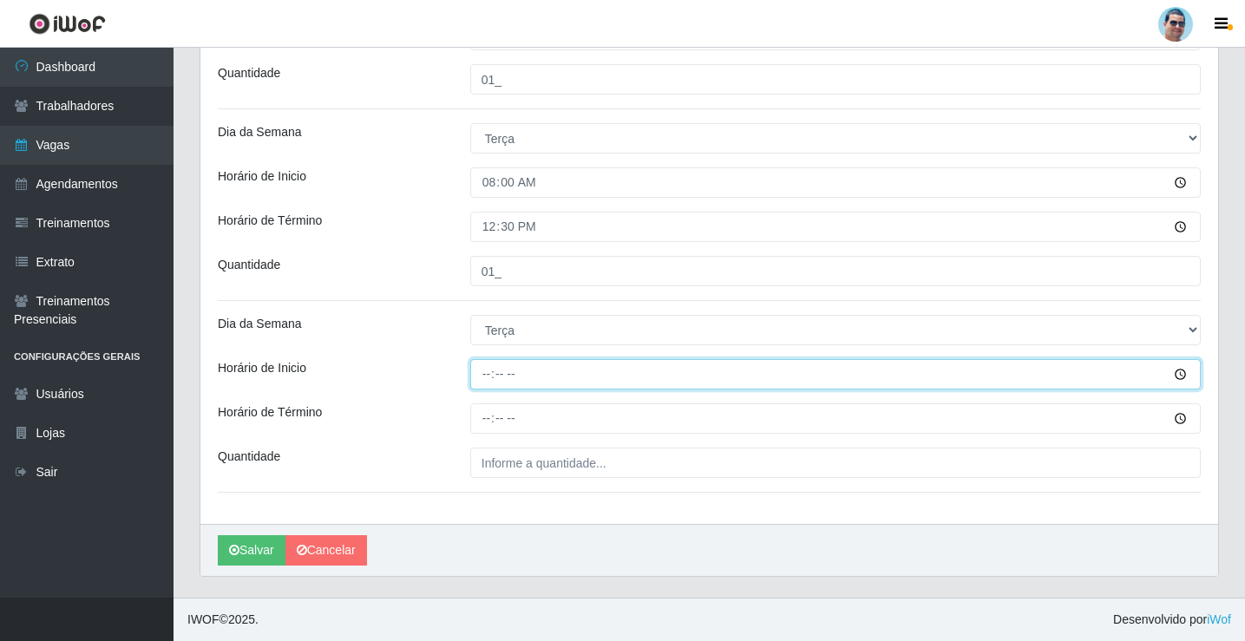
drag, startPoint x: 483, startPoint y: 361, endPoint x: 485, endPoint y: 370, distance: 8.9
click at [485, 369] on input "Horário de Inicio" at bounding box center [835, 374] width 731 height 30
type input "14:00"
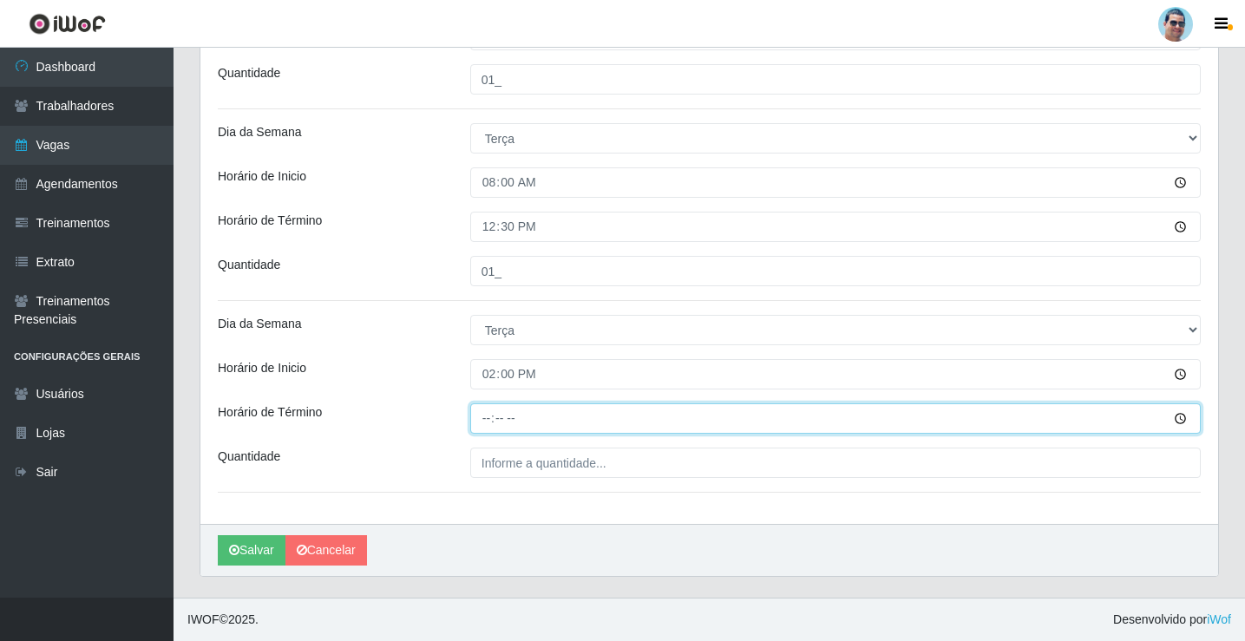
click at [487, 419] on input "Horário de Término" at bounding box center [835, 419] width 731 height 30
type input "19:30"
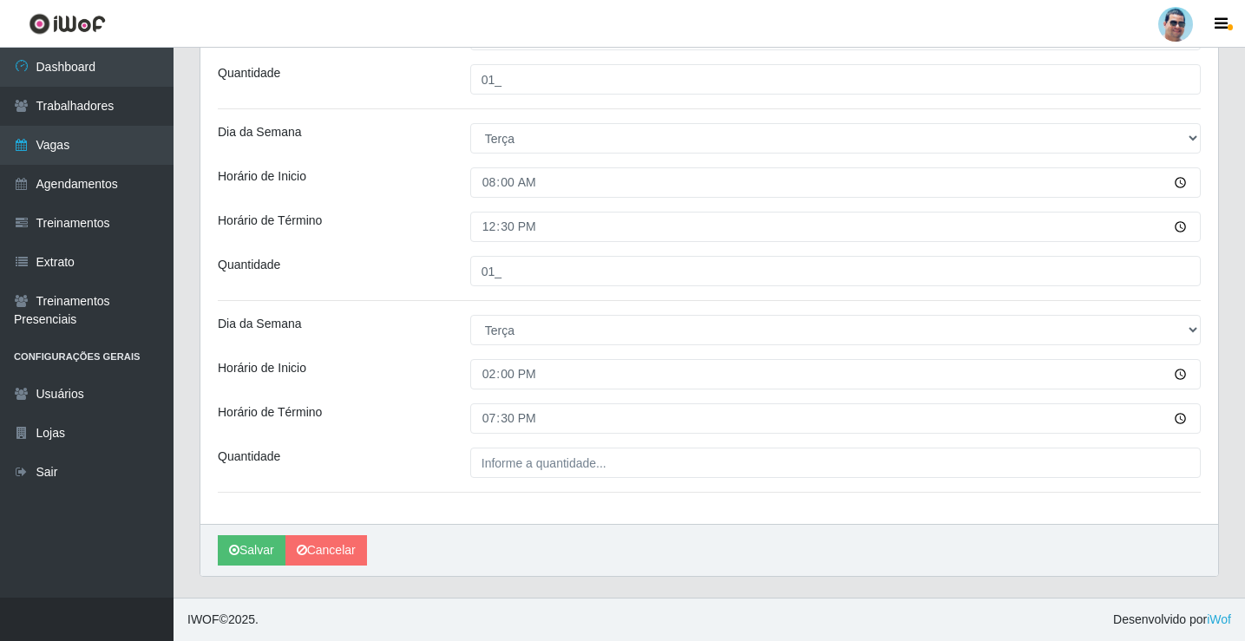
click at [640, 481] on div "[PERSON_NAME] Extrabom Função [Selecione...] ASG ASG + ASG ++ Balconista Balcon…" at bounding box center [709, 74] width 1018 height 899
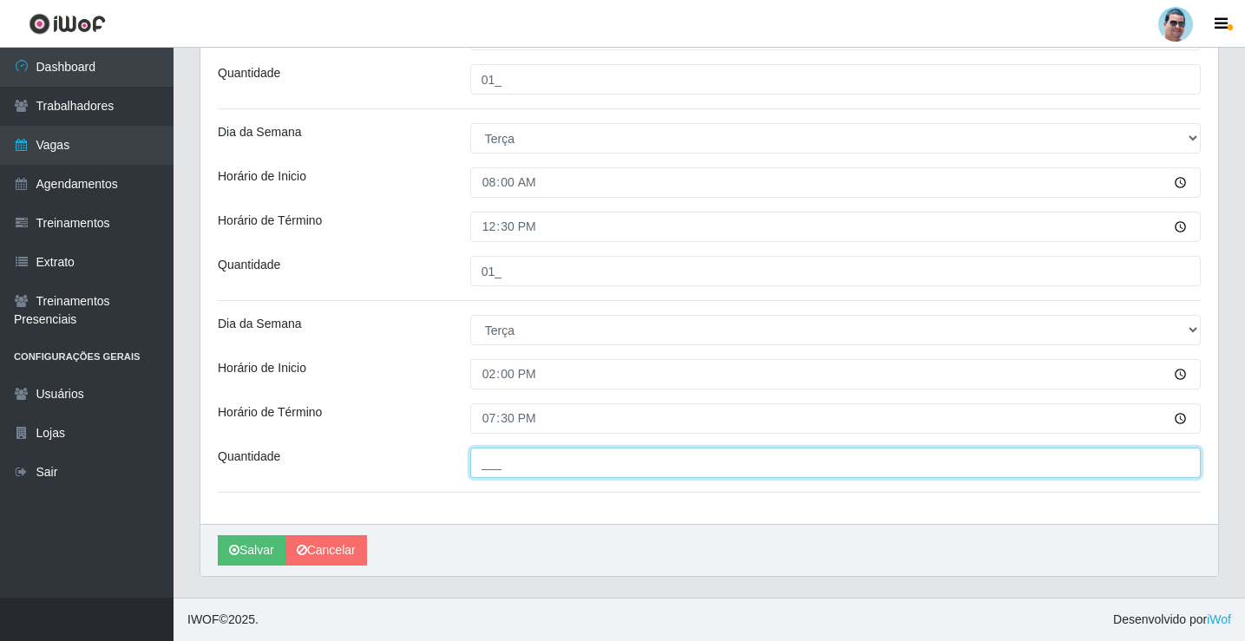
click at [634, 474] on input "___" at bounding box center [835, 463] width 731 height 30
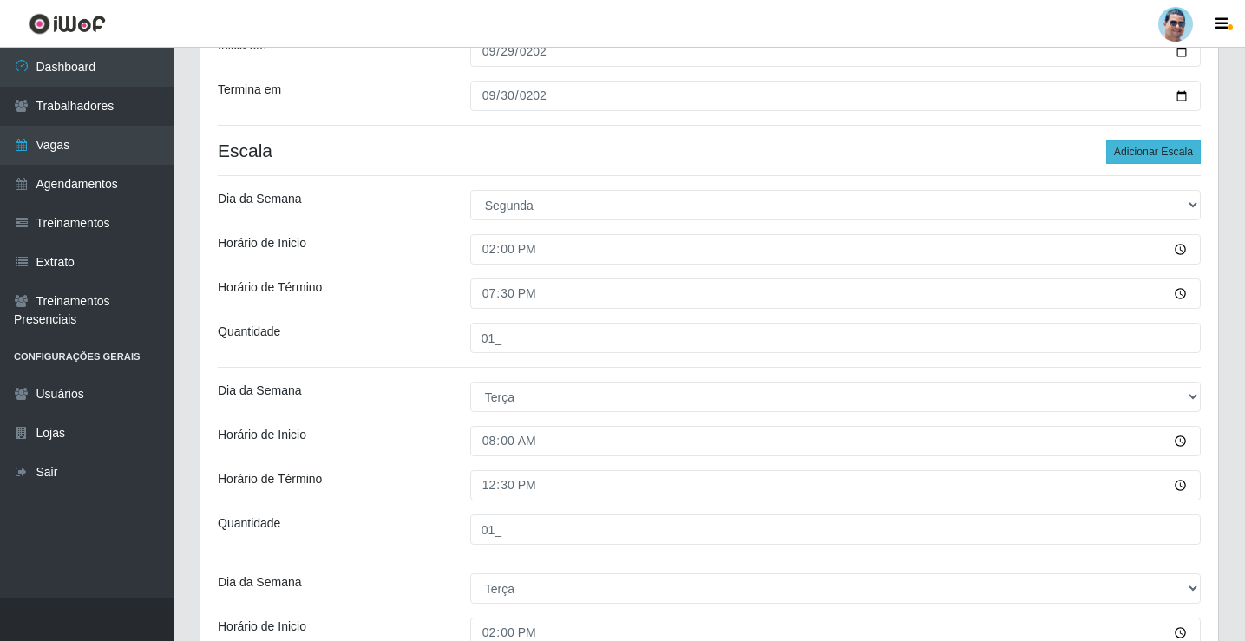
scroll to position [3, 0]
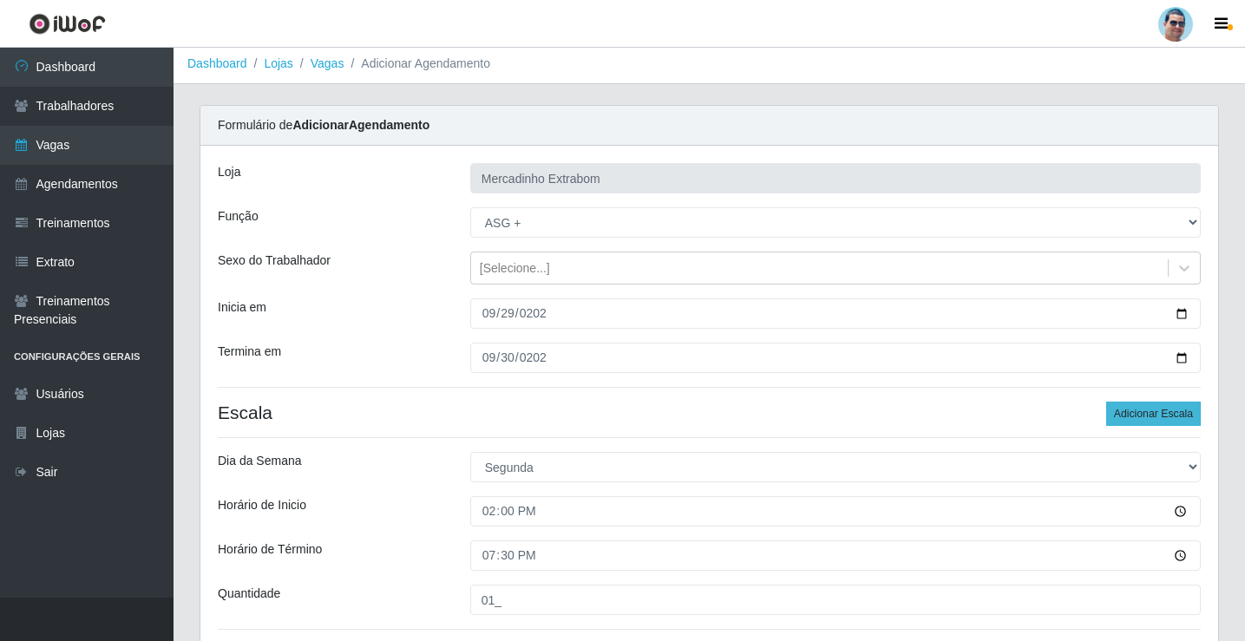
type input "01_"
click at [1164, 409] on button "Adicionar Escala" at bounding box center [1154, 414] width 95 height 24
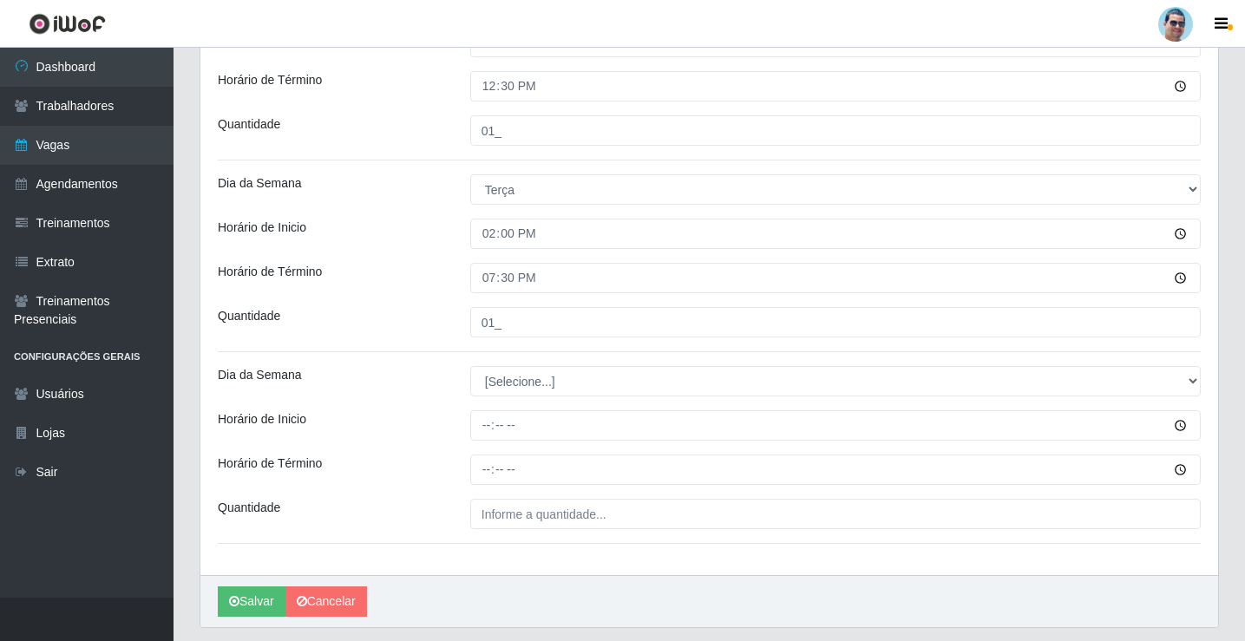
scroll to position [716, 0]
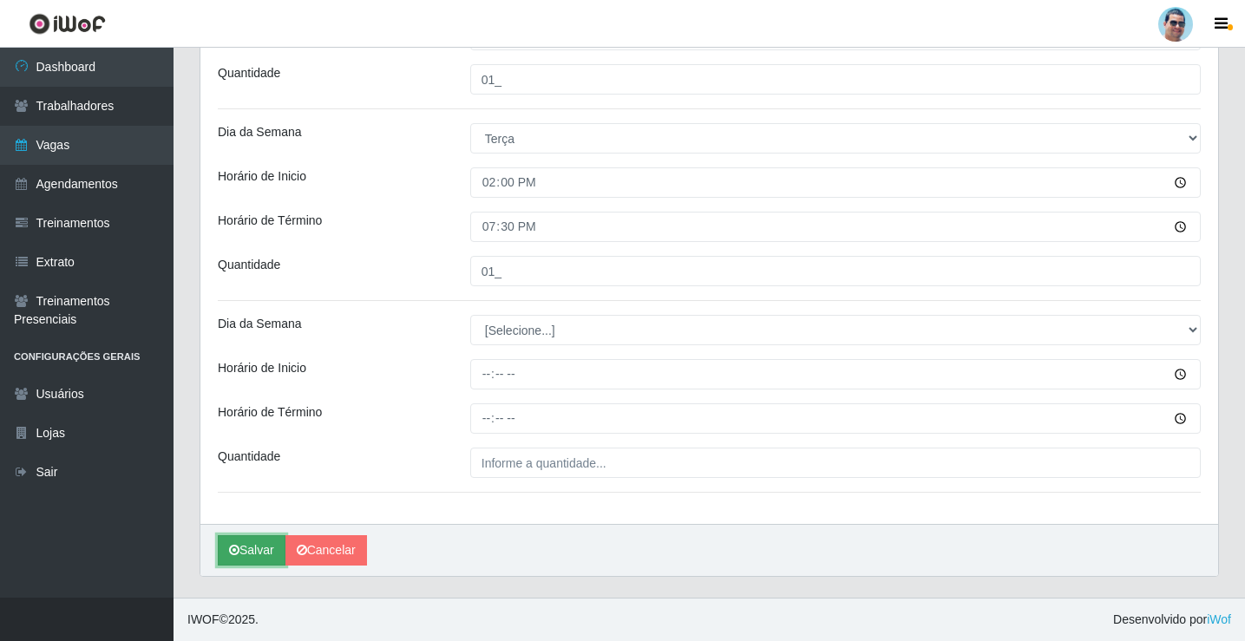
click at [273, 551] on button "Salvar" at bounding box center [252, 551] width 68 height 30
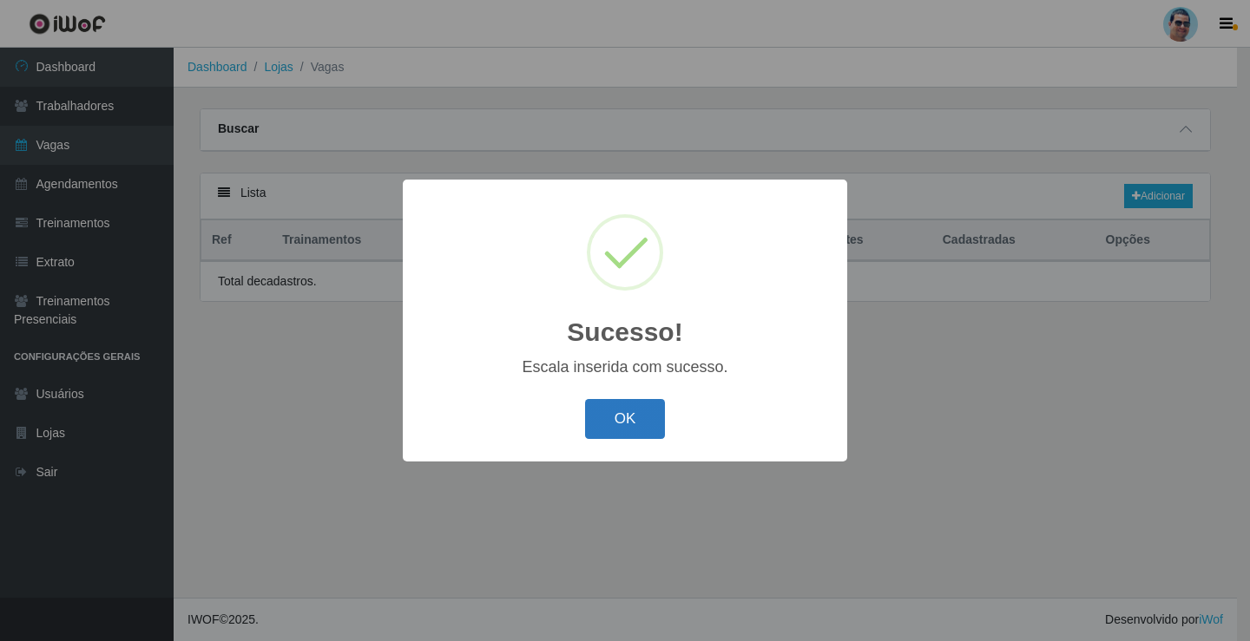
click at [633, 427] on button "OK" at bounding box center [625, 419] width 81 height 41
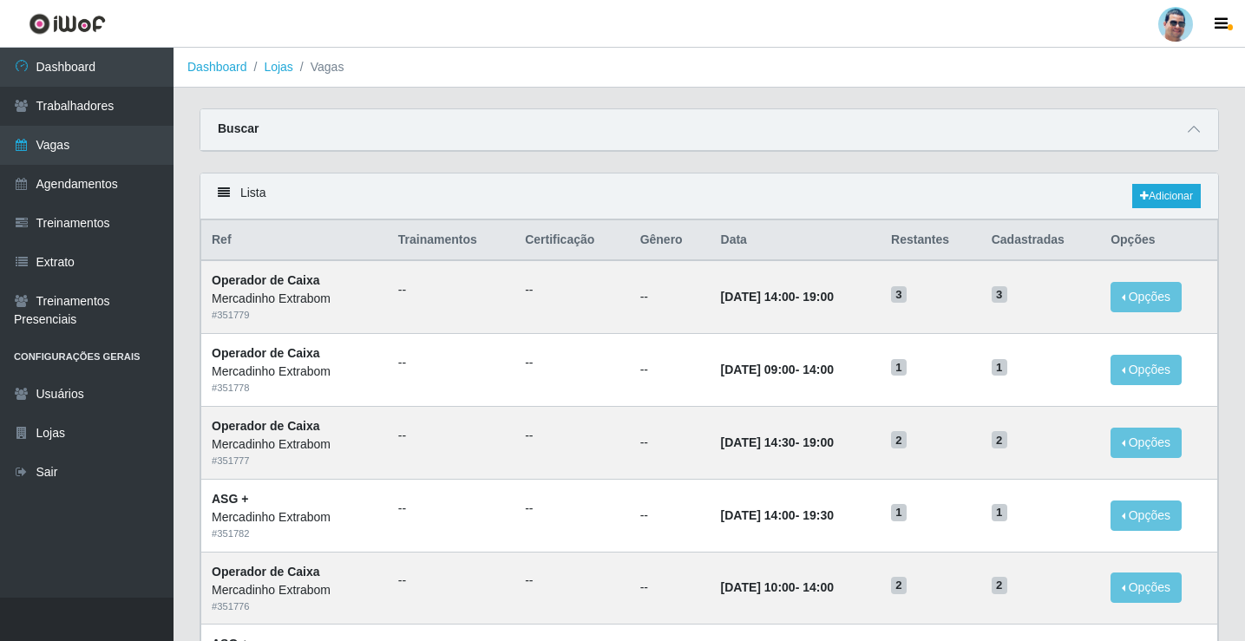
click at [1206, 192] on div "Lista Adicionar" at bounding box center [709, 197] width 1018 height 46
click at [1183, 192] on link "Adicionar" at bounding box center [1167, 196] width 69 height 24
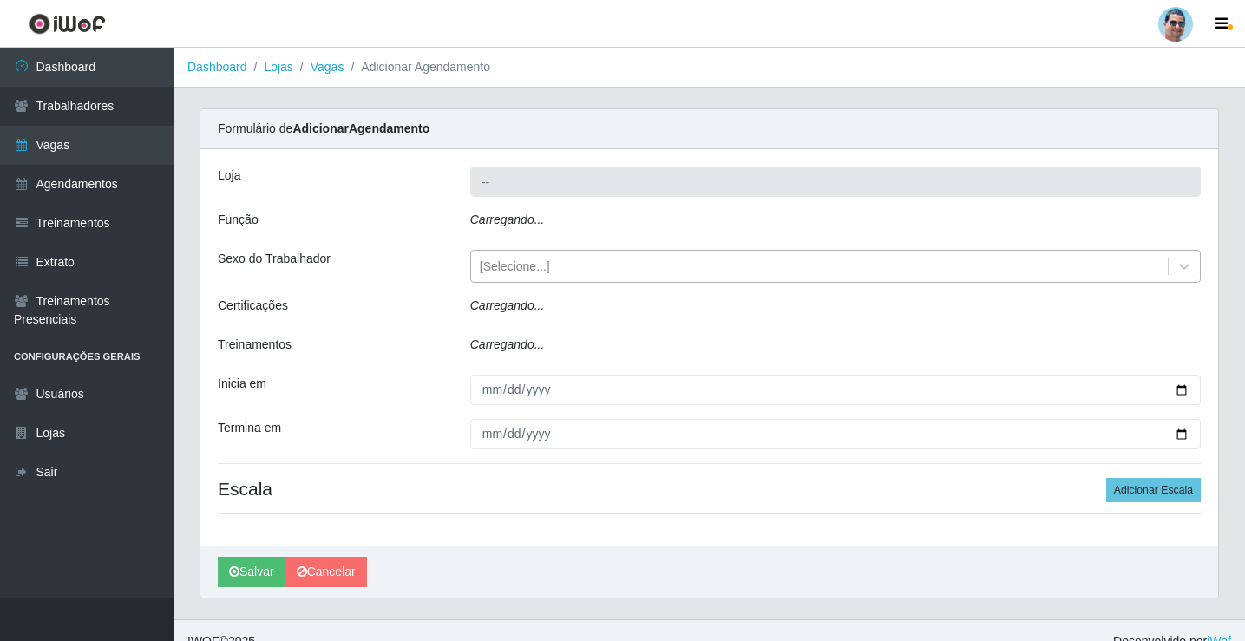
type input "Mercadinho Extrabom"
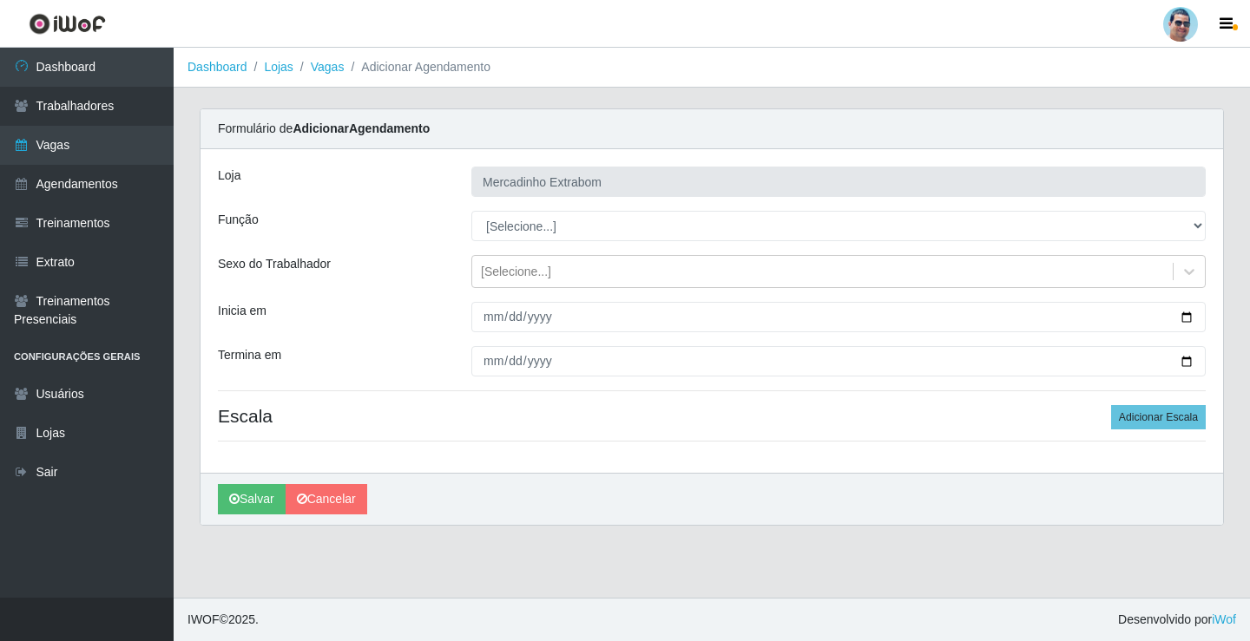
click at [505, 207] on div "[PERSON_NAME] Extrabom Função [Selecione...] ASG ASG + ASG ++ Balconista Balcon…" at bounding box center [711, 311] width 1022 height 324
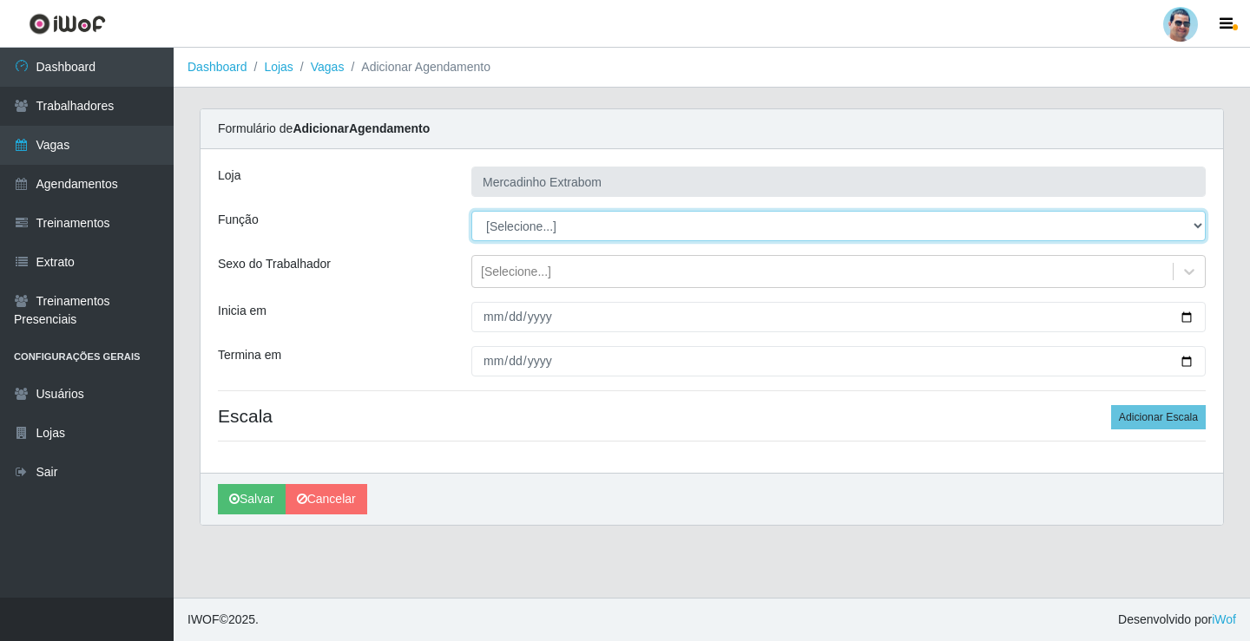
click at [508, 221] on select "[Selecione...] ASG ASG + ASG ++ Balconista Balconista + Balconista ++ Carregado…" at bounding box center [838, 226] width 734 height 30
select select "80"
click at [471, 211] on select "[Selecione...] ASG ASG + ASG ++ Balconista Balconista + Balconista ++ Carregado…" at bounding box center [838, 226] width 734 height 30
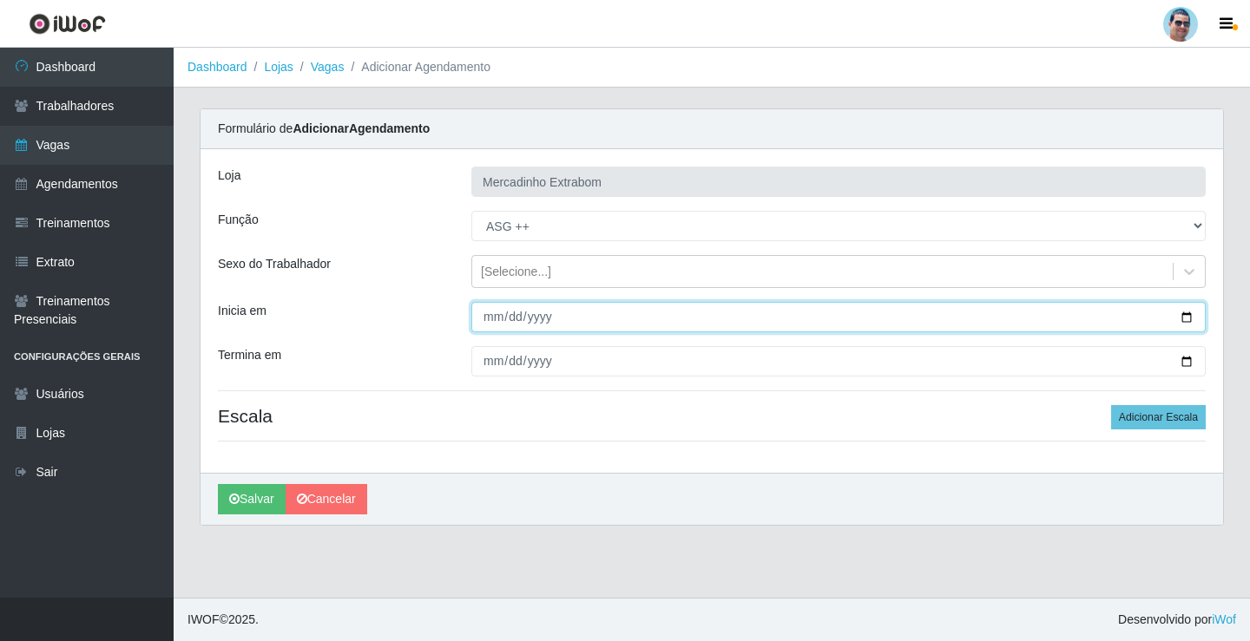
click at [482, 316] on input "Inicia em" at bounding box center [838, 317] width 734 height 30
type input "[DATE]"
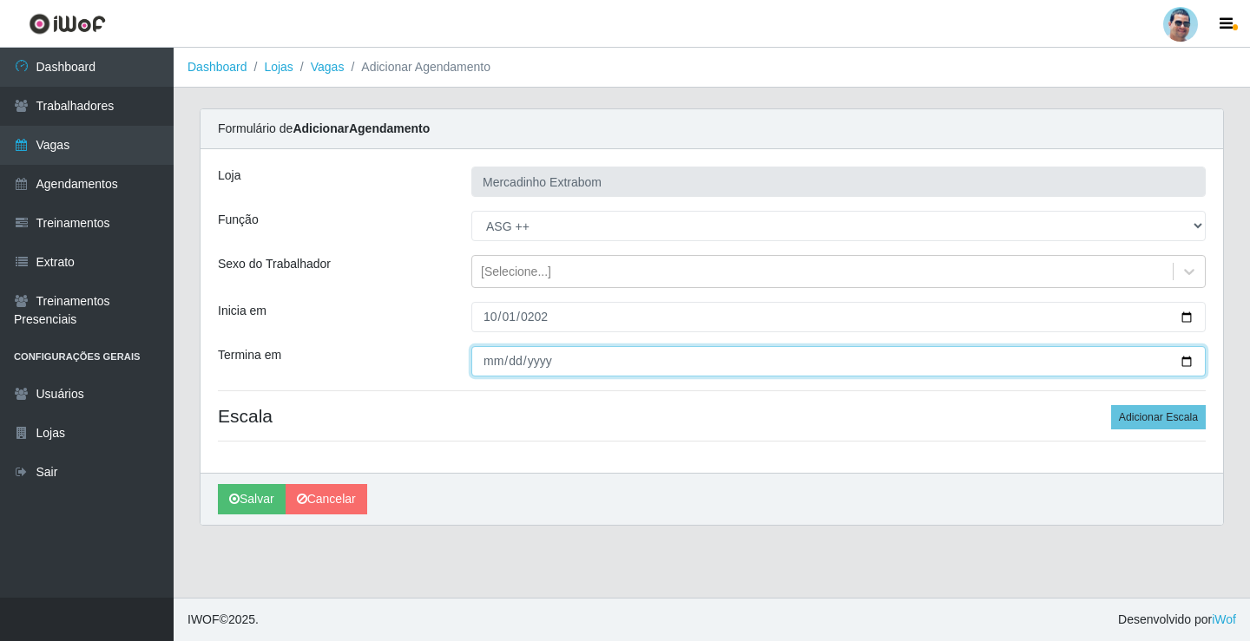
click at [488, 366] on input "Termina em" at bounding box center [838, 361] width 734 height 30
type input "[DATE]"
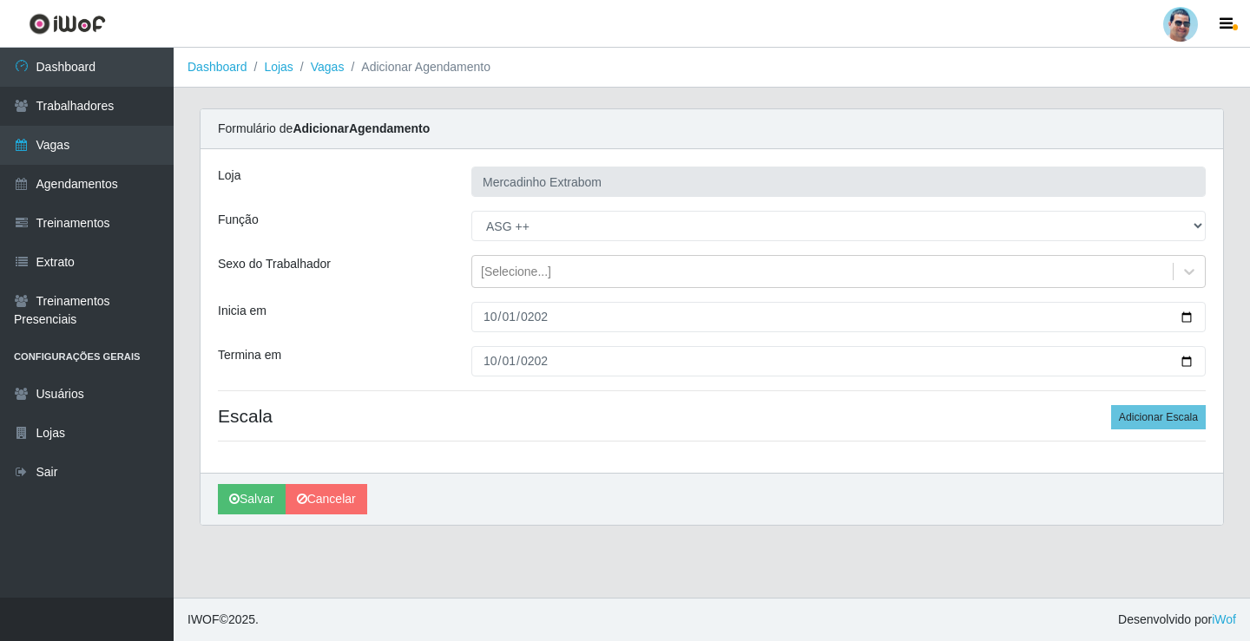
click at [1181, 389] on div "[PERSON_NAME] Extrabom Função [Selecione...] ASG ASG + ASG ++ Balconista Balcon…" at bounding box center [711, 311] width 1022 height 324
click at [1181, 405] on button "Adicionar Escala" at bounding box center [1158, 417] width 95 height 24
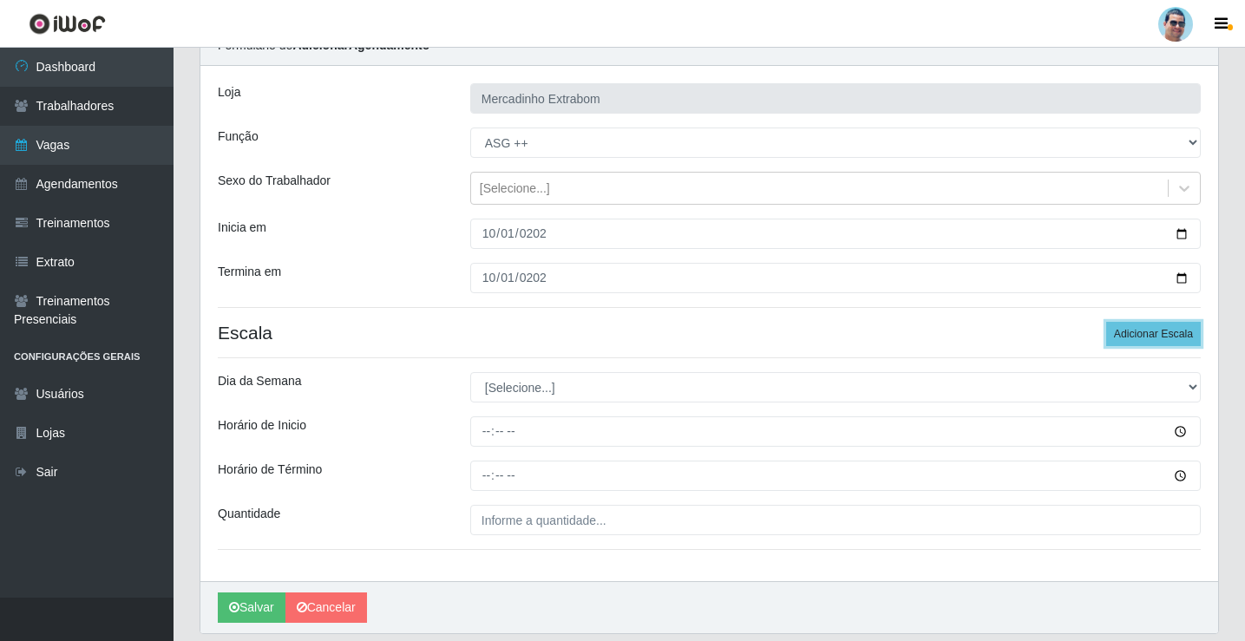
scroll to position [141, 0]
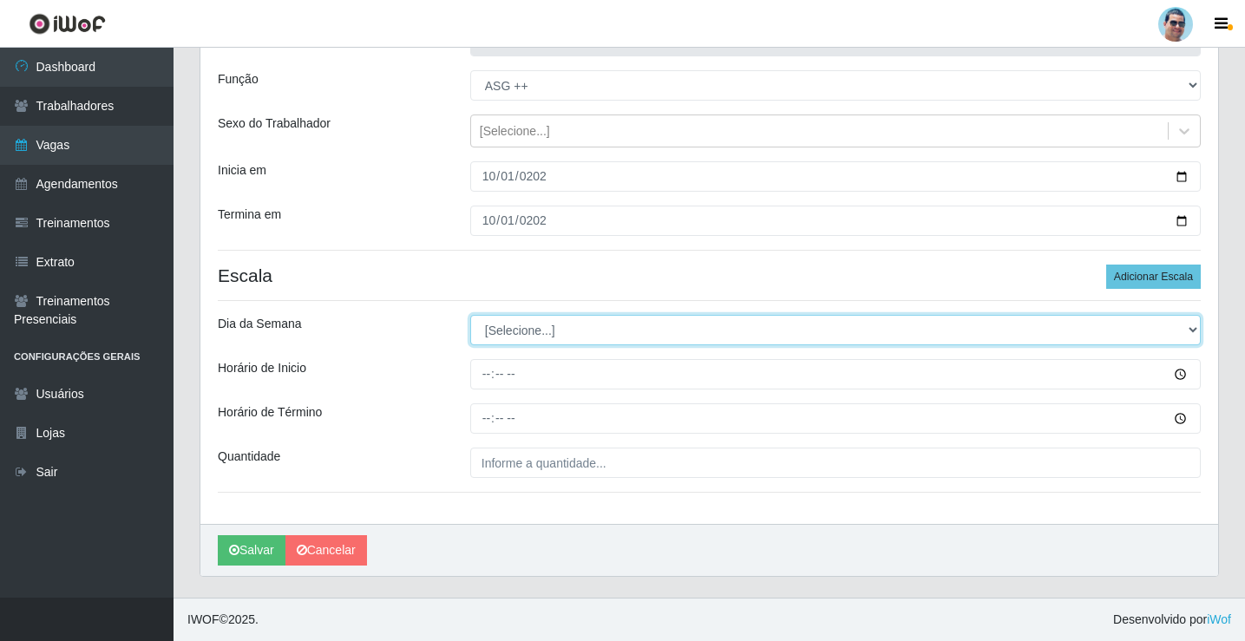
click at [485, 326] on select "[Selecione...] Segunda Terça Quarta Quinta Sexta Sábado Domingo" at bounding box center [835, 330] width 731 height 30
select select "3"
click at [470, 315] on select "[Selecione...] Segunda Terça Quarta Quinta Sexta Sábado Domingo" at bounding box center [835, 330] width 731 height 30
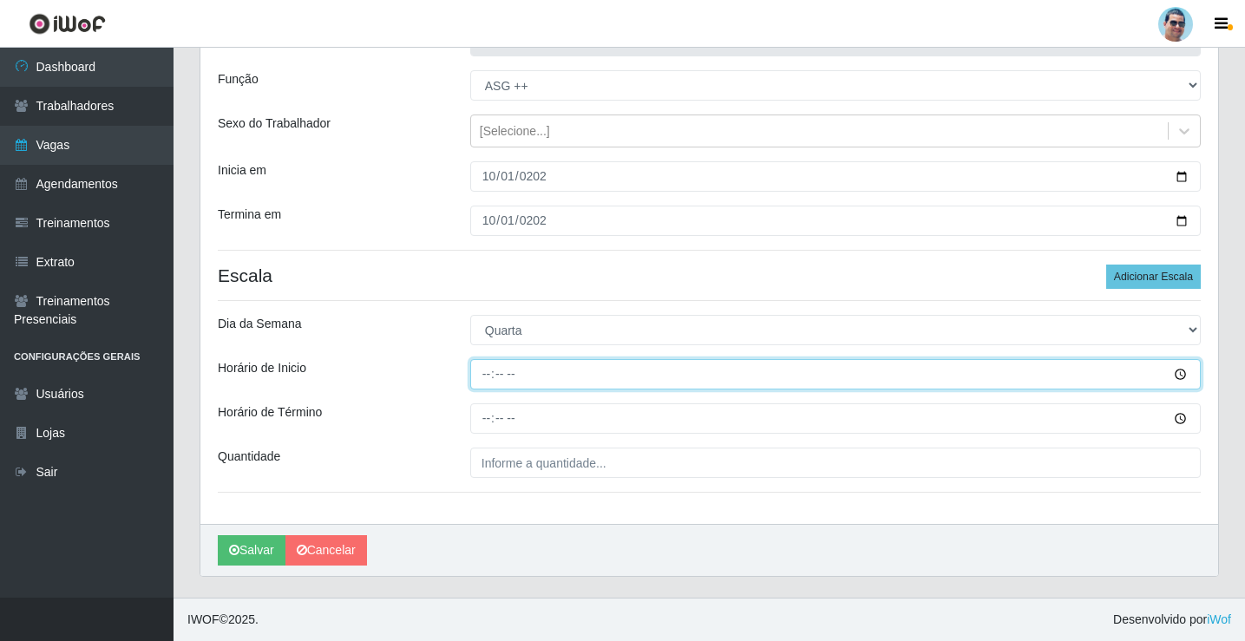
click at [483, 385] on input "Horário de Inicio" at bounding box center [835, 374] width 731 height 30
type input "14:00"
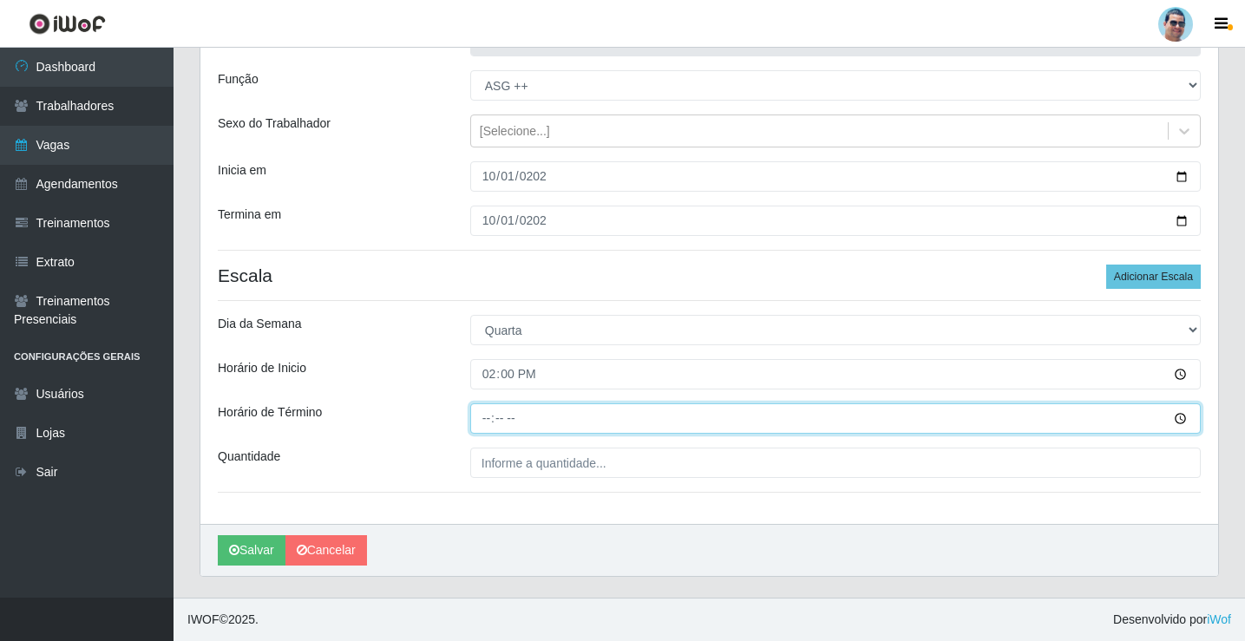
click at [484, 416] on input "Horário de Término" at bounding box center [835, 419] width 731 height 30
type input "19:30"
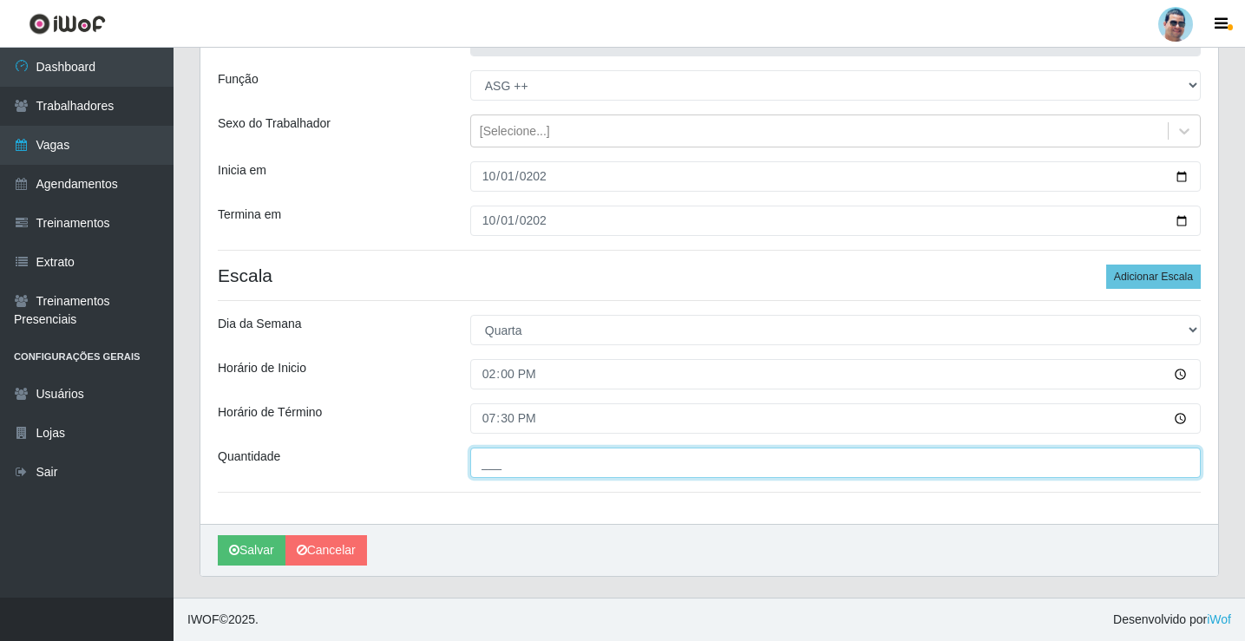
click at [554, 460] on input "___" at bounding box center [835, 463] width 731 height 30
type input "01_"
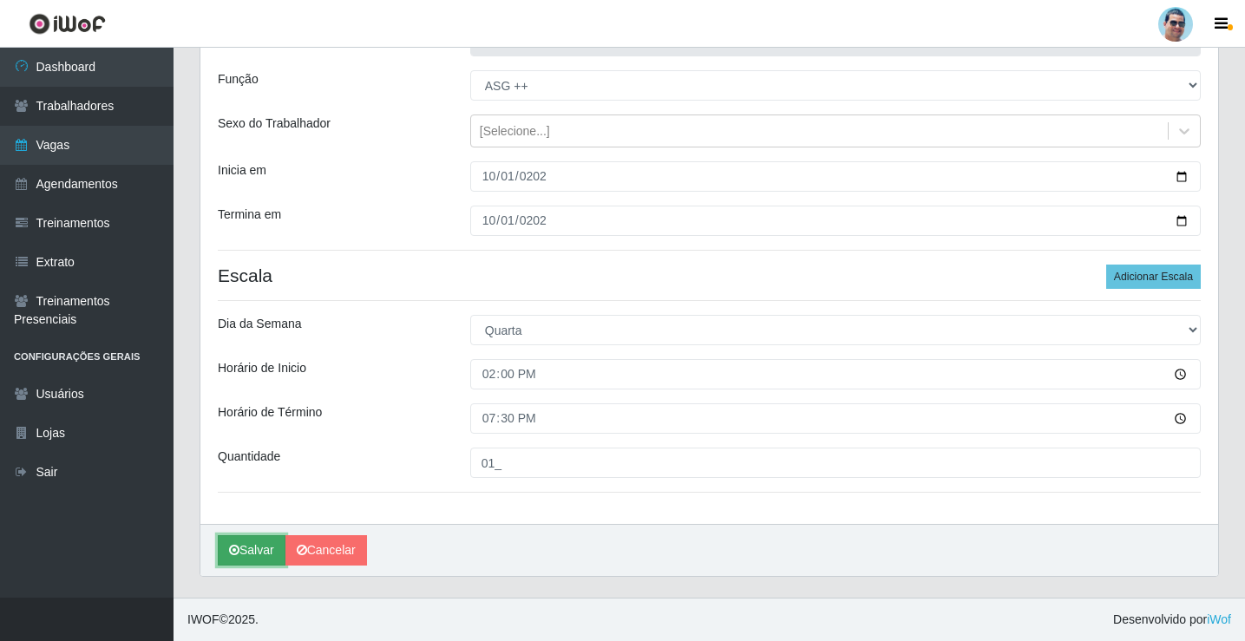
click at [237, 547] on icon "submit" at bounding box center [234, 550] width 10 height 12
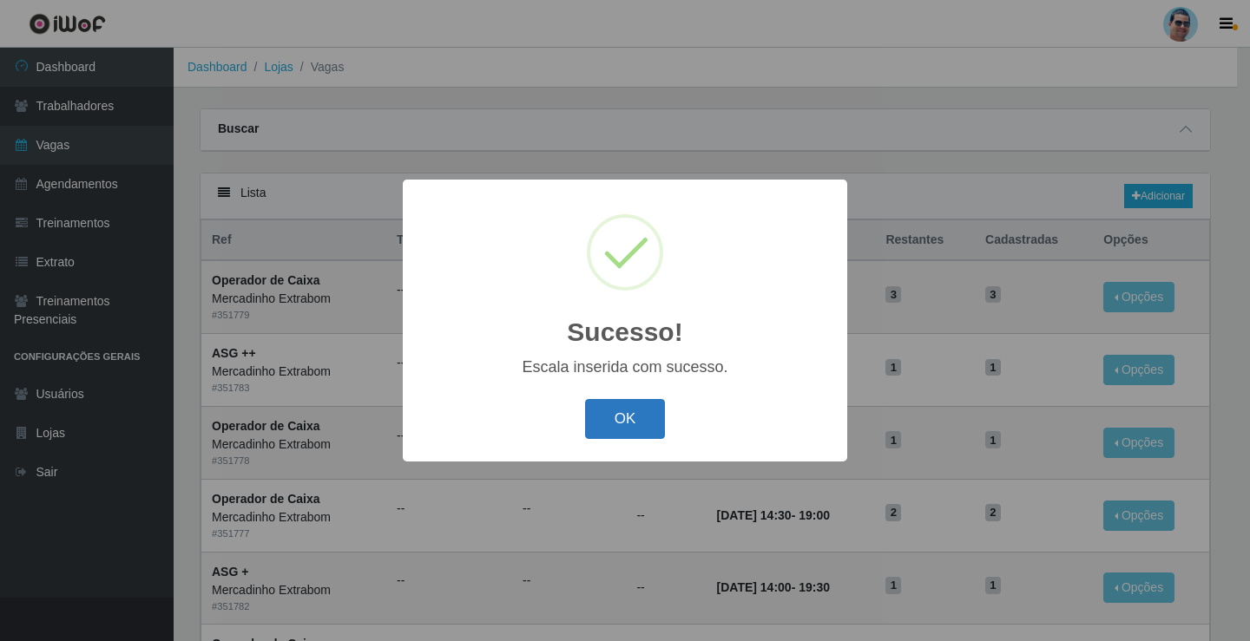
click at [642, 416] on button "OK" at bounding box center [625, 419] width 81 height 41
